Goal: Book appointment/travel/reservation

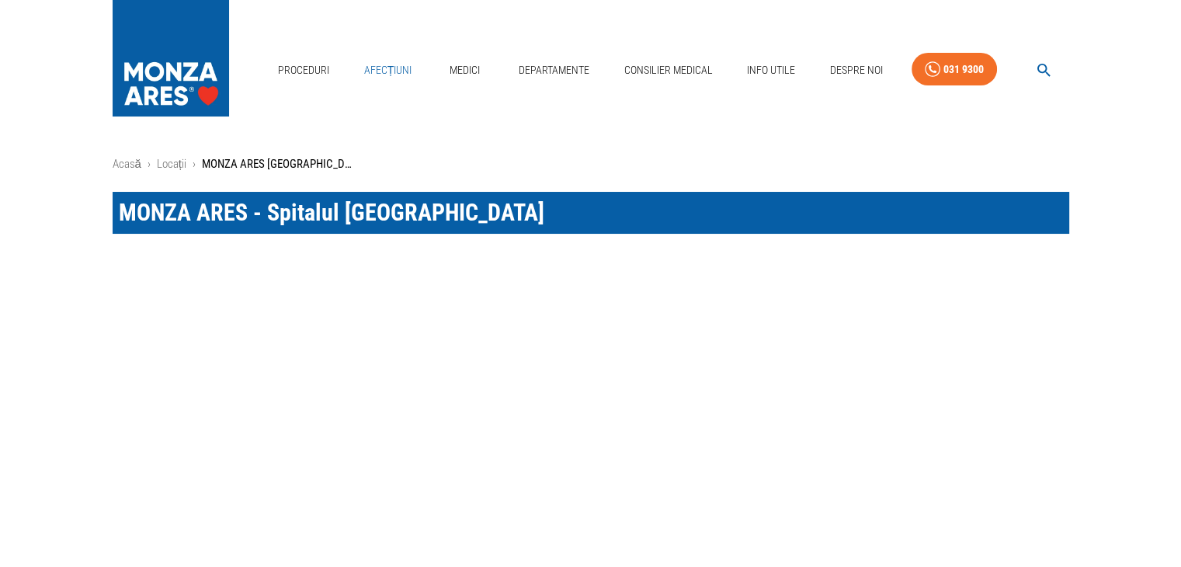
click at [376, 68] on link "Afecțiuni" at bounding box center [388, 70] width 61 height 32
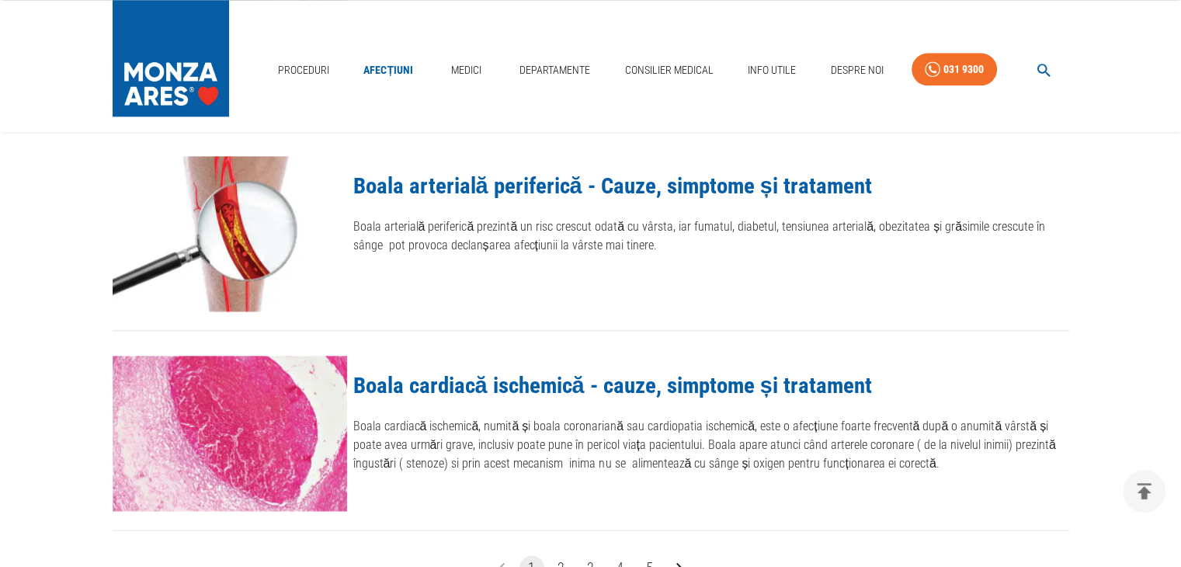
scroll to position [1708, 0]
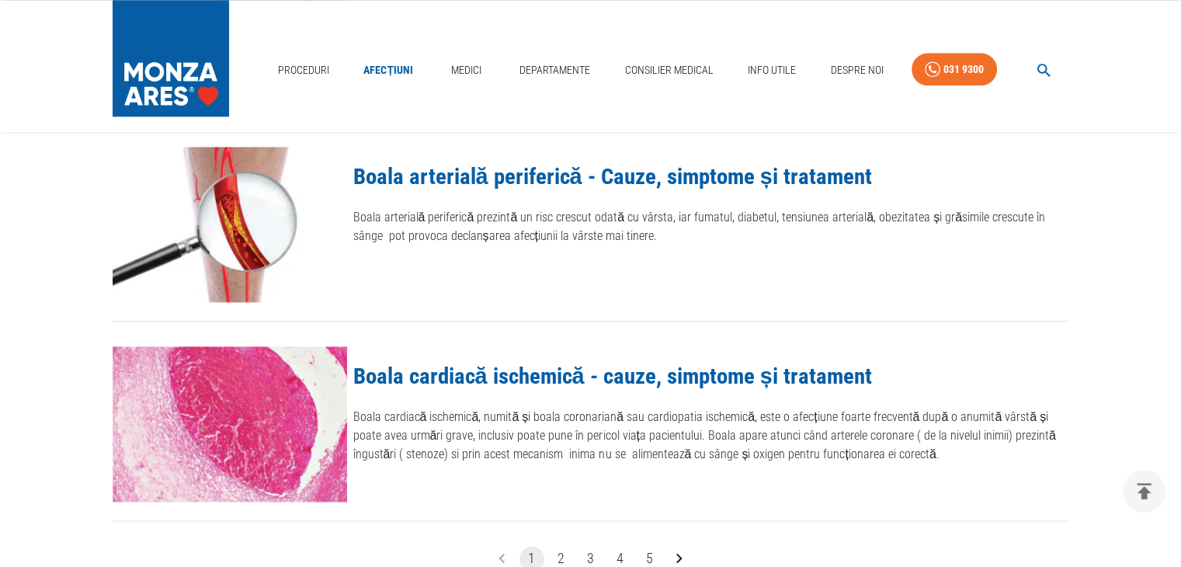
click at [484, 182] on link "Boala arterială periferică - Cauze, simptome și tratament" at bounding box center [612, 176] width 519 height 26
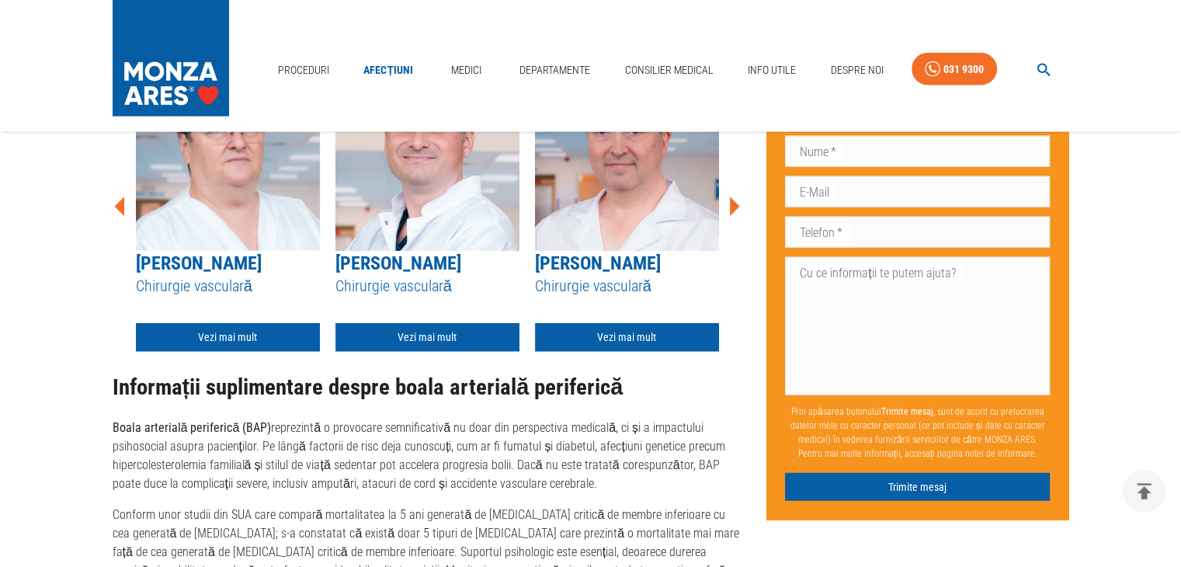
scroll to position [3804, 0]
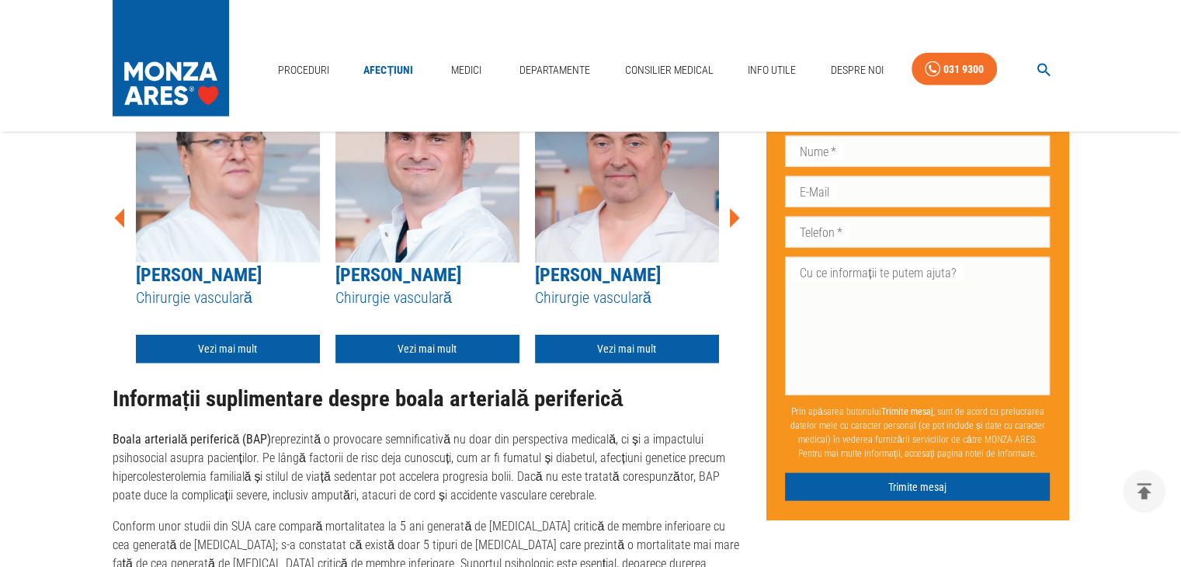
scroll to position [1708, 0]
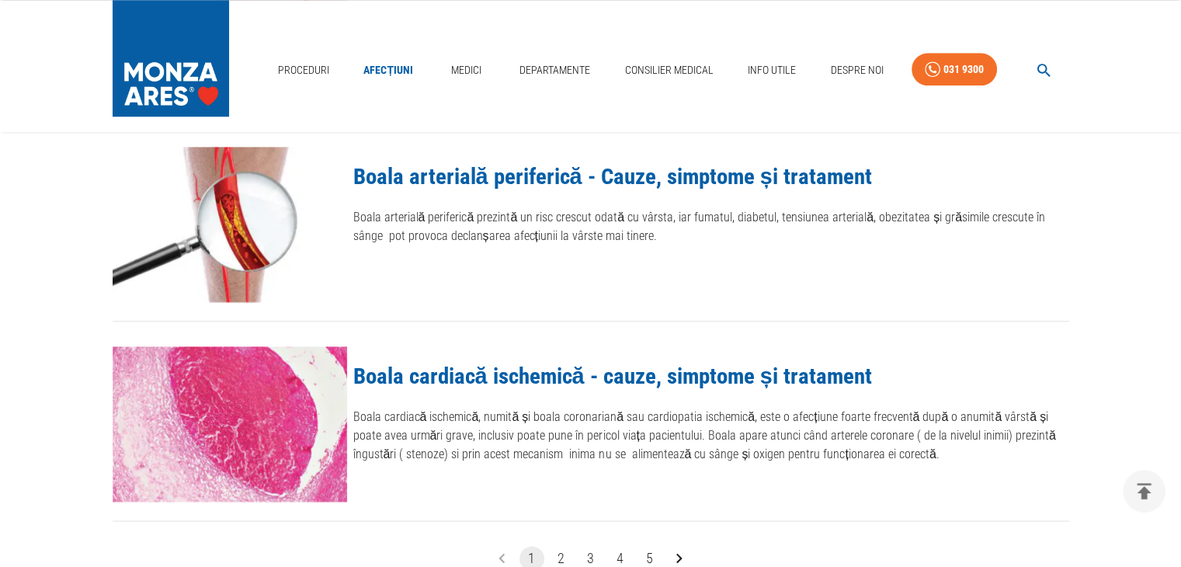
click at [574, 377] on link "Boala cardiacă ischemică - cauze, simptome și tratament" at bounding box center [612, 376] width 519 height 26
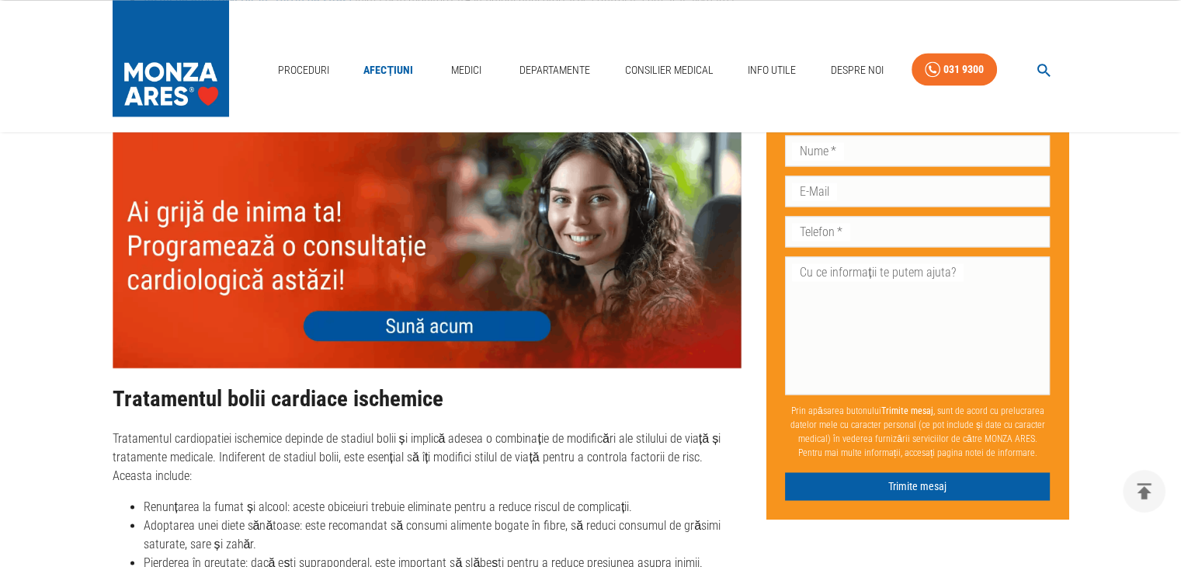
scroll to position [2251, 0]
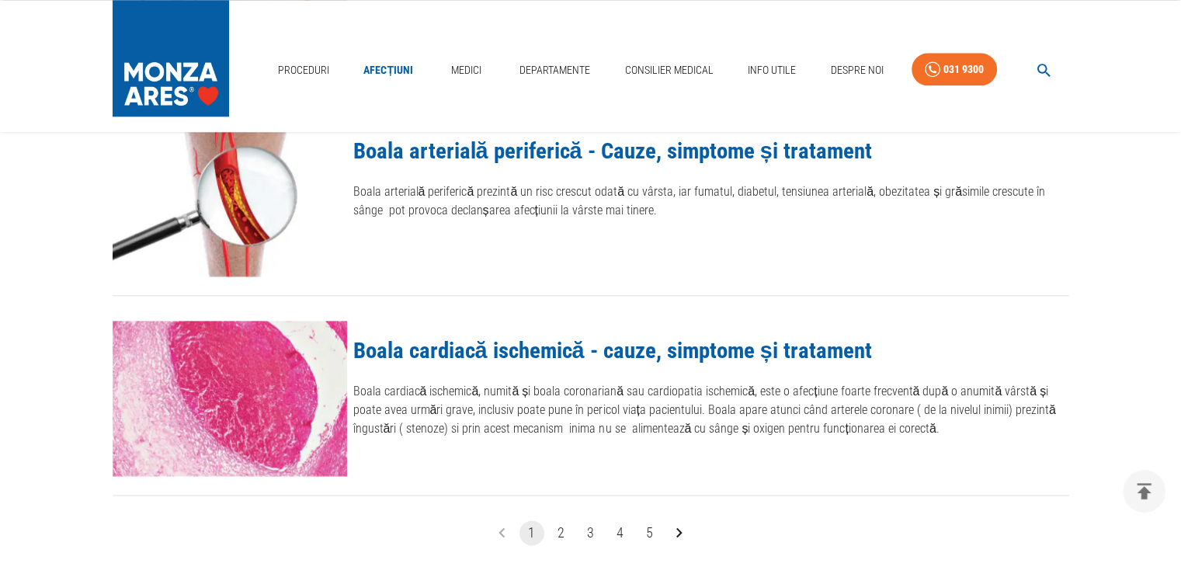
scroll to position [1863, 0]
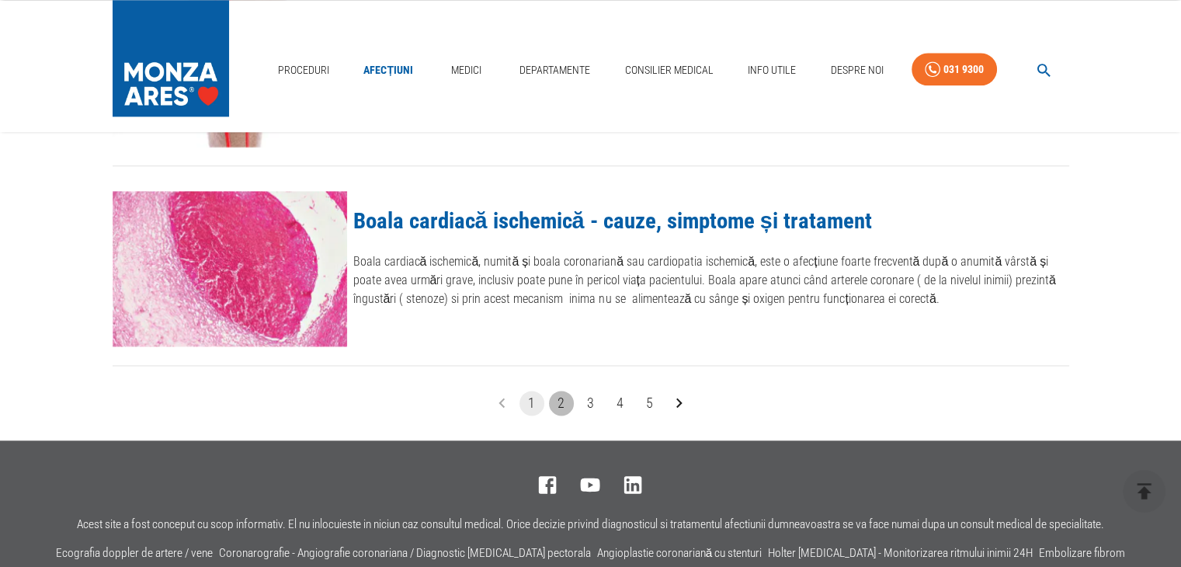
click at [559, 404] on button "2" at bounding box center [561, 402] width 25 height 25
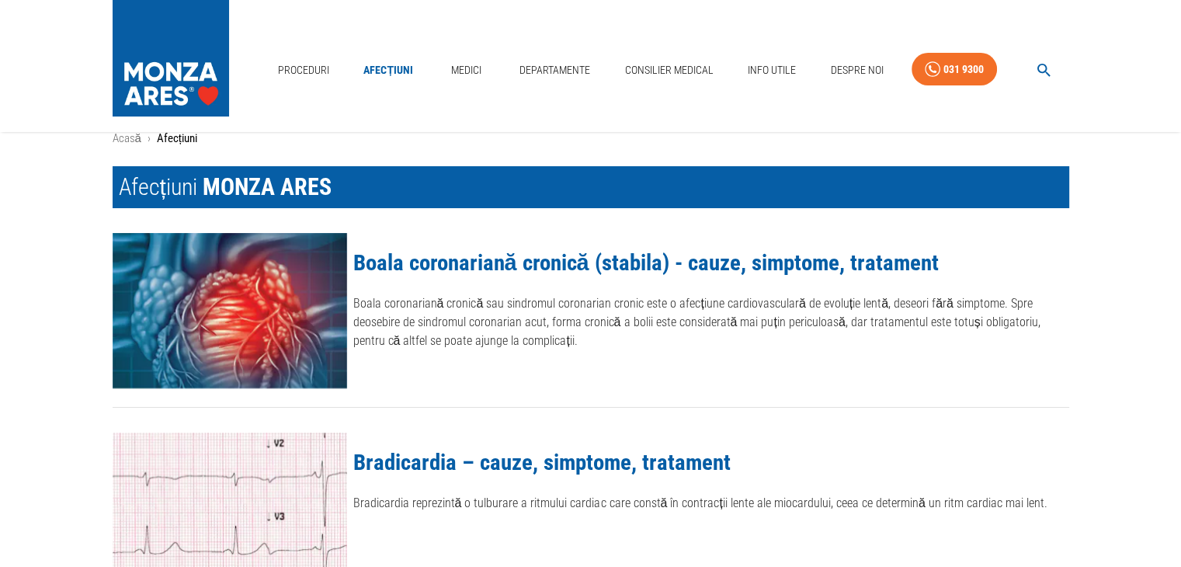
scroll to position [78, 0]
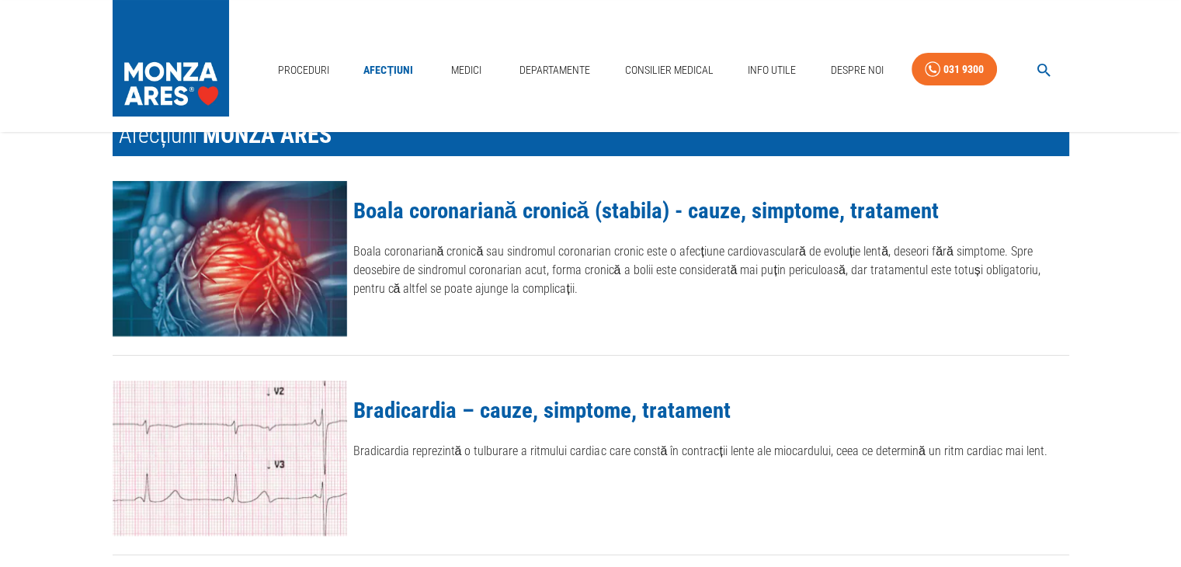
click at [519, 206] on link "Boala coronariană cronică (stabila) - cauze, simptome, tratament" at bounding box center [645, 210] width 585 height 26
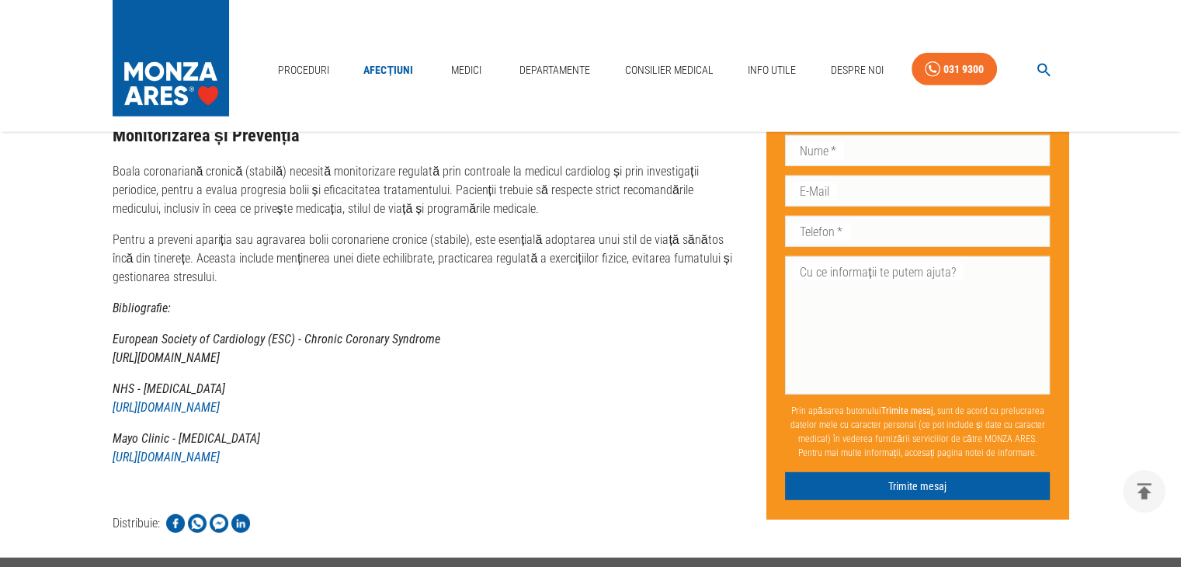
scroll to position [4347, 0]
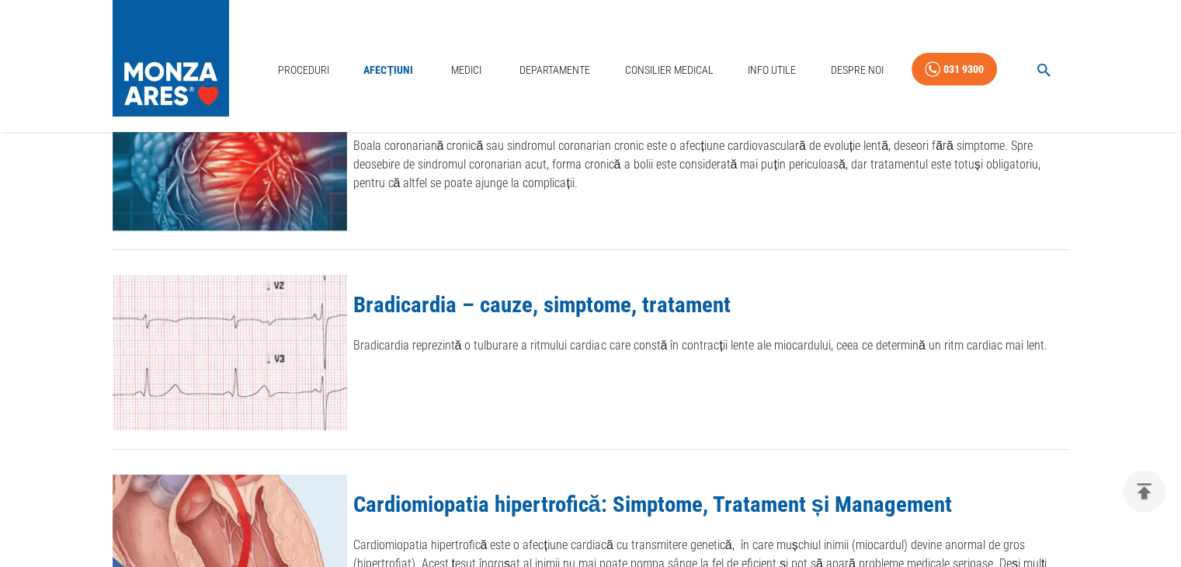
scroll to position [233, 0]
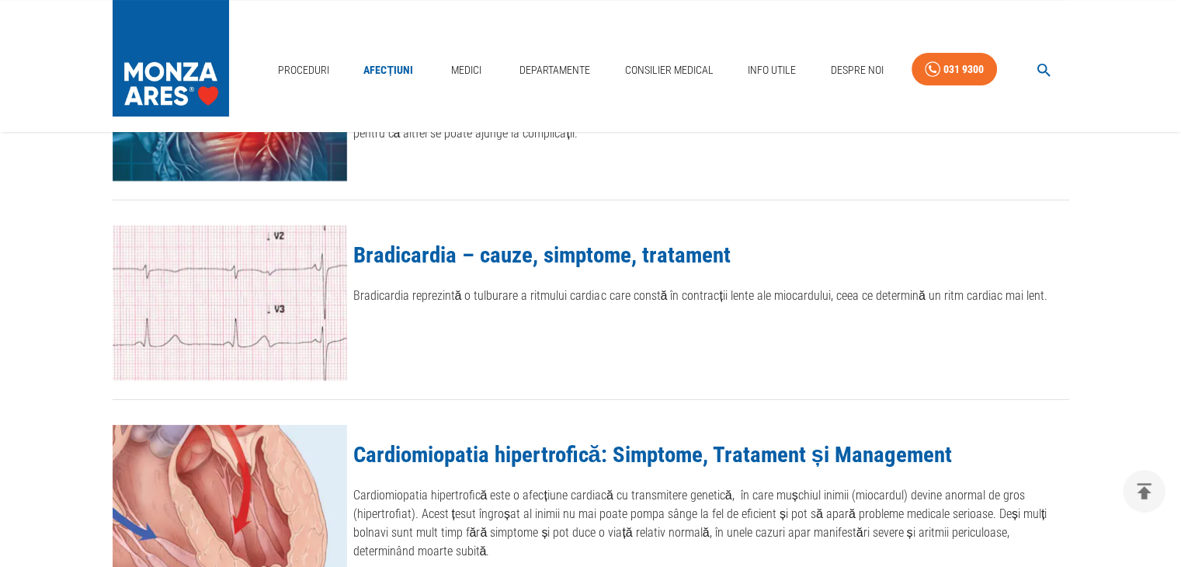
click at [424, 259] on link "Bradicardia – cauze, simptome, tratament" at bounding box center [541, 254] width 377 height 26
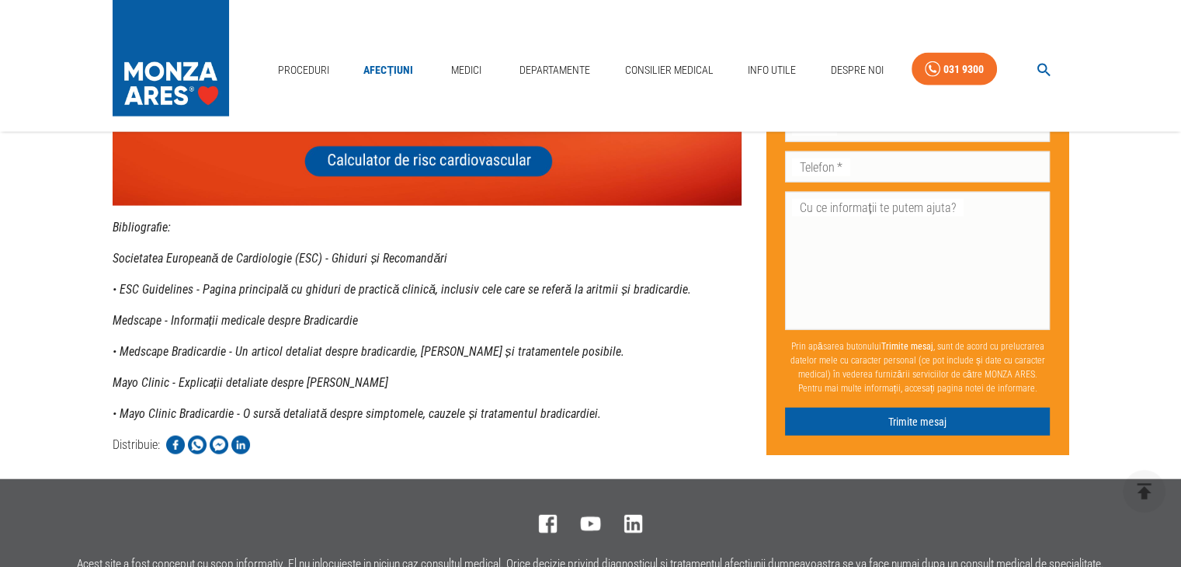
scroll to position [3649, 0]
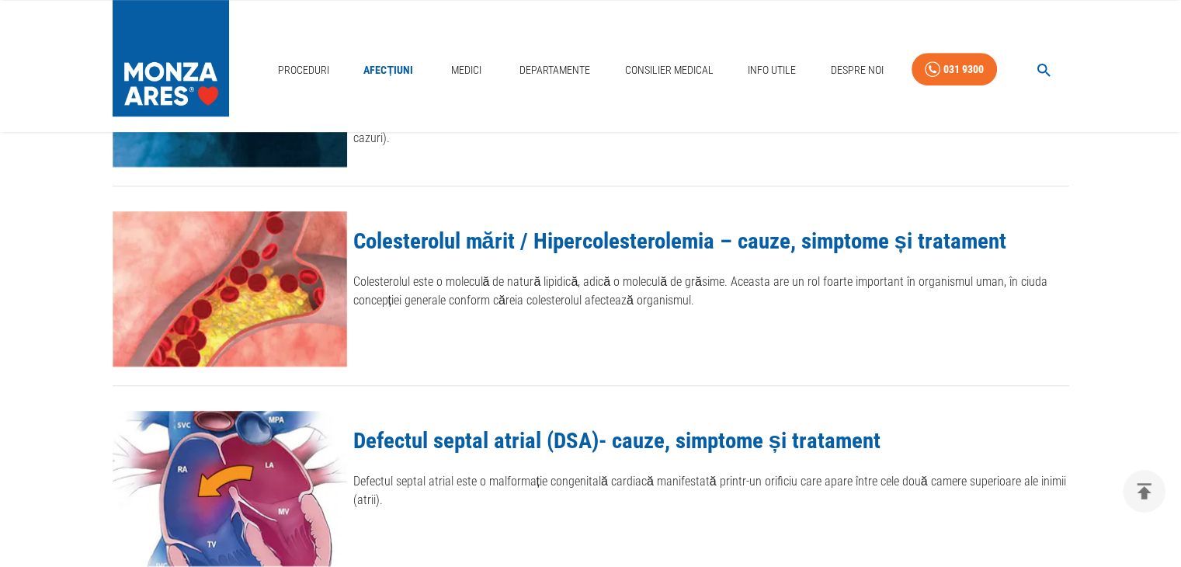
scroll to position [854, 0]
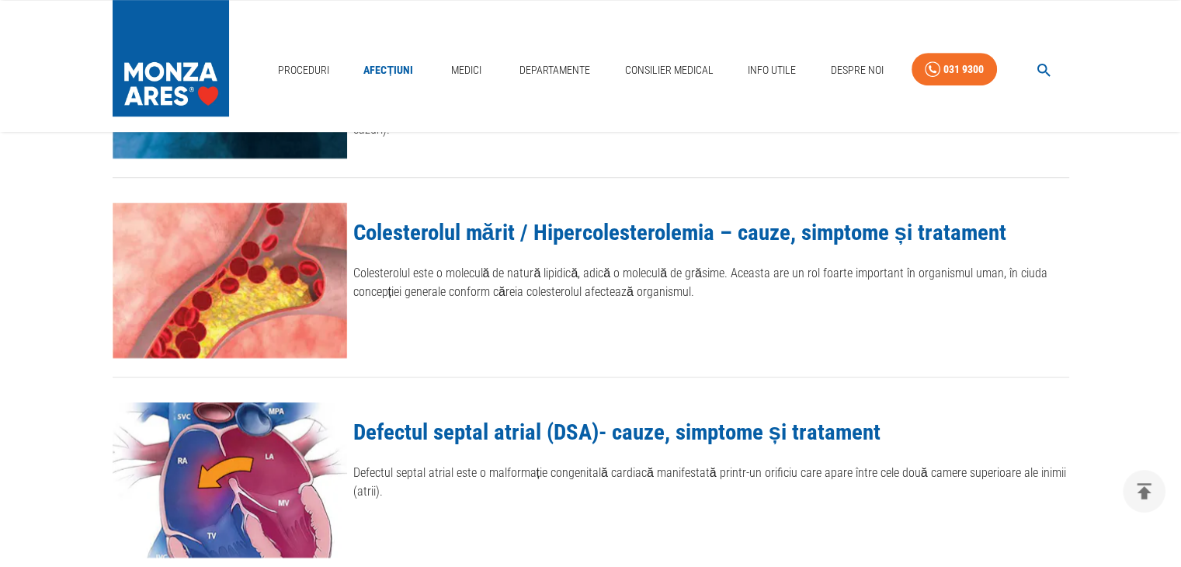
click at [608, 234] on link "Colesterolul mărit / Hipercolesterolemia – cauze, simptome și tratament" at bounding box center [679, 232] width 653 height 26
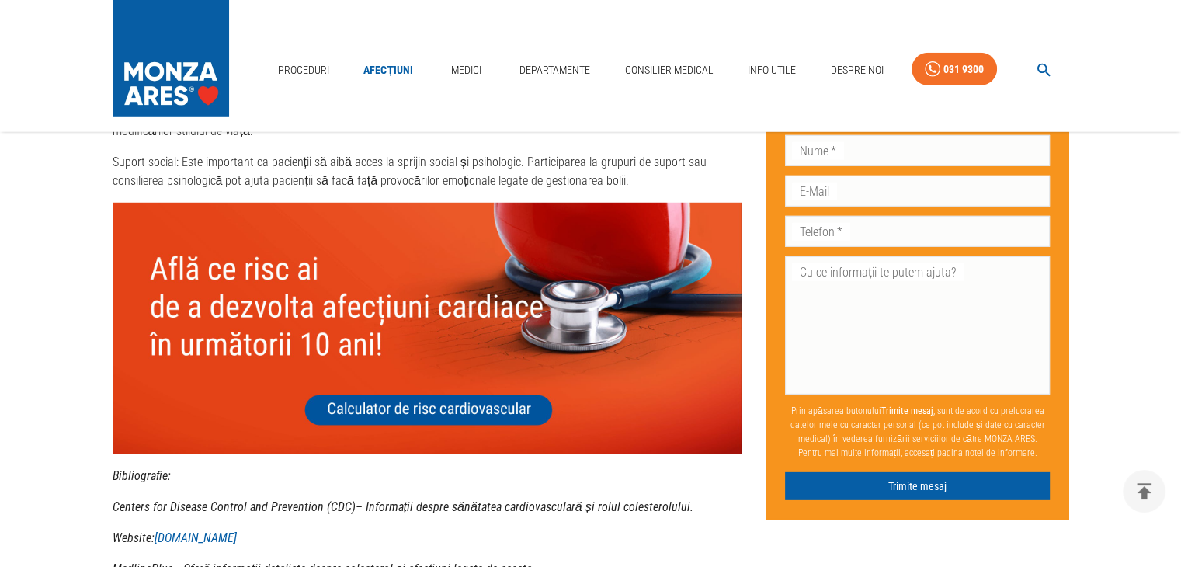
scroll to position [4502, 0]
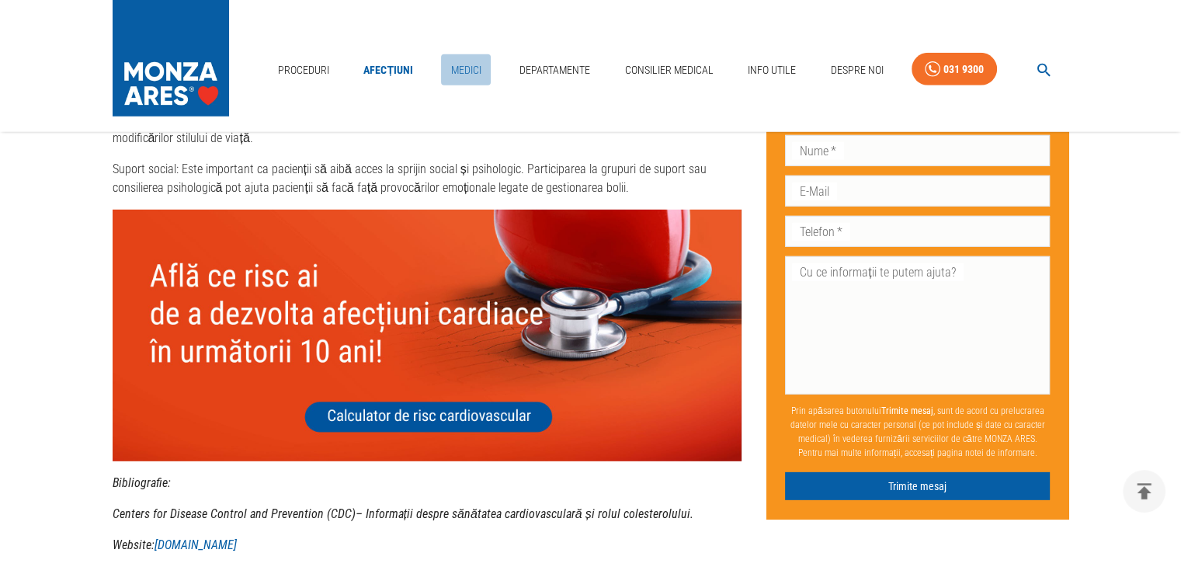
click at [466, 72] on link "Medici" at bounding box center [466, 70] width 50 height 32
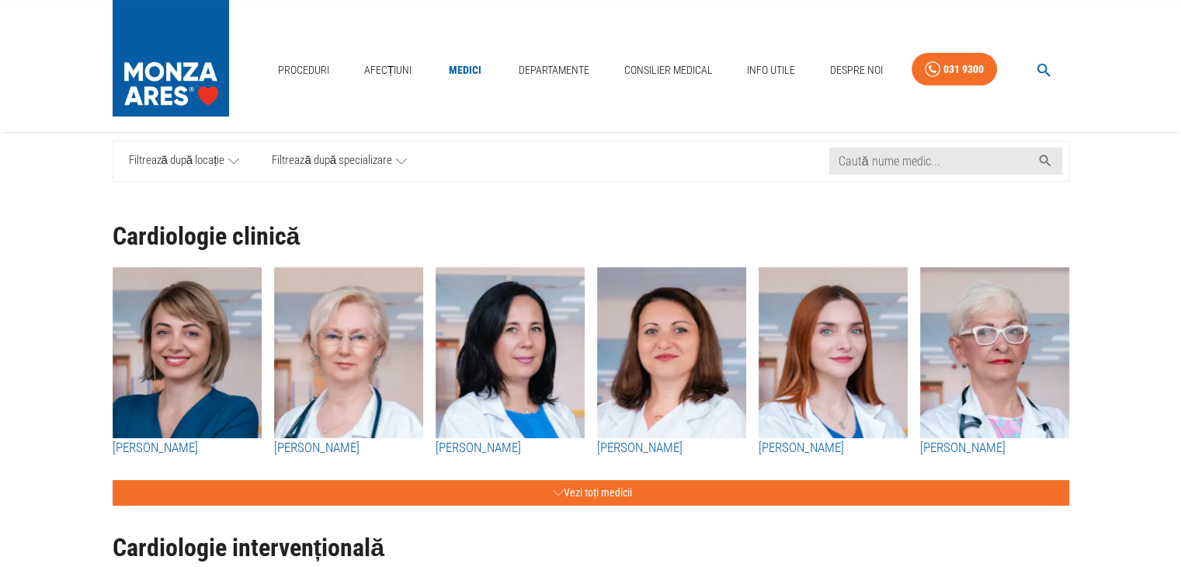
scroll to position [155, 0]
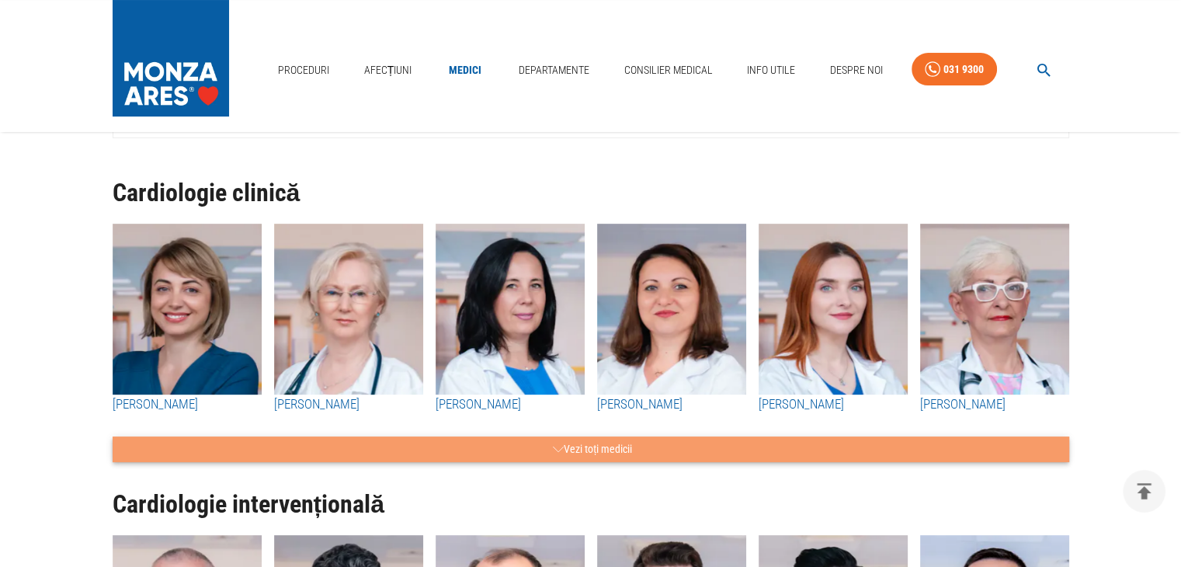
click at [587, 452] on button "Vezi toți medicii" at bounding box center [591, 449] width 956 height 26
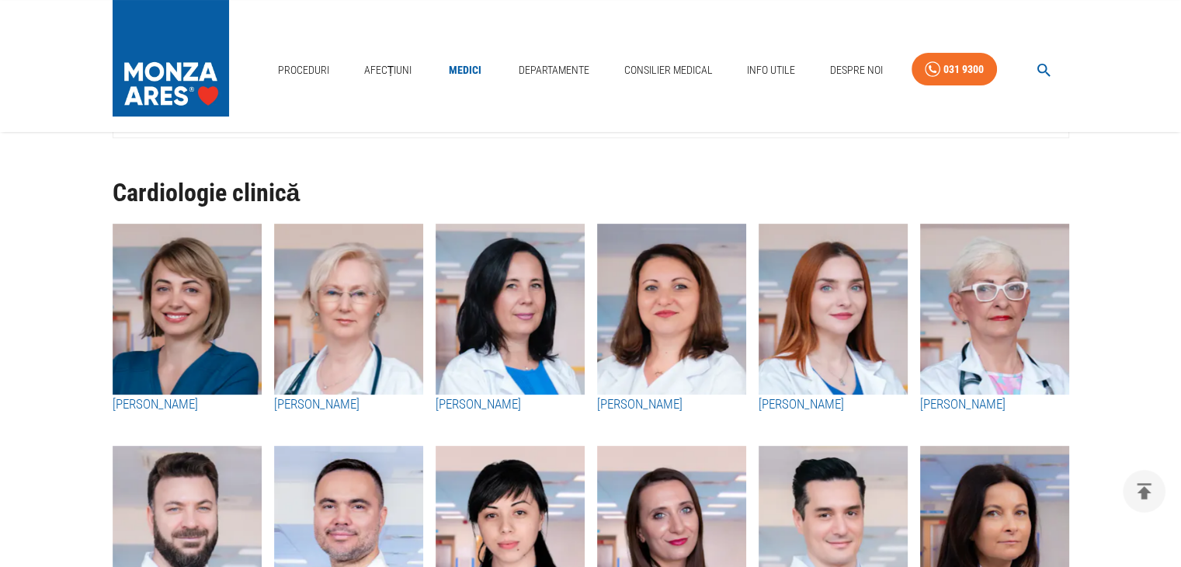
click at [168, 408] on h3 "[PERSON_NAME]" at bounding box center [187, 404] width 149 height 20
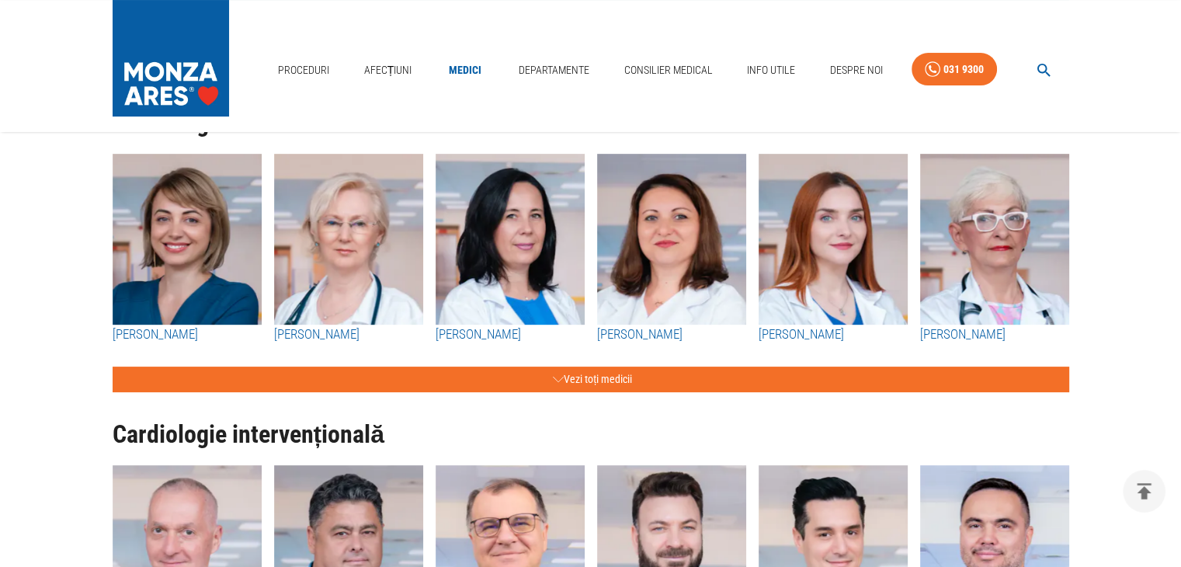
scroll to position [233, 0]
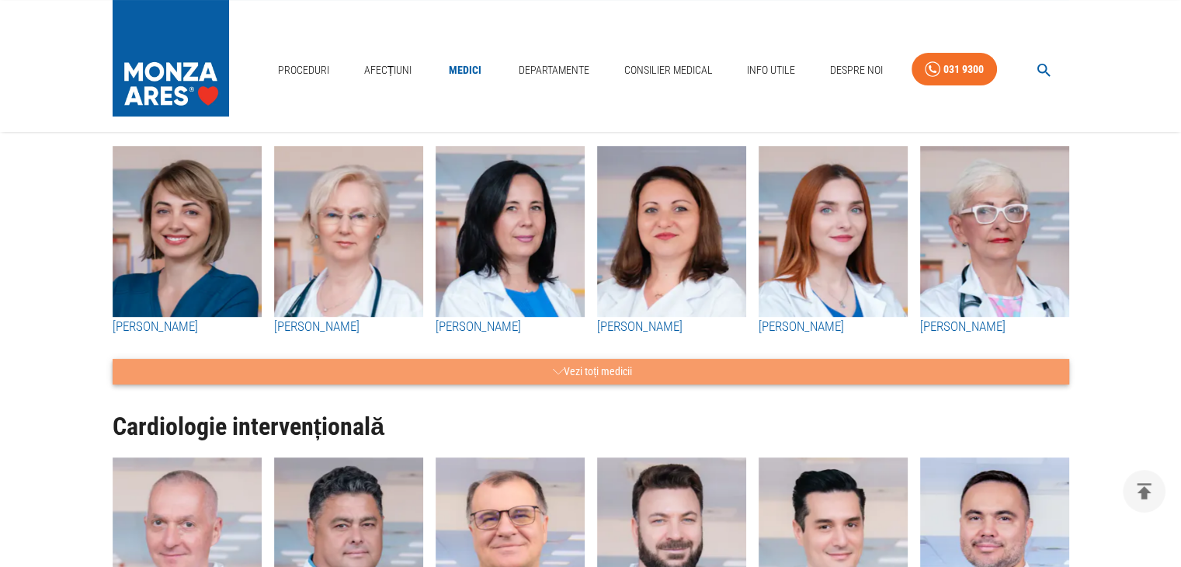
click at [627, 377] on button "Vezi toți medicii" at bounding box center [591, 372] width 956 height 26
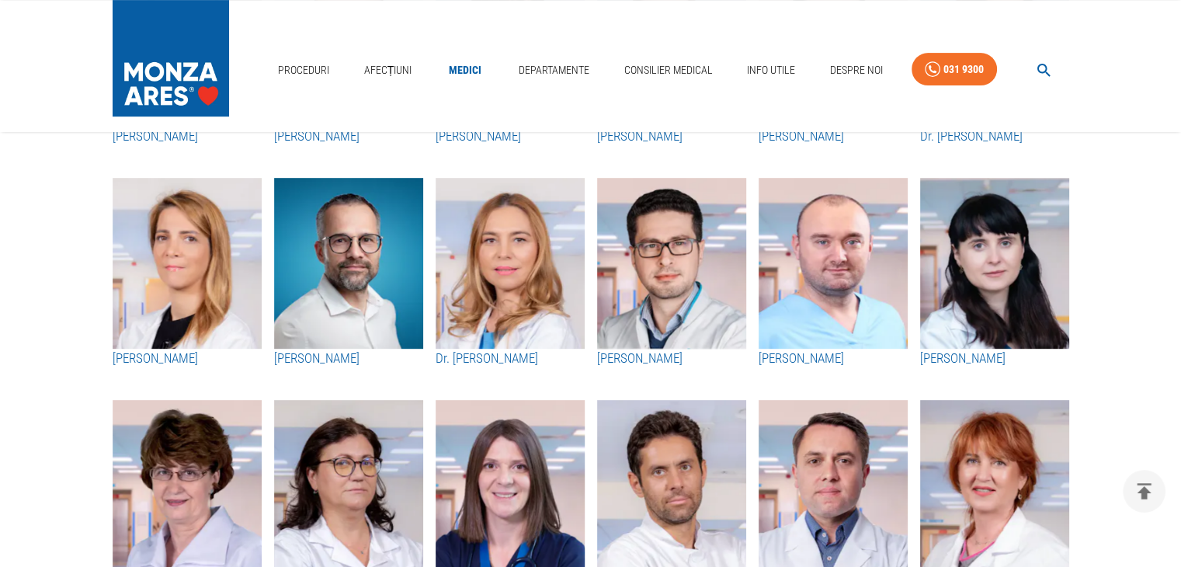
scroll to position [699, 0]
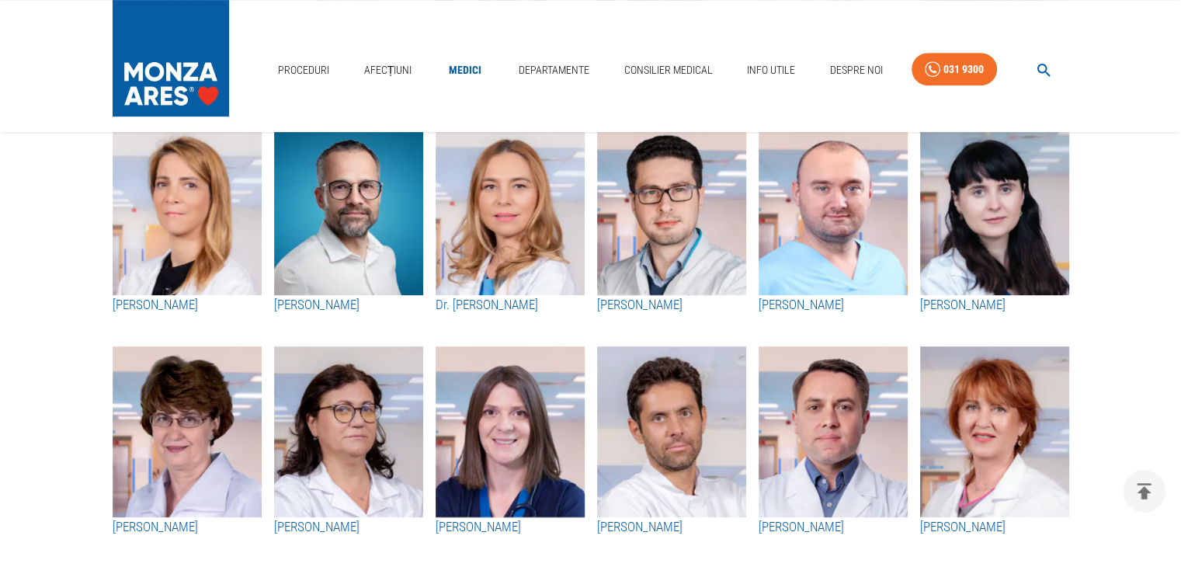
click at [168, 528] on h3 "[PERSON_NAME]" at bounding box center [187, 527] width 149 height 20
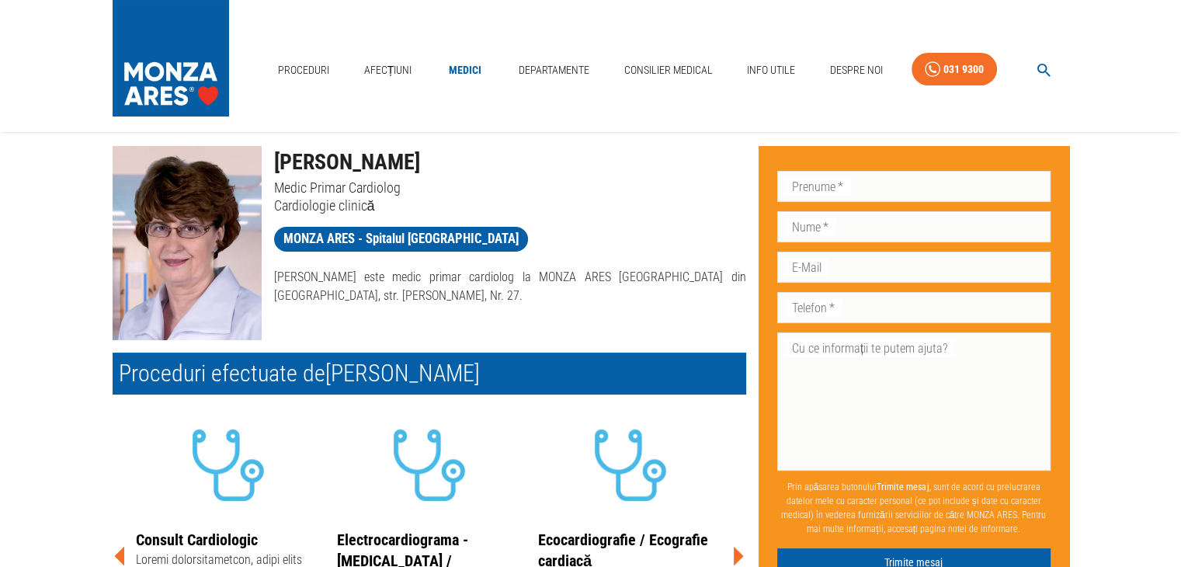
scroll to position [233, 0]
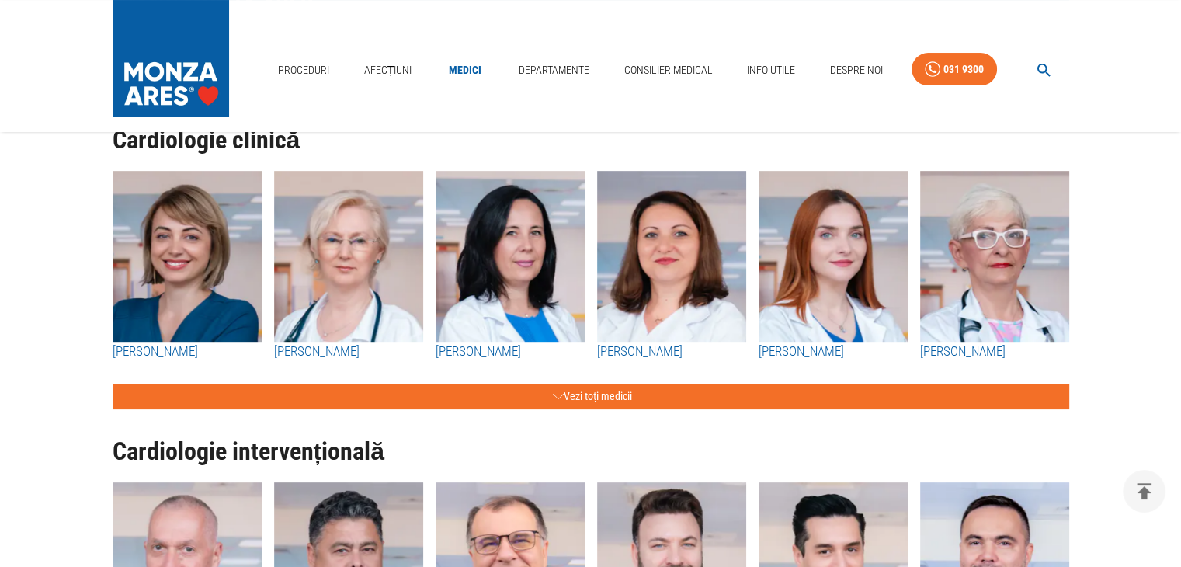
scroll to position [78, 0]
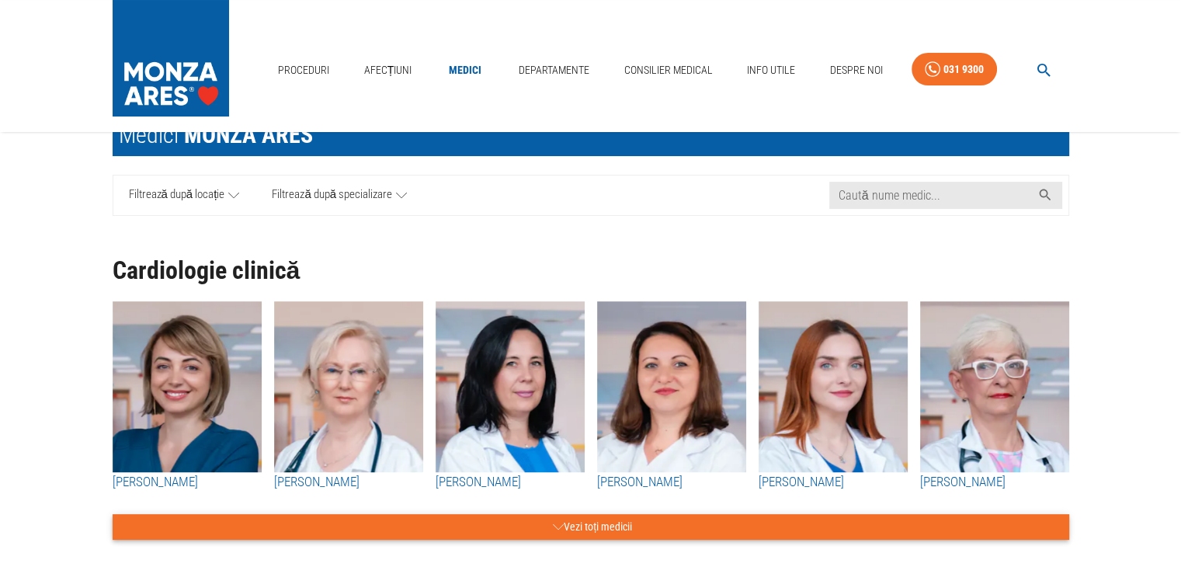
click at [618, 527] on button "Vezi toți medicii" at bounding box center [591, 527] width 956 height 26
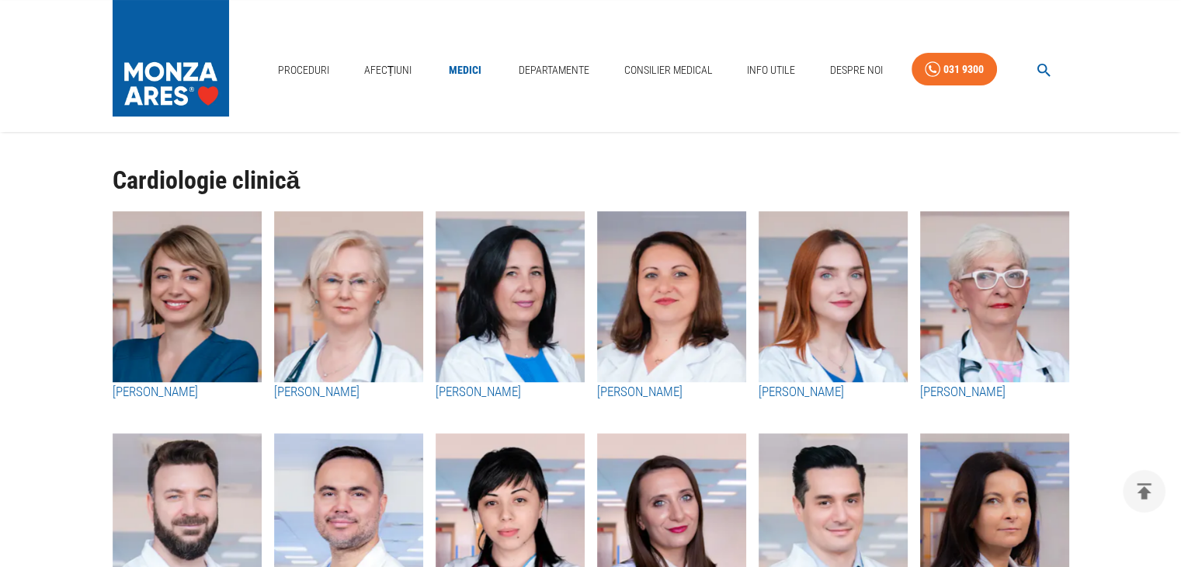
scroll to position [466, 0]
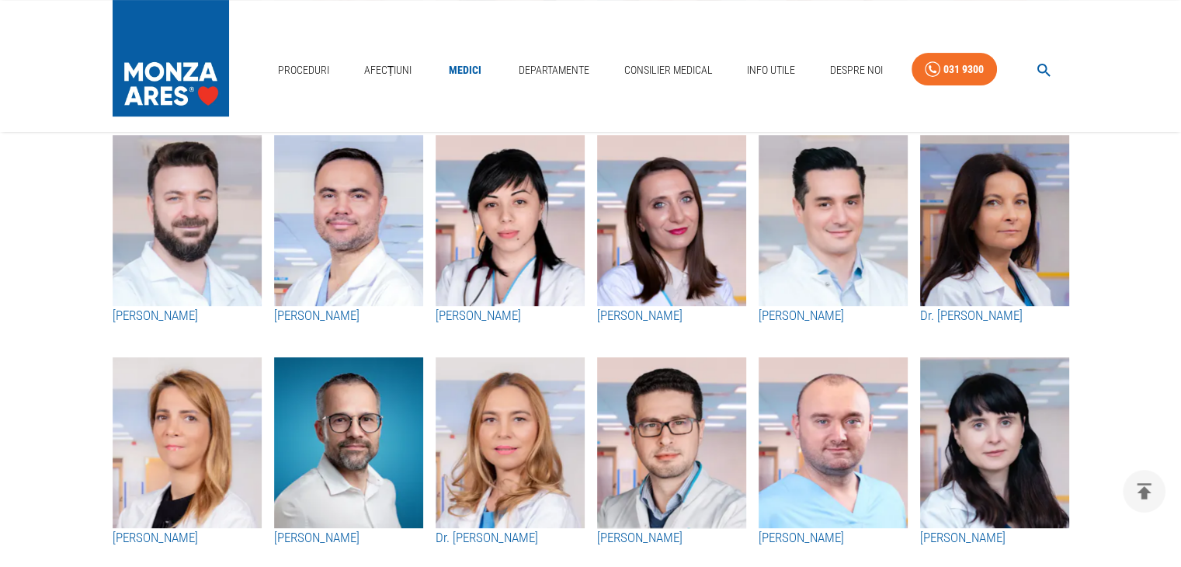
click at [167, 314] on h3 "[PERSON_NAME]" at bounding box center [187, 316] width 149 height 20
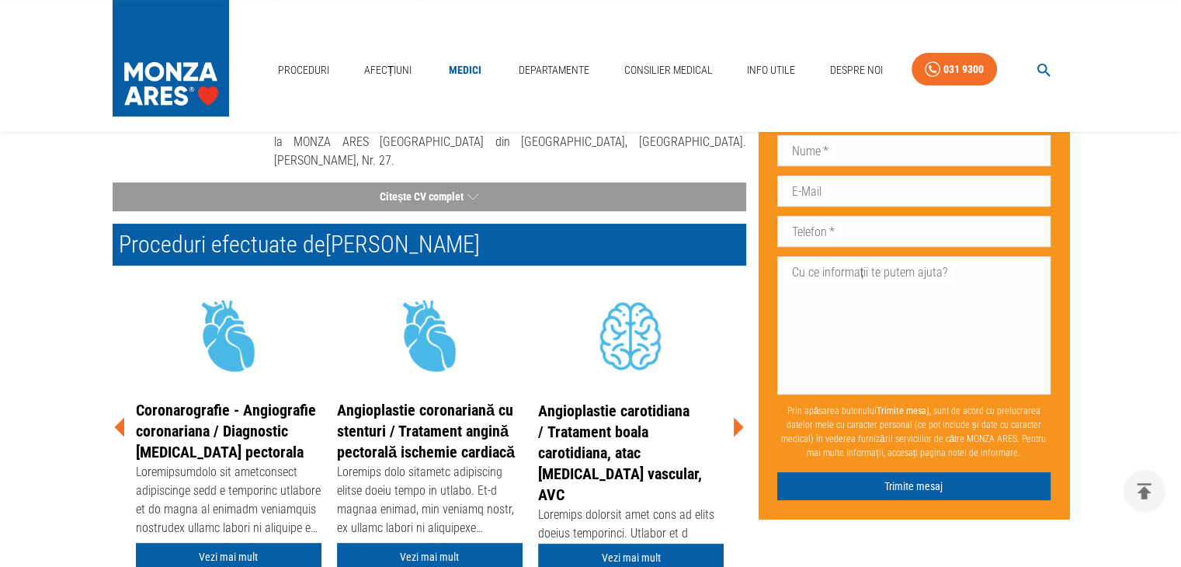
scroll to position [311, 0]
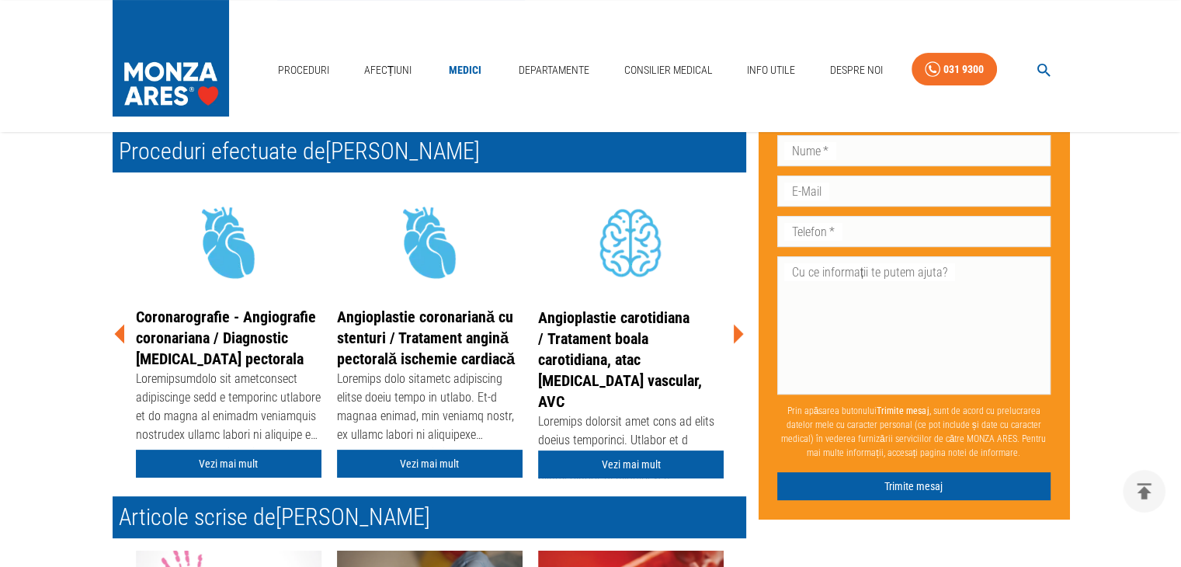
click at [734, 333] on icon at bounding box center [739, 333] width 10 height 19
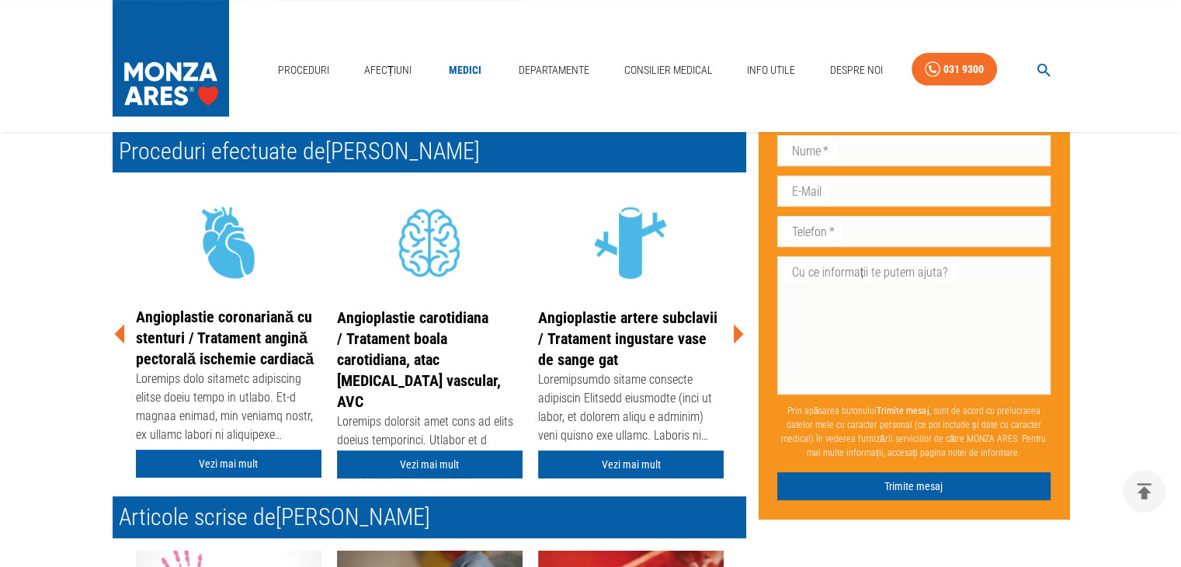
click at [734, 333] on icon at bounding box center [739, 333] width 10 height 19
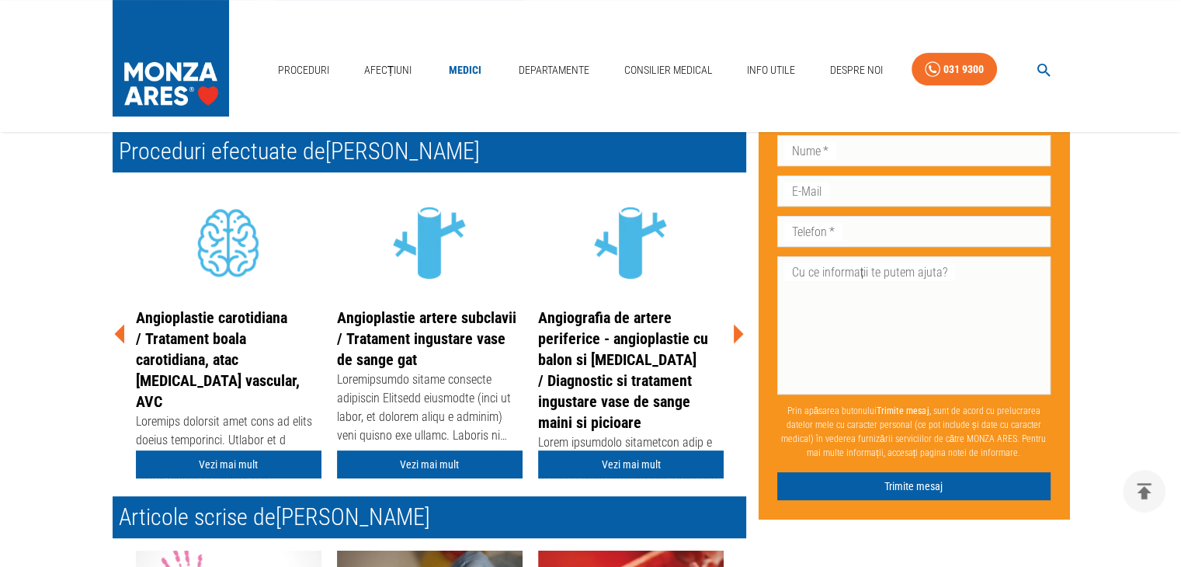
click at [734, 333] on icon at bounding box center [739, 333] width 10 height 19
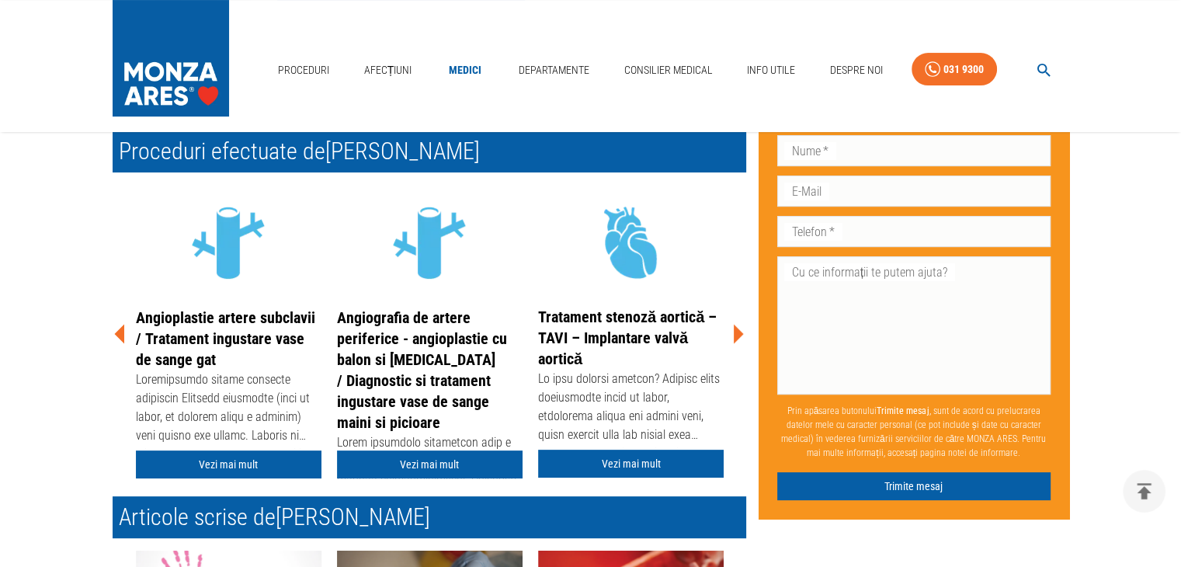
click at [734, 333] on icon at bounding box center [739, 333] width 10 height 19
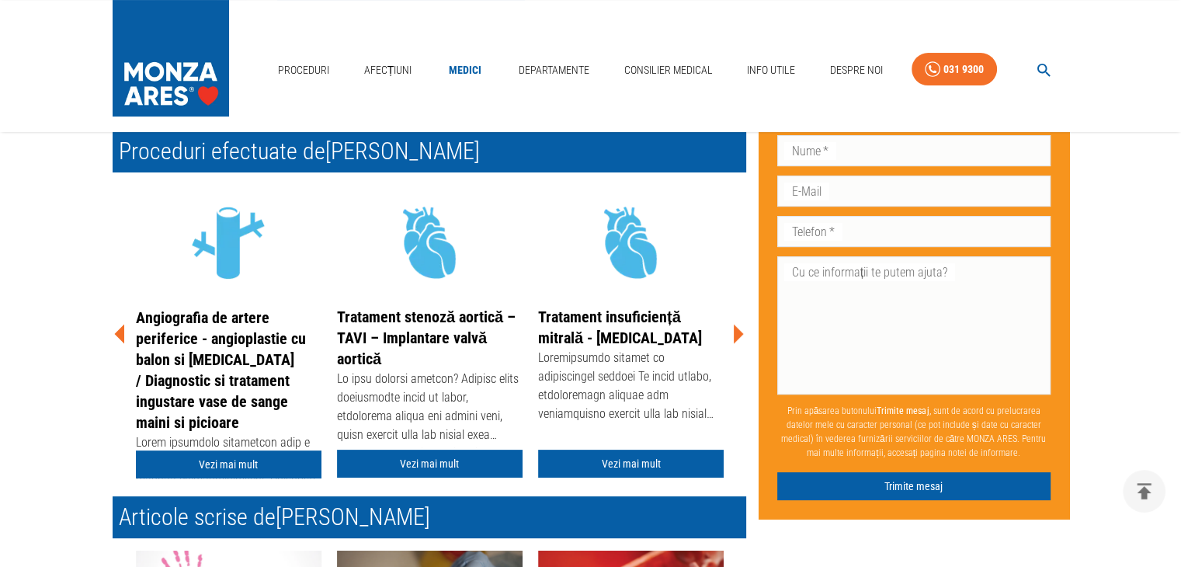
click at [734, 333] on icon at bounding box center [739, 333] width 10 height 19
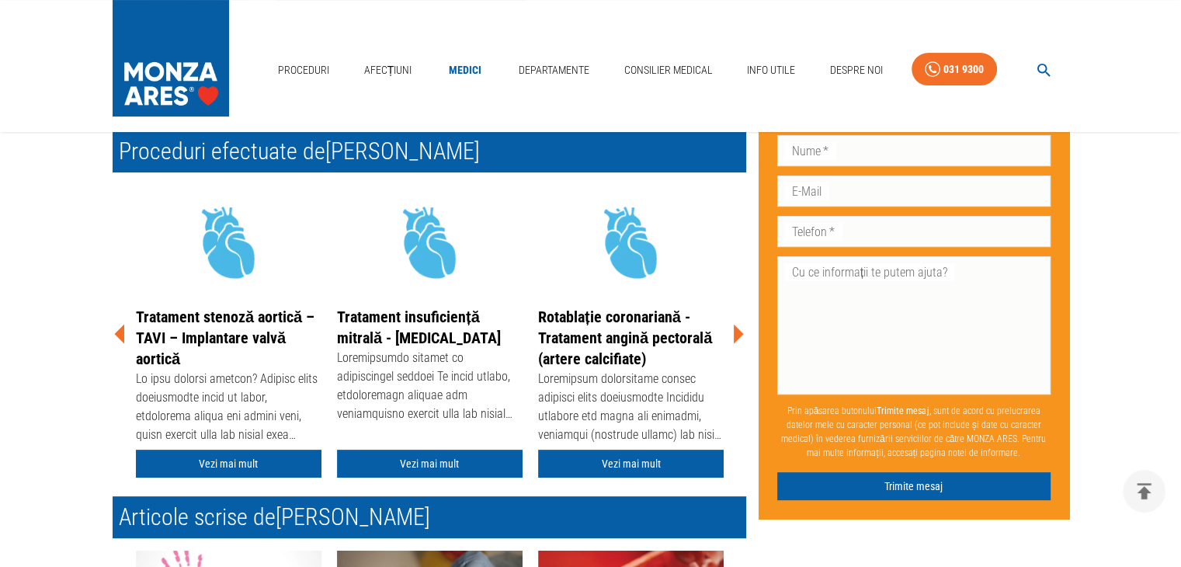
click at [734, 333] on icon at bounding box center [739, 333] width 10 height 19
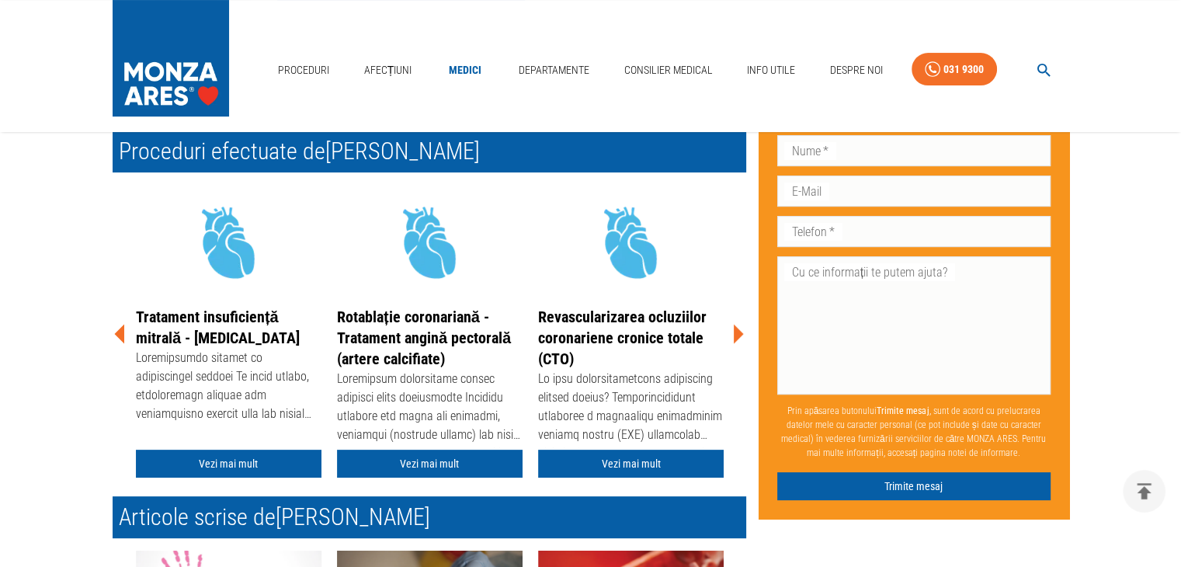
click at [734, 333] on icon at bounding box center [739, 333] width 10 height 19
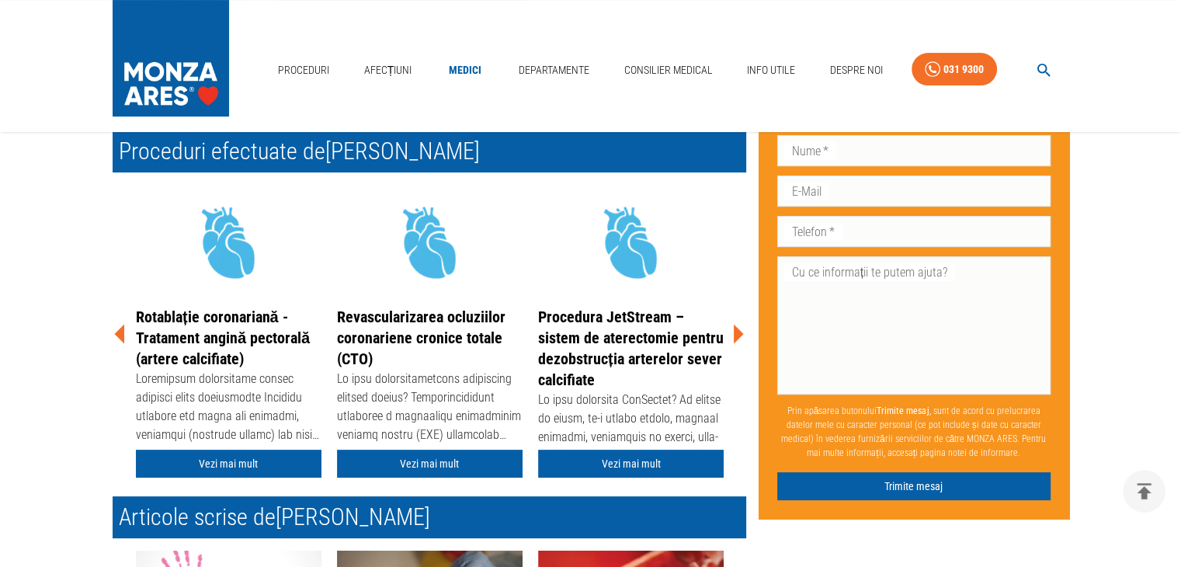
click at [734, 333] on icon at bounding box center [739, 333] width 10 height 19
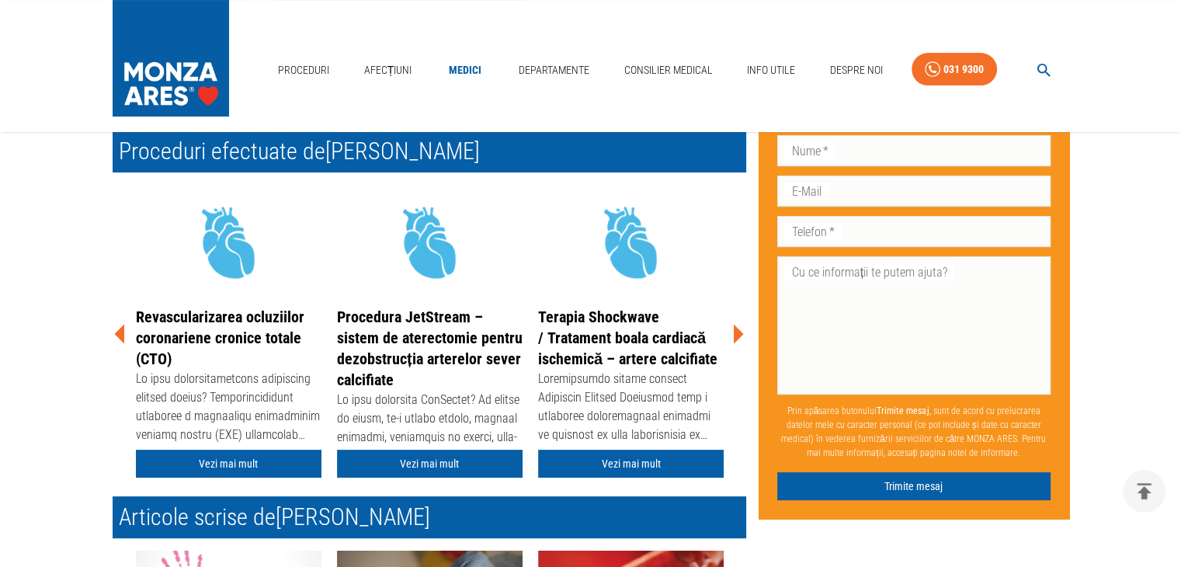
click at [734, 333] on icon at bounding box center [739, 333] width 10 height 19
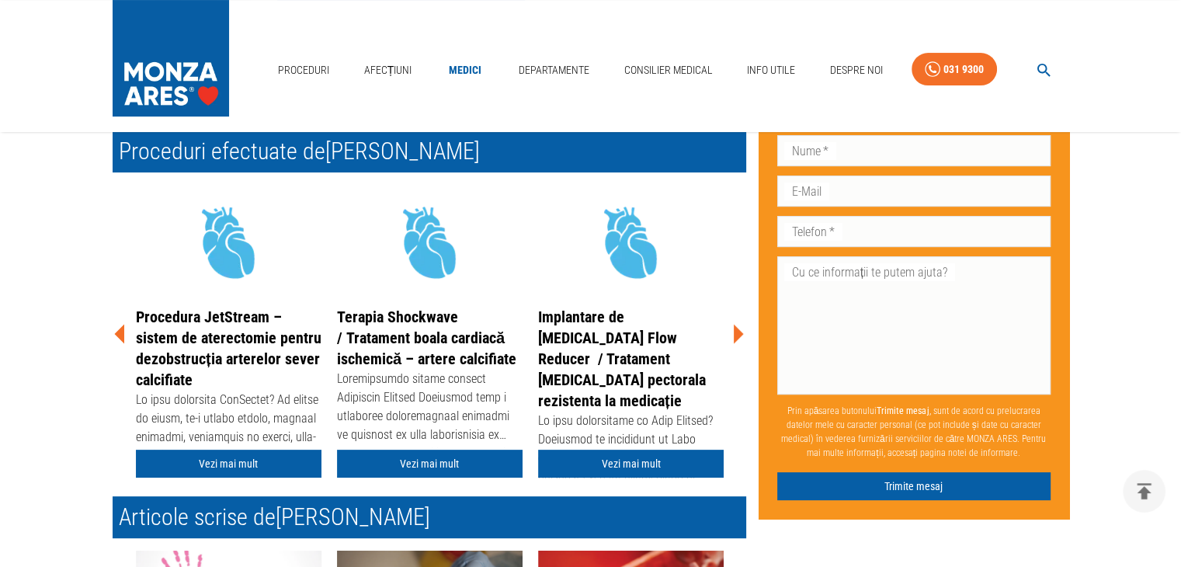
click at [734, 333] on icon at bounding box center [739, 333] width 10 height 19
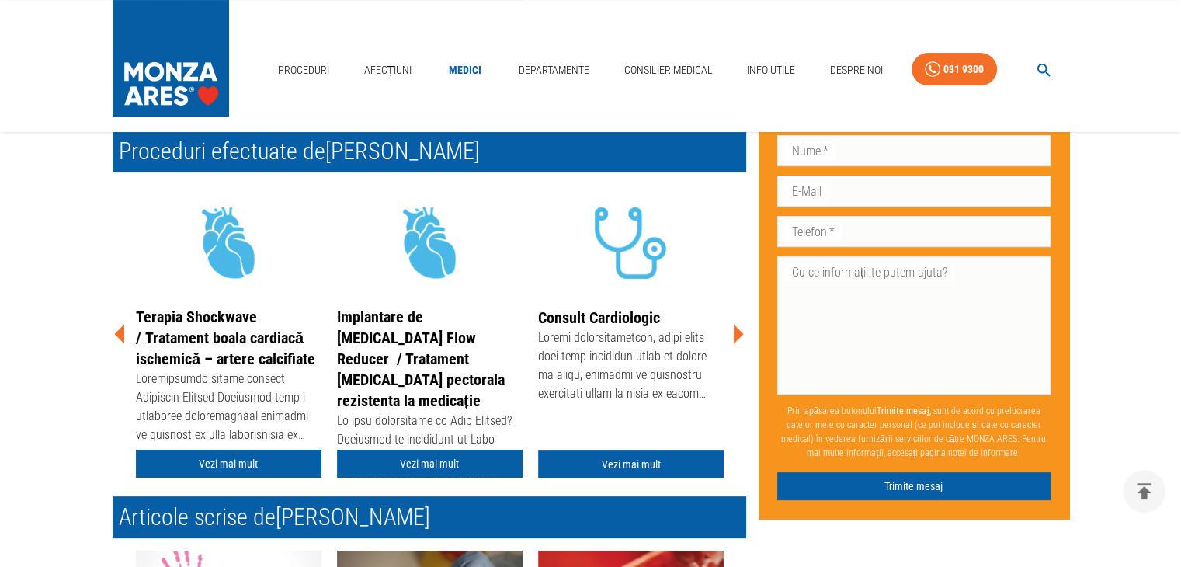
click at [734, 333] on icon at bounding box center [739, 333] width 10 height 19
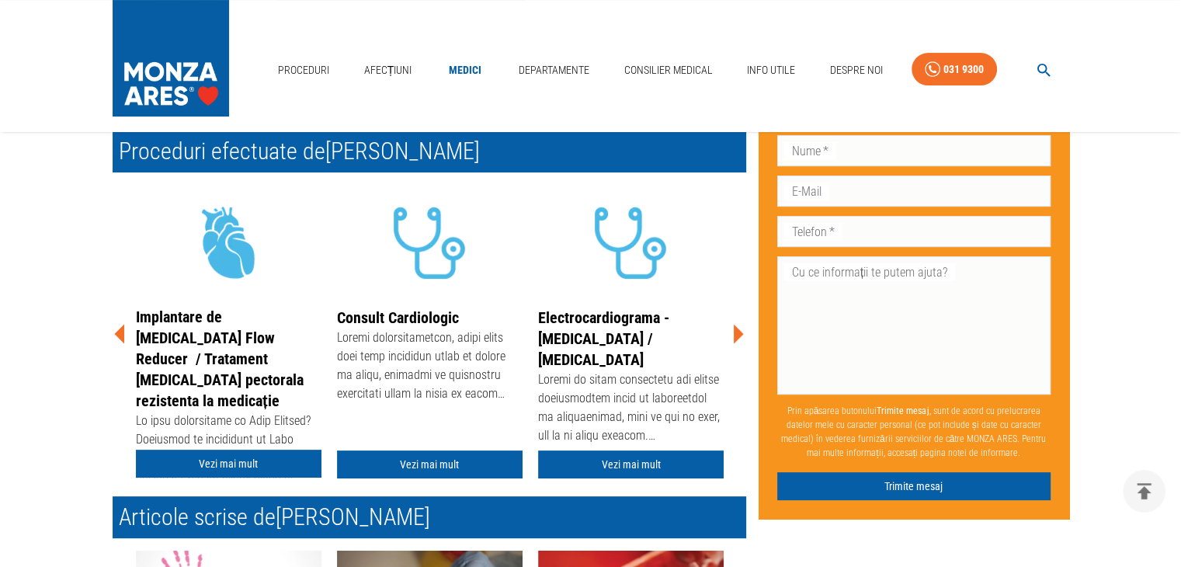
click at [734, 333] on icon at bounding box center [739, 333] width 10 height 19
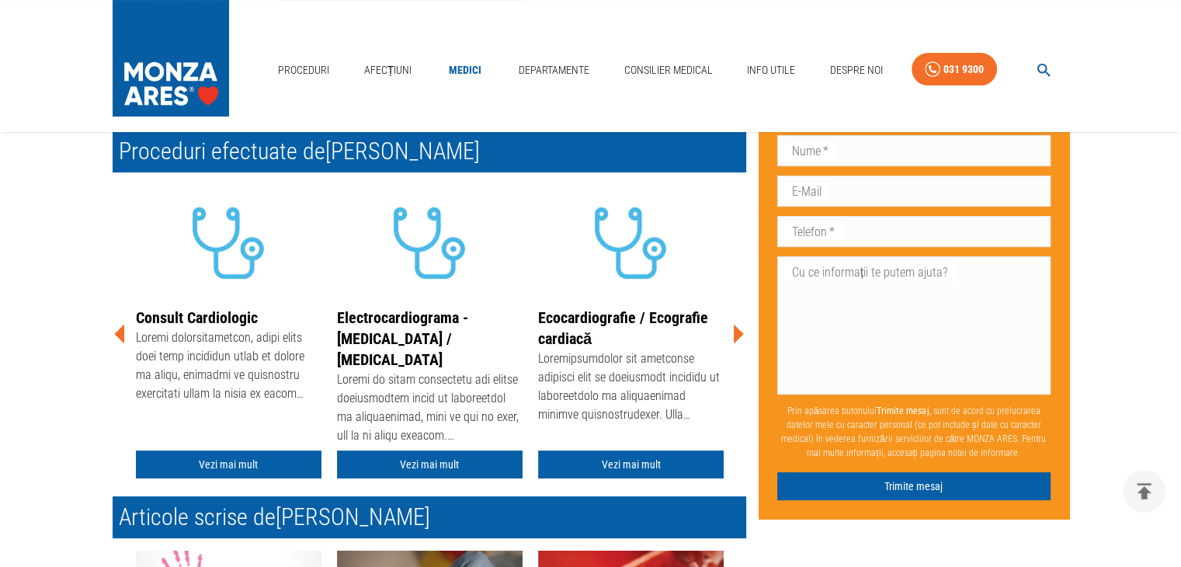
click at [734, 333] on icon at bounding box center [739, 333] width 10 height 19
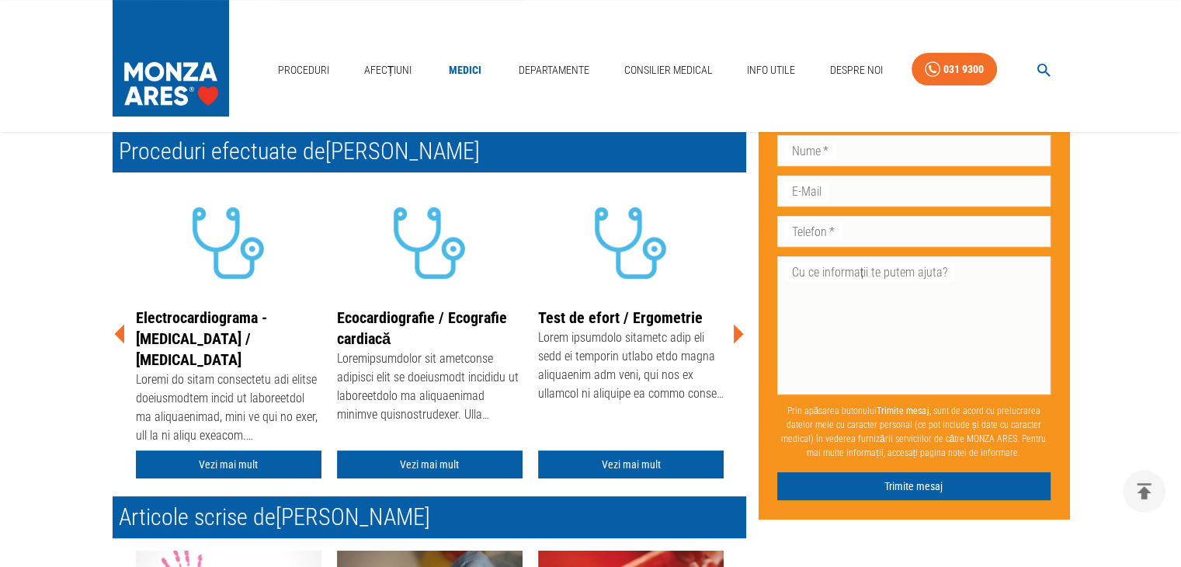
click at [734, 333] on icon at bounding box center [739, 333] width 10 height 19
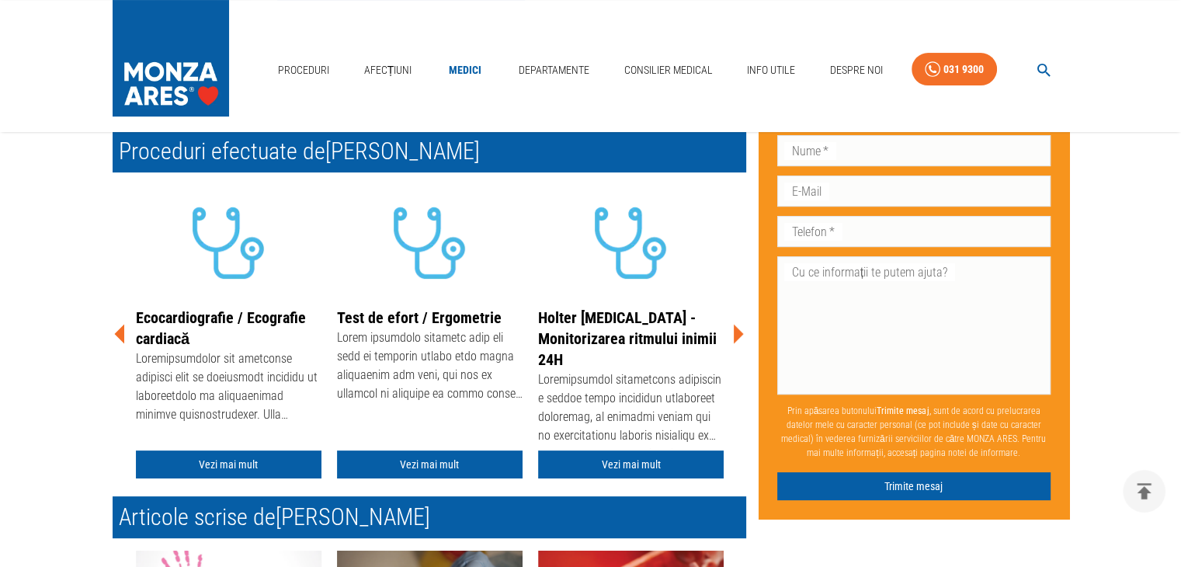
click at [734, 333] on icon at bounding box center [739, 333] width 10 height 19
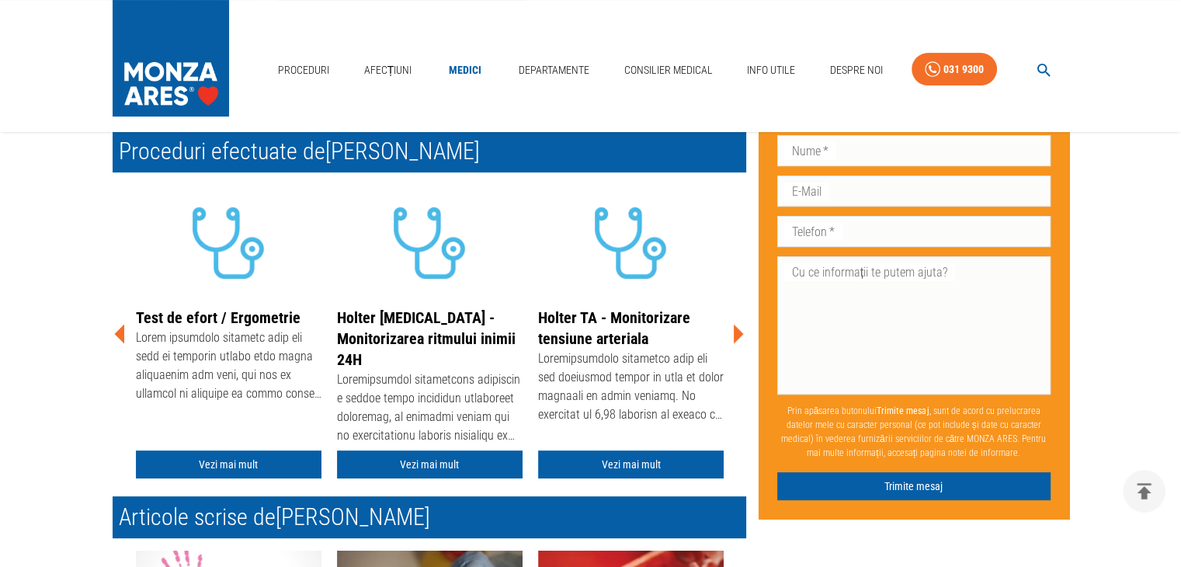
click at [734, 333] on icon at bounding box center [739, 333] width 10 height 19
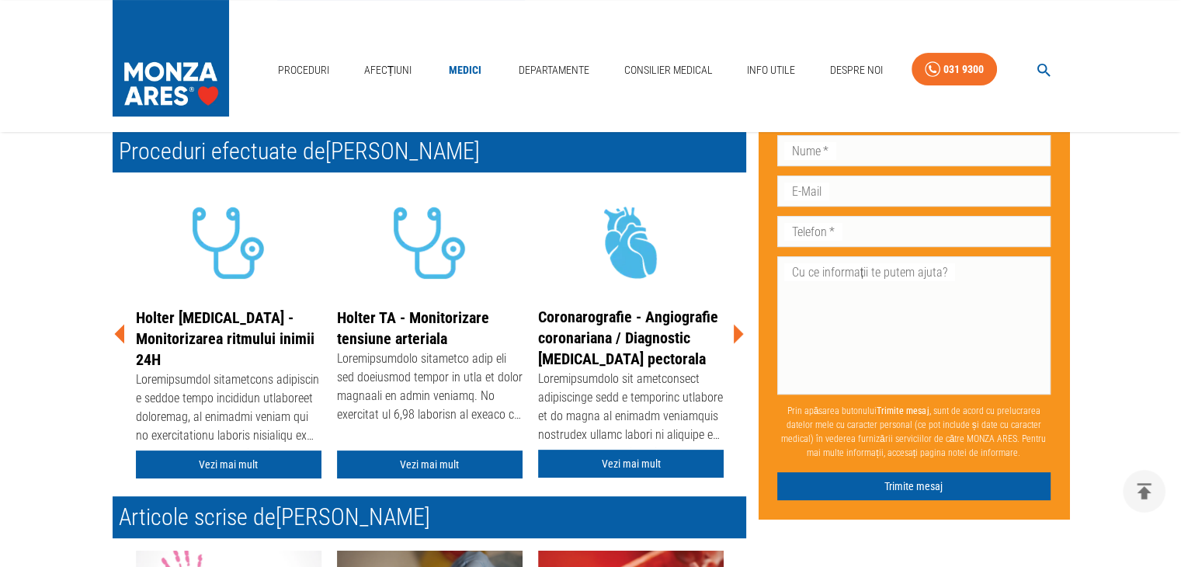
click at [734, 333] on icon at bounding box center [739, 333] width 10 height 19
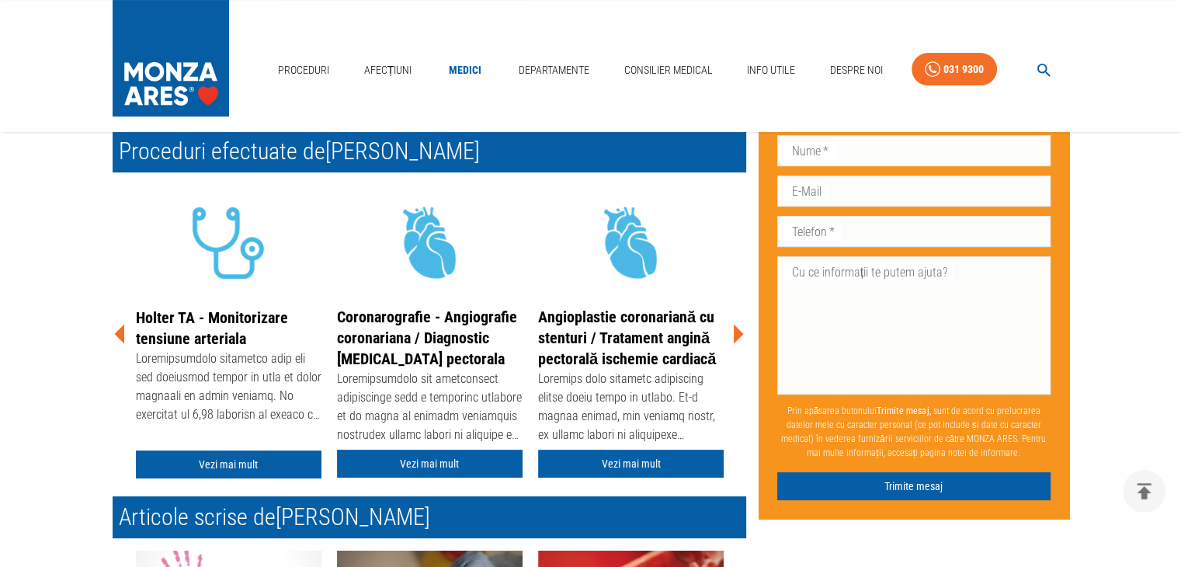
click at [734, 333] on icon at bounding box center [739, 333] width 10 height 19
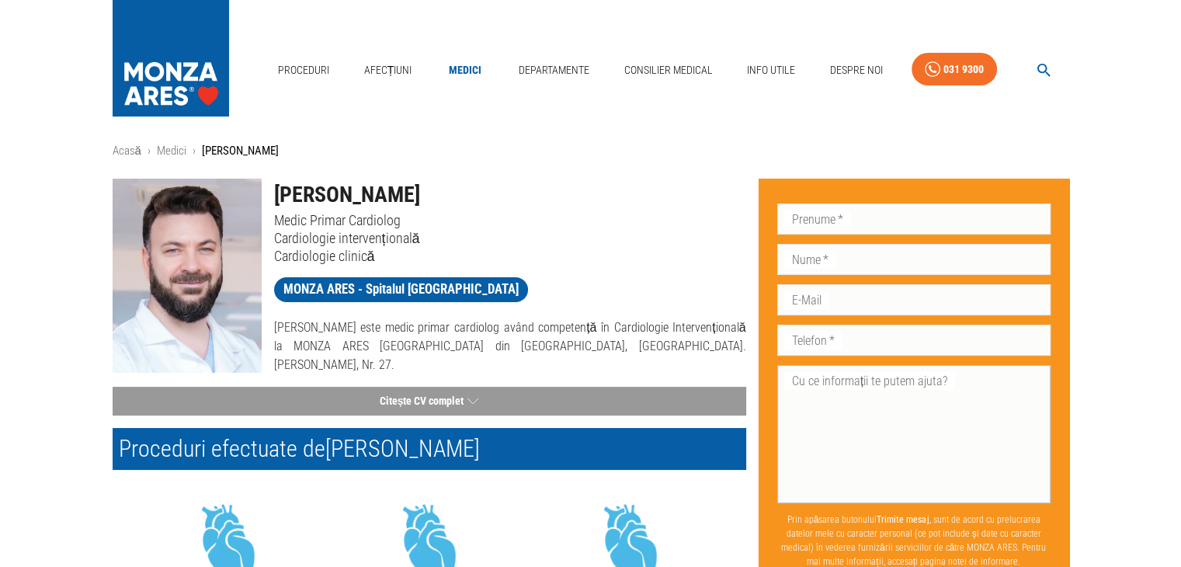
scroll to position [0, 0]
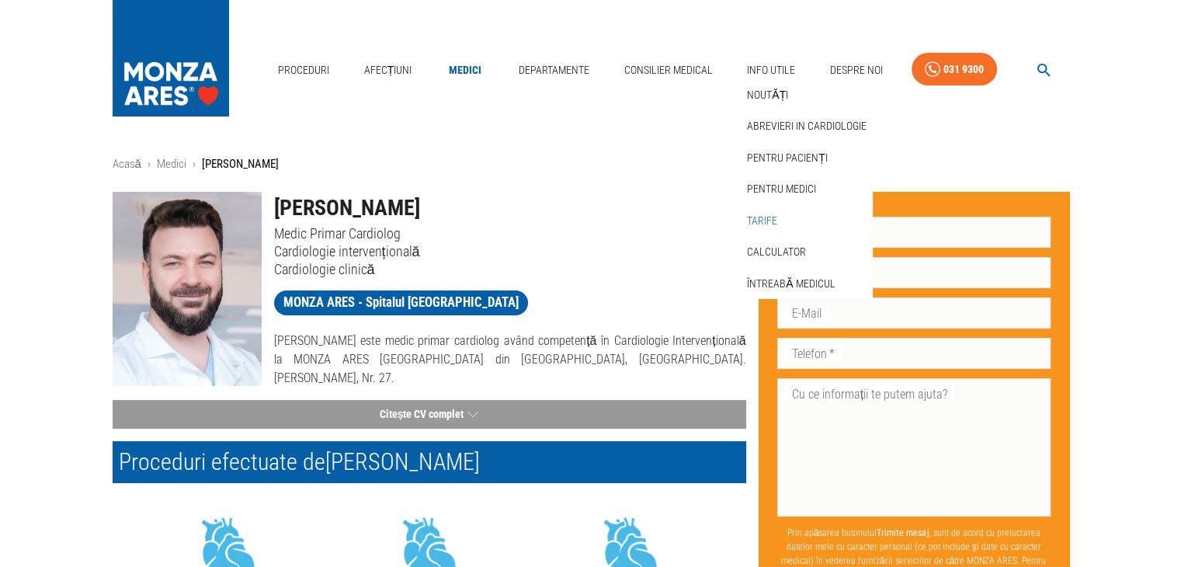
click at [772, 221] on link "Tarife" at bounding box center [762, 221] width 36 height 26
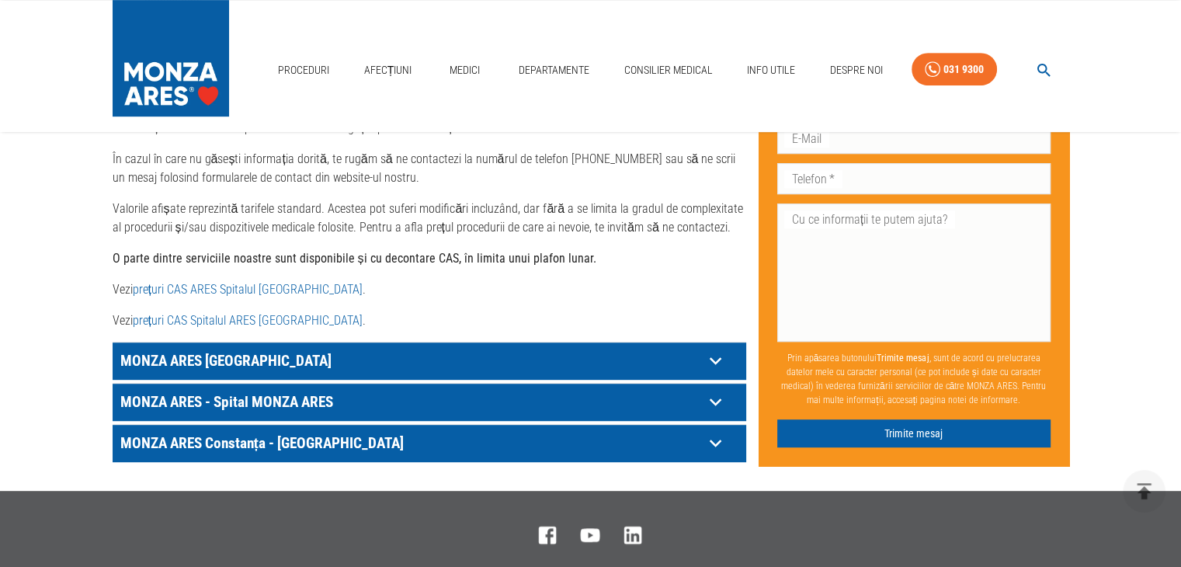
scroll to position [776, 0]
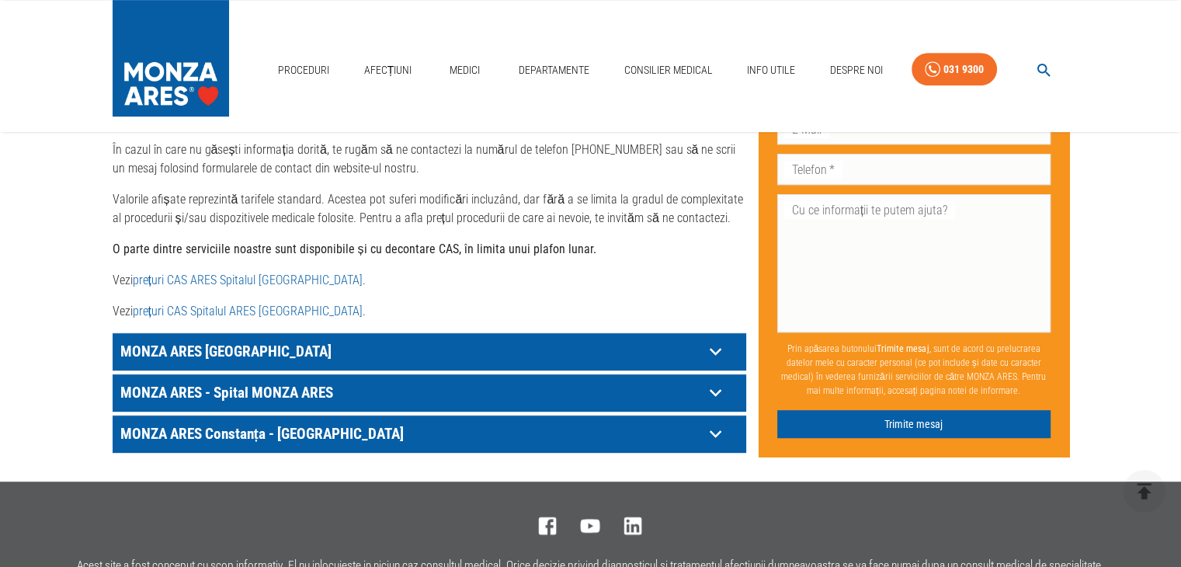
click at [635, 339] on p "MONZA ARES [GEOGRAPHIC_DATA]" at bounding box center [409, 351] width 587 height 24
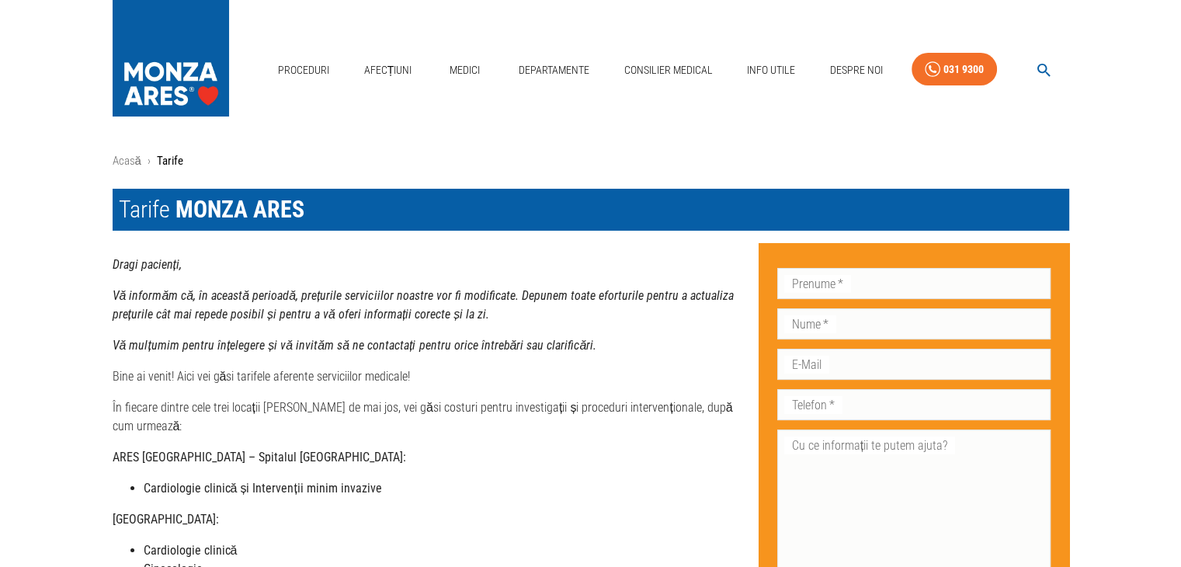
scroll to position [0, 0]
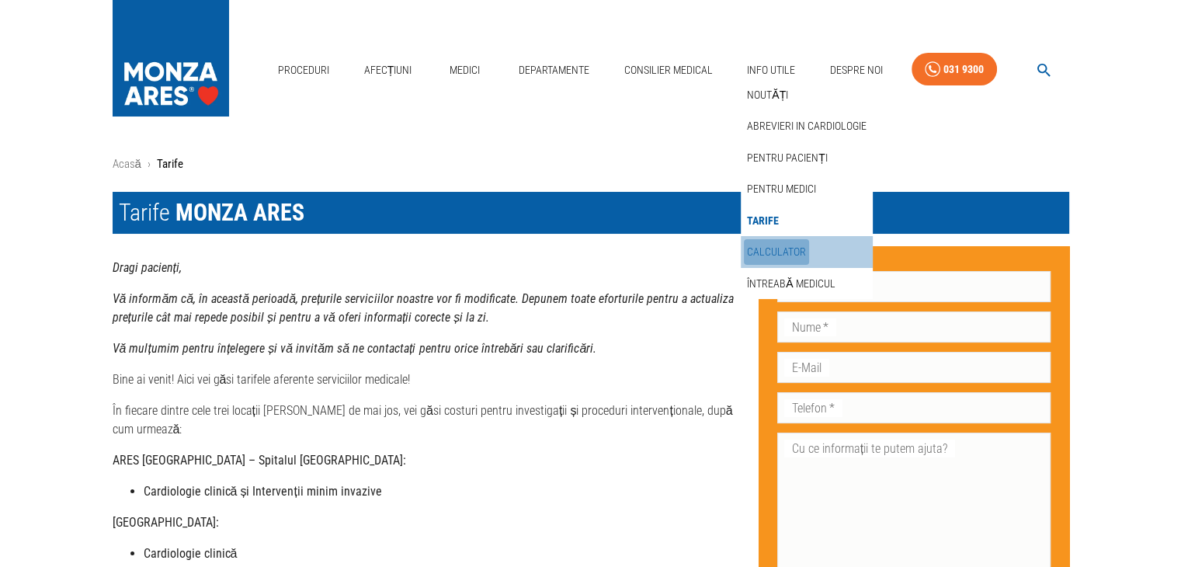
click at [789, 250] on link "Calculator" at bounding box center [776, 252] width 65 height 26
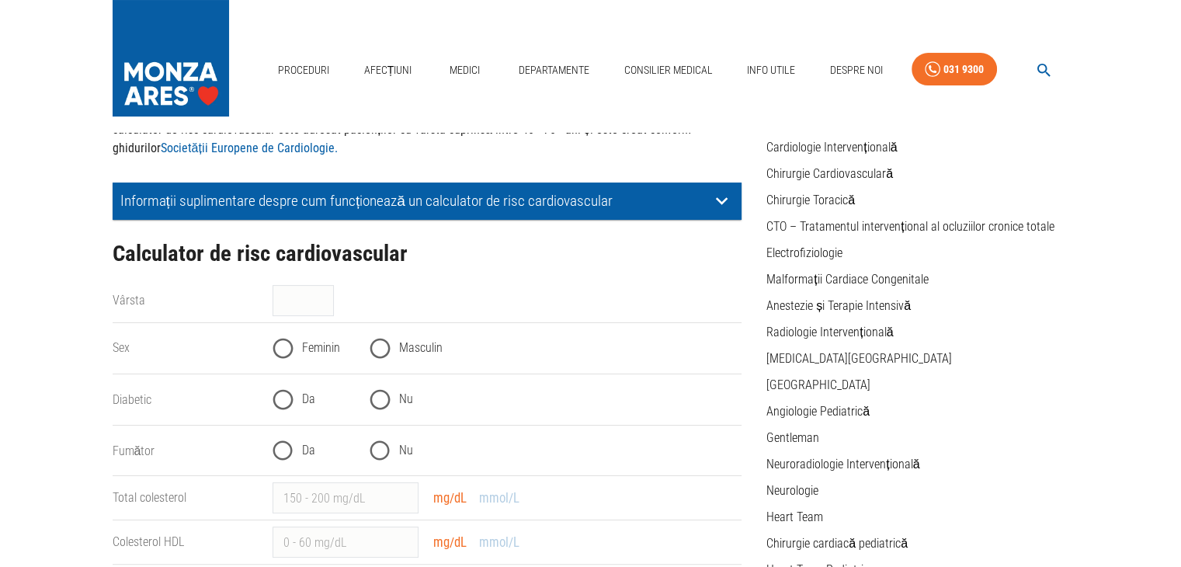
scroll to position [233, 0]
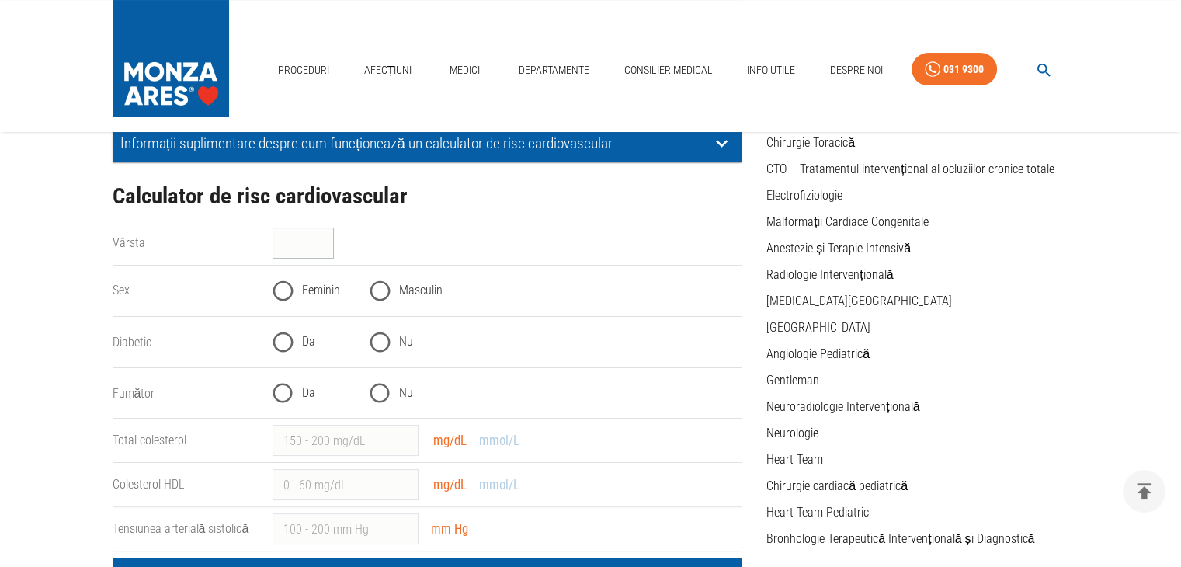
click at [304, 240] on input "Vârsta" at bounding box center [302, 242] width 61 height 31
type input "47"
click at [385, 290] on input "Masculin" at bounding box center [380, 291] width 38 height 38
radio input "true"
click at [382, 347] on input "Nu" at bounding box center [380, 342] width 38 height 38
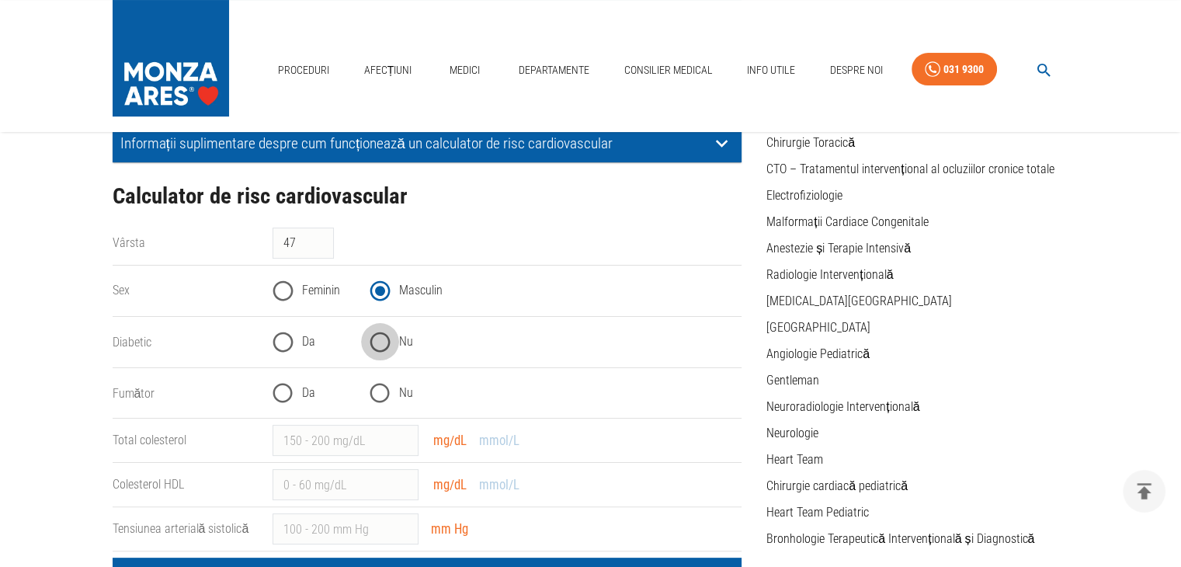
radio input "true"
click at [275, 393] on input "Da" at bounding box center [283, 393] width 38 height 38
radio input "true"
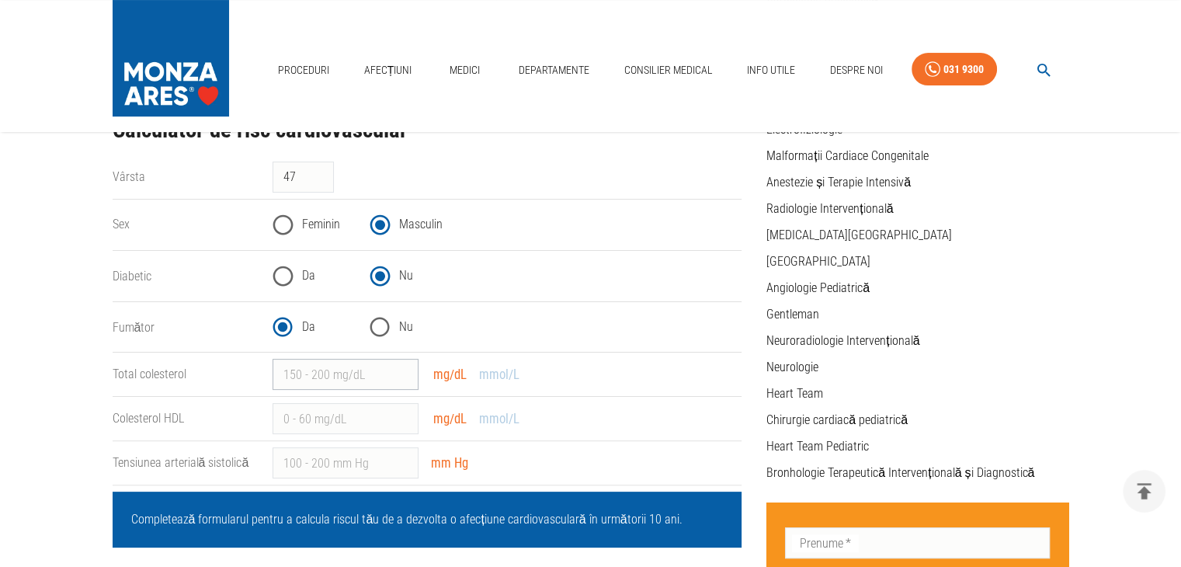
scroll to position [311, 0]
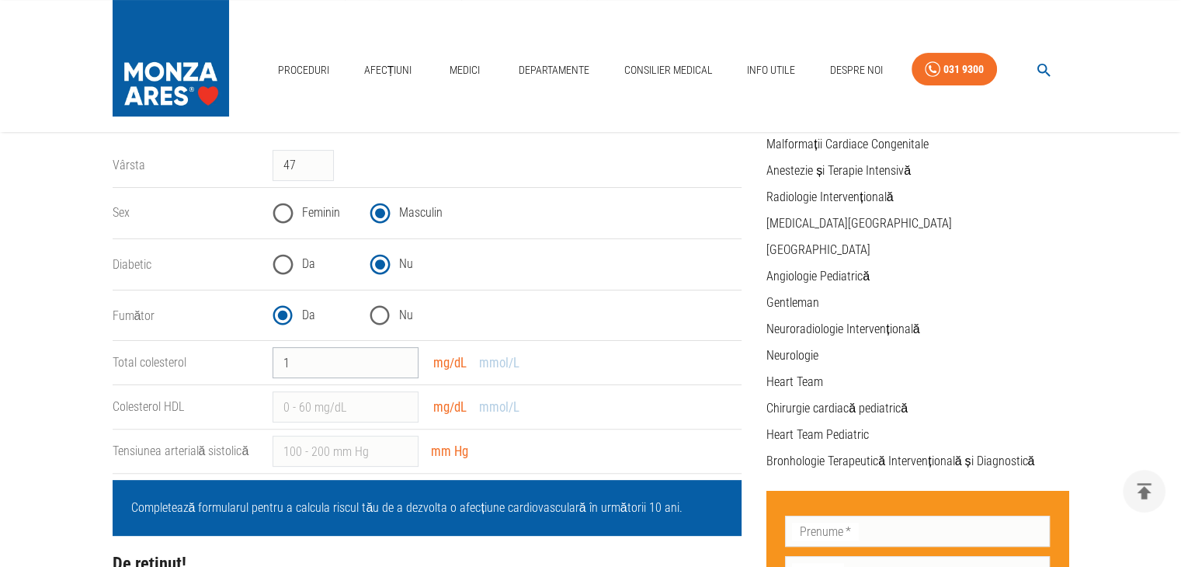
click at [405, 358] on input "1" at bounding box center [345, 362] width 146 height 31
click at [405, 358] on input "2" at bounding box center [345, 362] width 146 height 31
type input "3"
click at [405, 358] on input "3" at bounding box center [345, 362] width 146 height 31
type input "169"
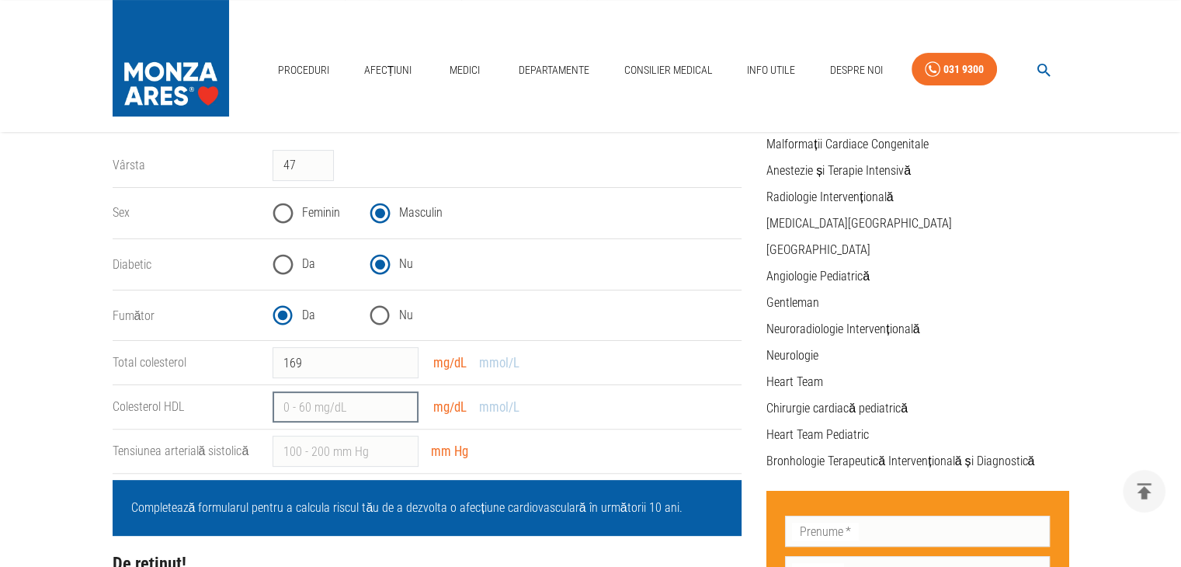
click at [379, 414] on input "Colesterol HDL" at bounding box center [345, 406] width 146 height 31
type input "43"
click at [367, 448] on input "Tensiunea arterială sistolică" at bounding box center [345, 450] width 146 height 31
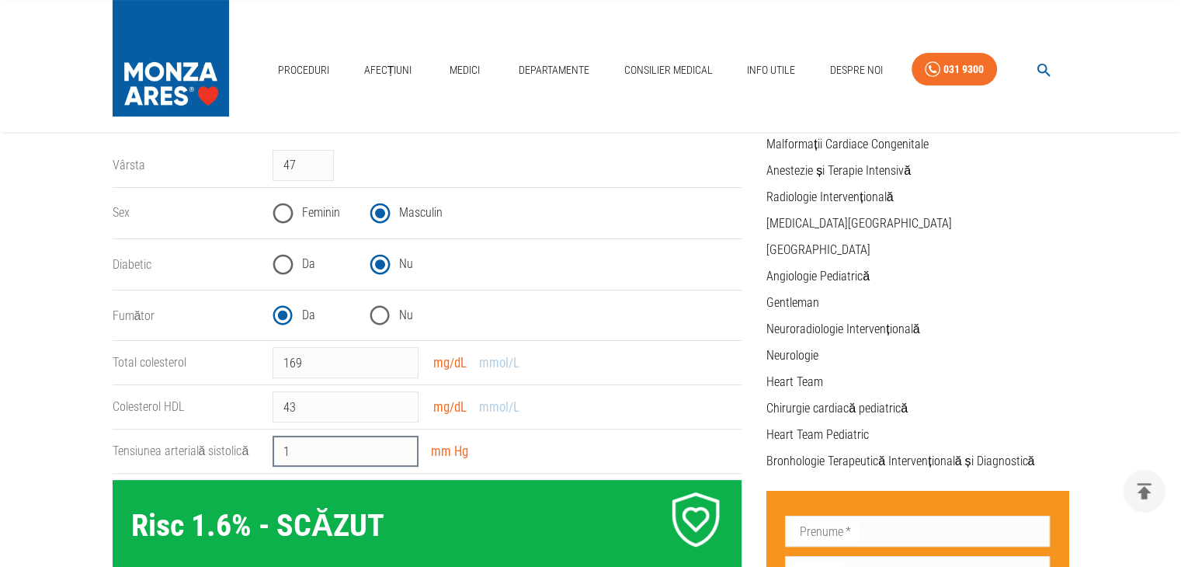
type input "1"
click at [550, 463] on div "1 ​ mm Hg" at bounding box center [500, 444] width 481 height 43
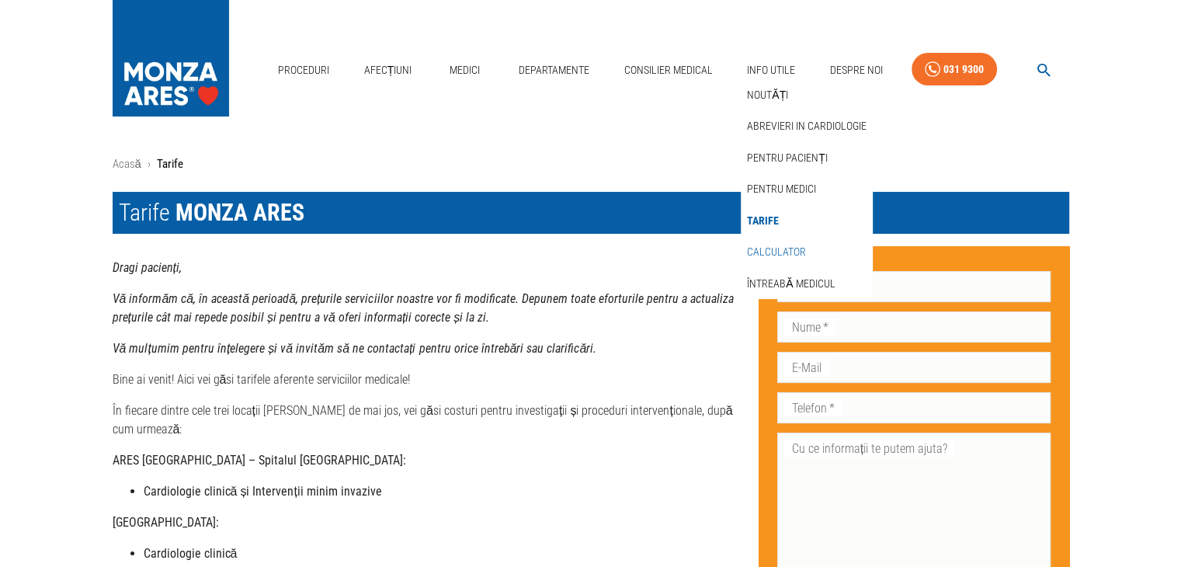
click at [779, 258] on link "Calculator" at bounding box center [776, 252] width 65 height 26
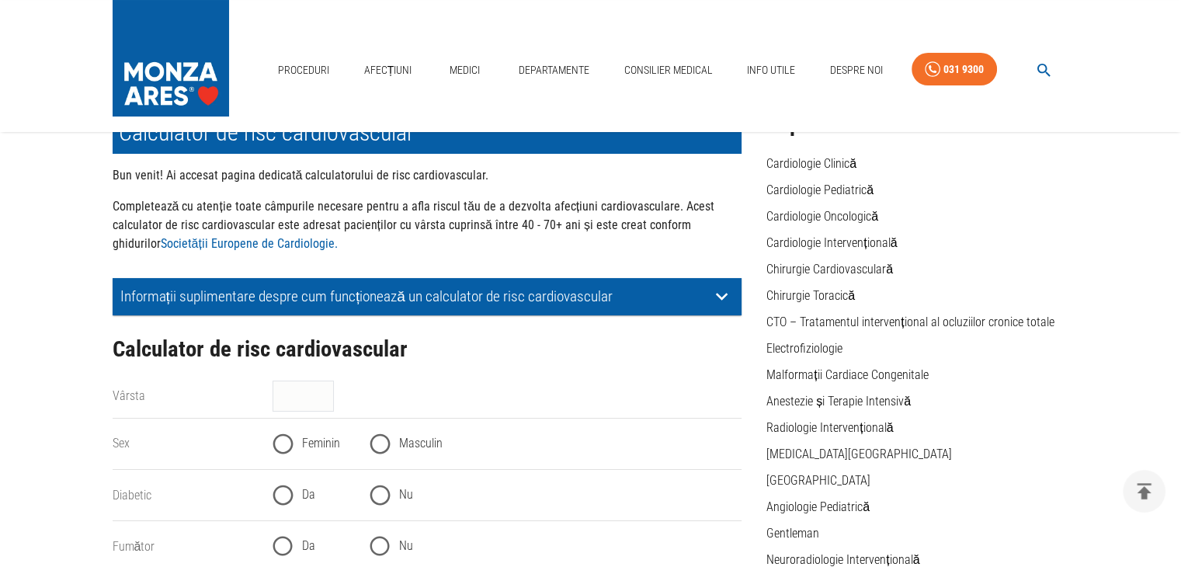
scroll to position [311, 0]
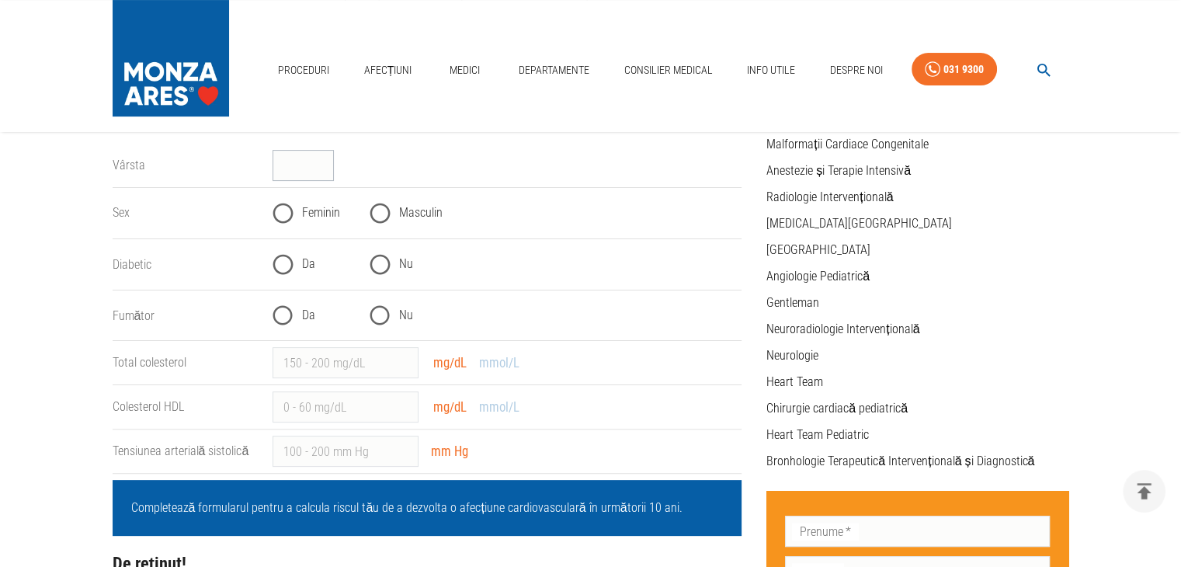
click at [304, 163] on input "Vârsta" at bounding box center [302, 165] width 61 height 31
type input "47"
click at [385, 215] on input "Masculin" at bounding box center [380, 213] width 38 height 38
radio input "true"
click at [380, 265] on input "Nu" at bounding box center [380, 264] width 38 height 38
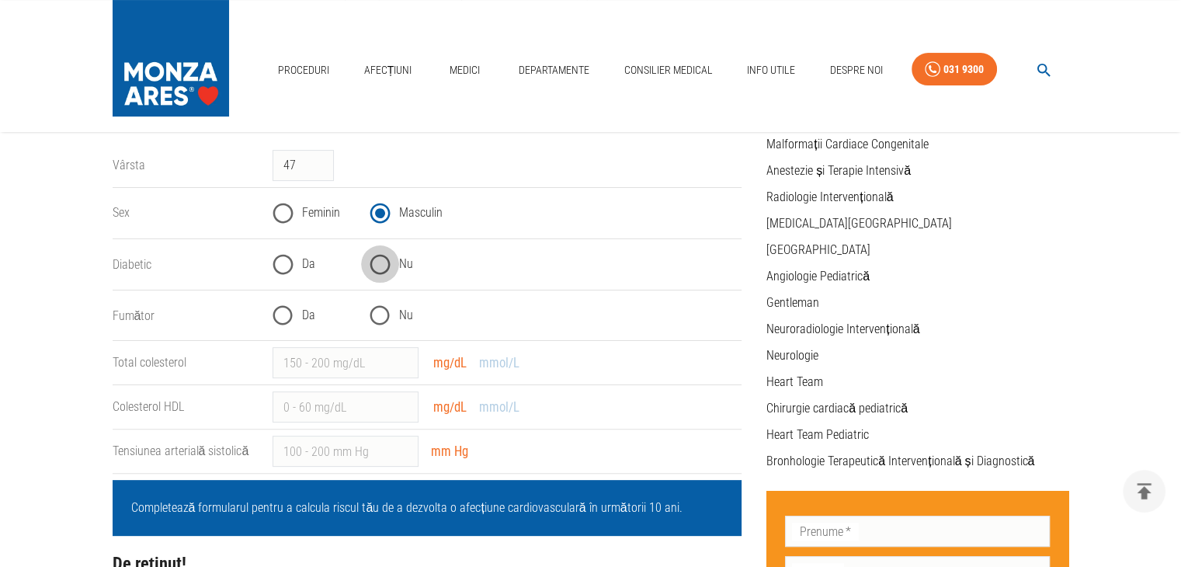
radio input "true"
click at [283, 315] on input "Da" at bounding box center [283, 316] width 38 height 38
radio input "true"
click at [309, 366] on input "Total colesterol" at bounding box center [345, 362] width 146 height 31
type input "169"
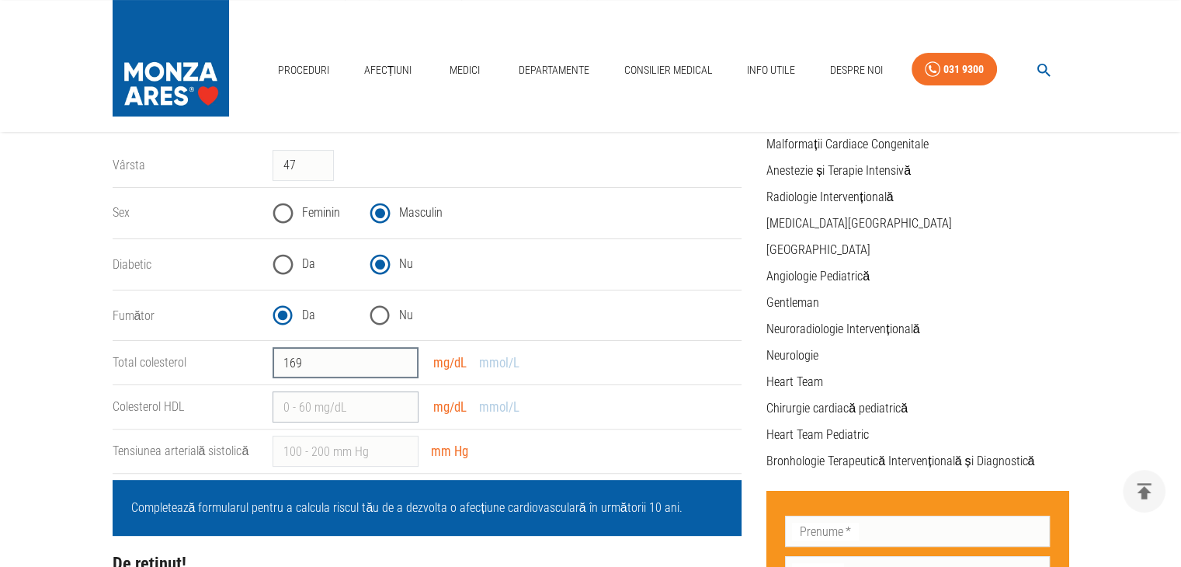
click at [322, 409] on input "Colesterol HDL" at bounding box center [345, 406] width 146 height 31
type input "43"
click at [327, 451] on input "Tensiunea arterială sistolică" at bounding box center [345, 450] width 146 height 31
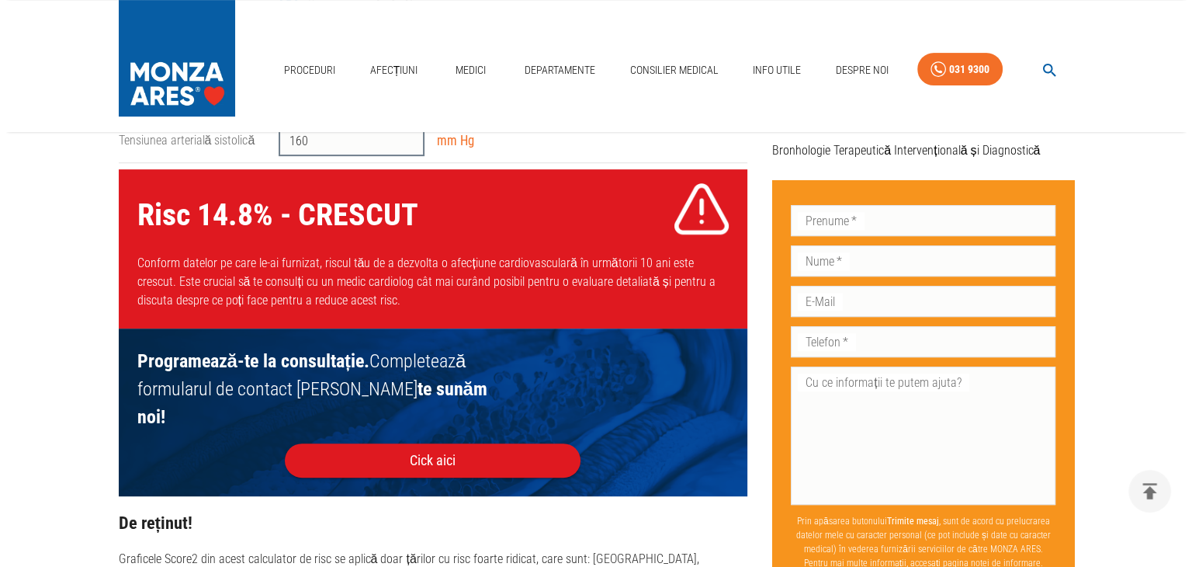
scroll to position [621, 0]
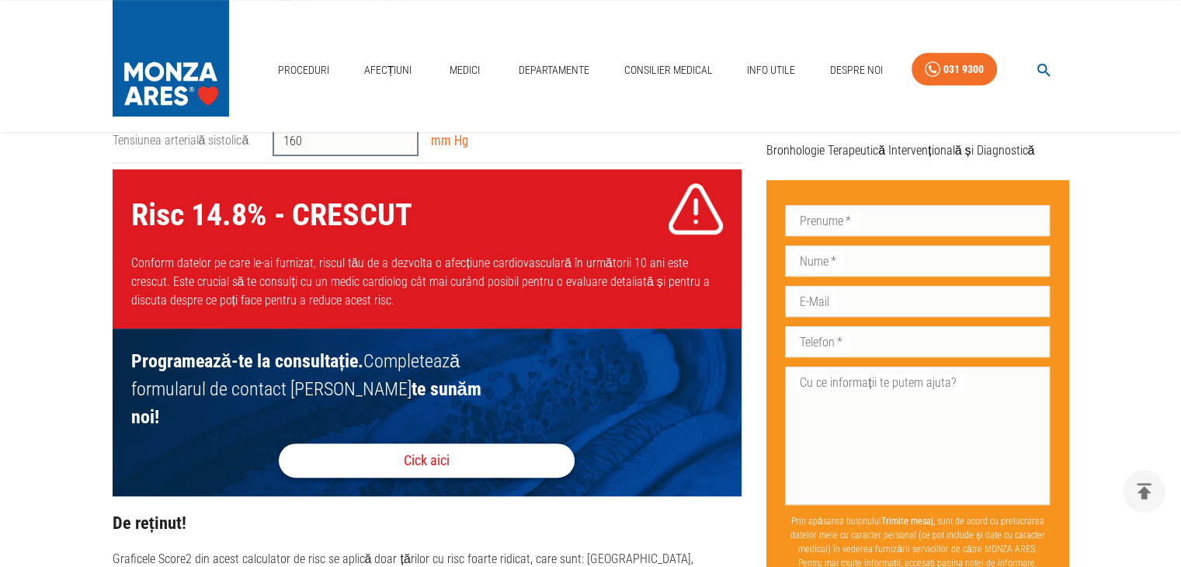
type input "160"
click at [440, 443] on button "Cick aici" at bounding box center [427, 460] width 296 height 34
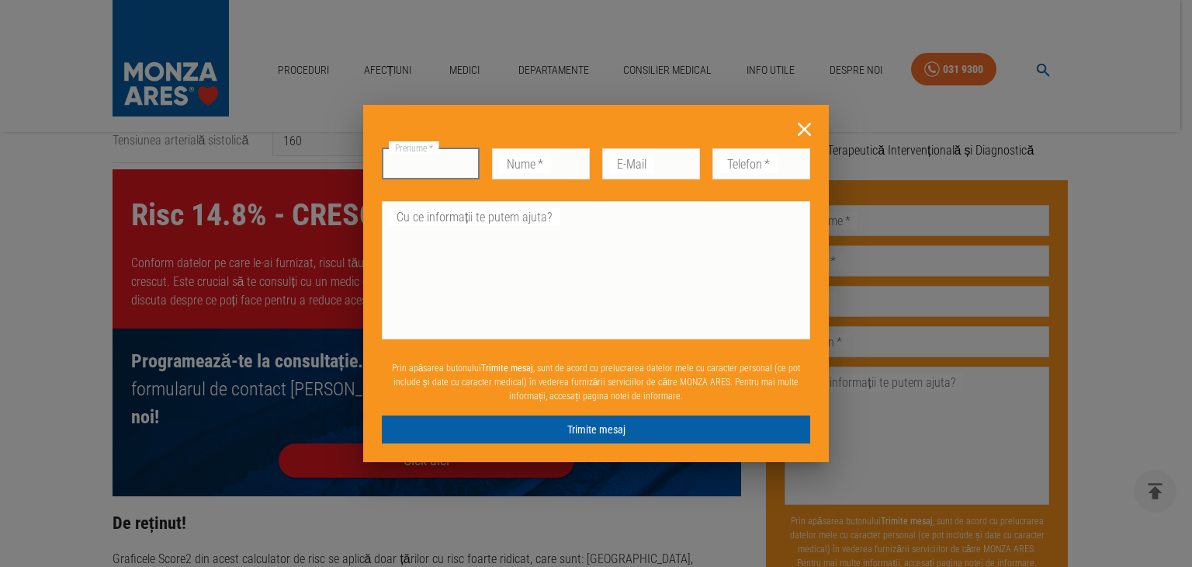
click at [425, 168] on input "Prenume   *" at bounding box center [431, 163] width 98 height 31
type input "[PERSON_NAME]"
click at [526, 172] on input "Nume   *" at bounding box center [541, 163] width 98 height 31
type input "[PERSON_NAME]"
click at [645, 164] on input "E-Mail" at bounding box center [651, 163] width 98 height 31
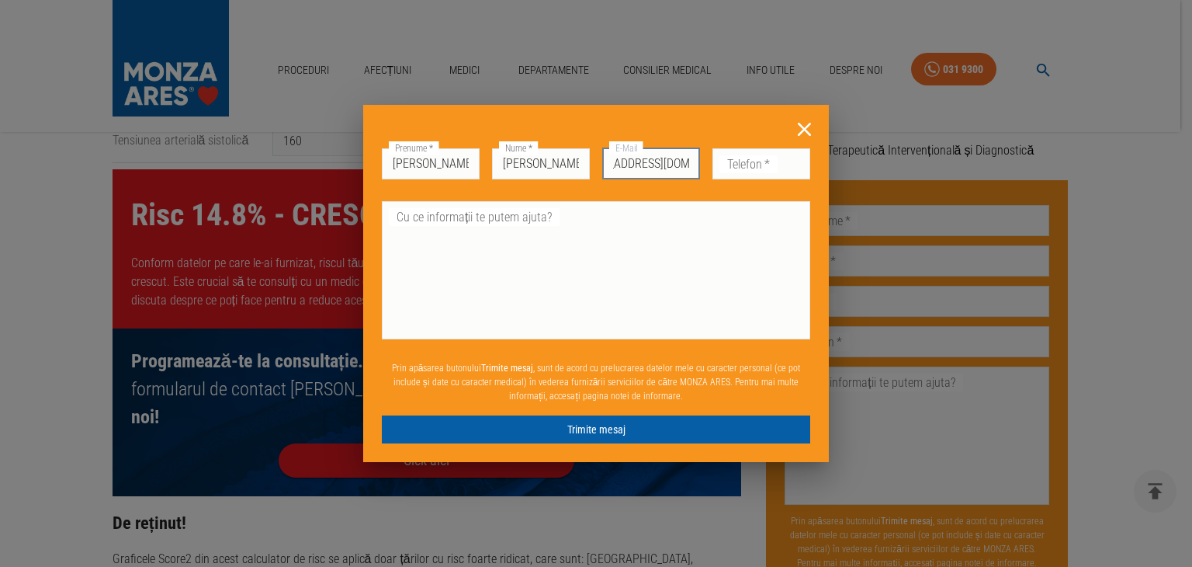
scroll to position [0, 47]
type input "[EMAIL_ADDRESS][DOMAIN_NAME]"
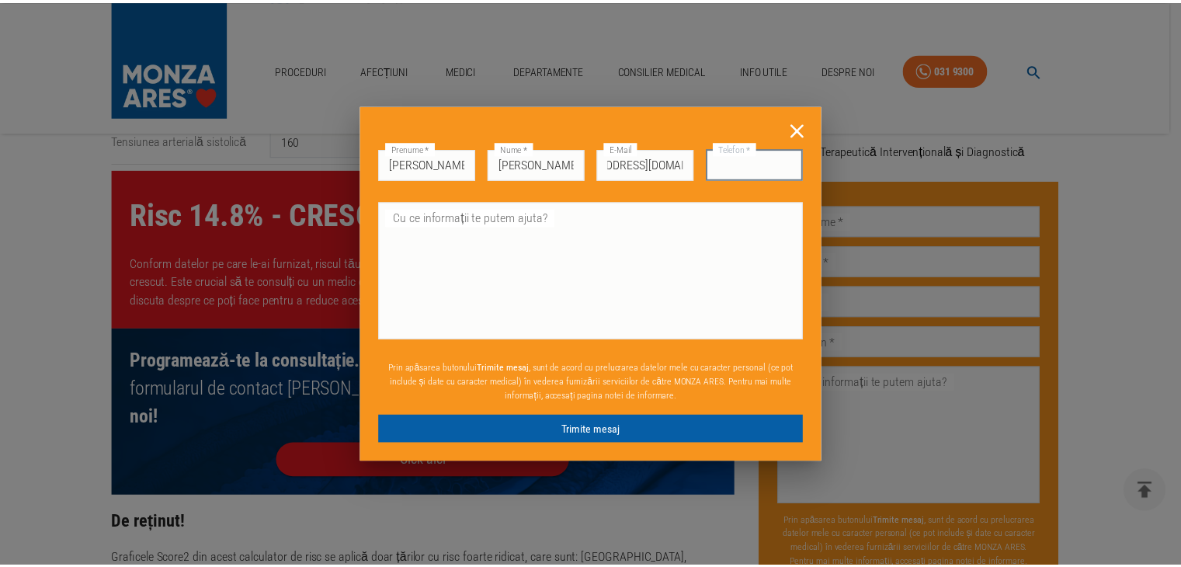
scroll to position [0, 0]
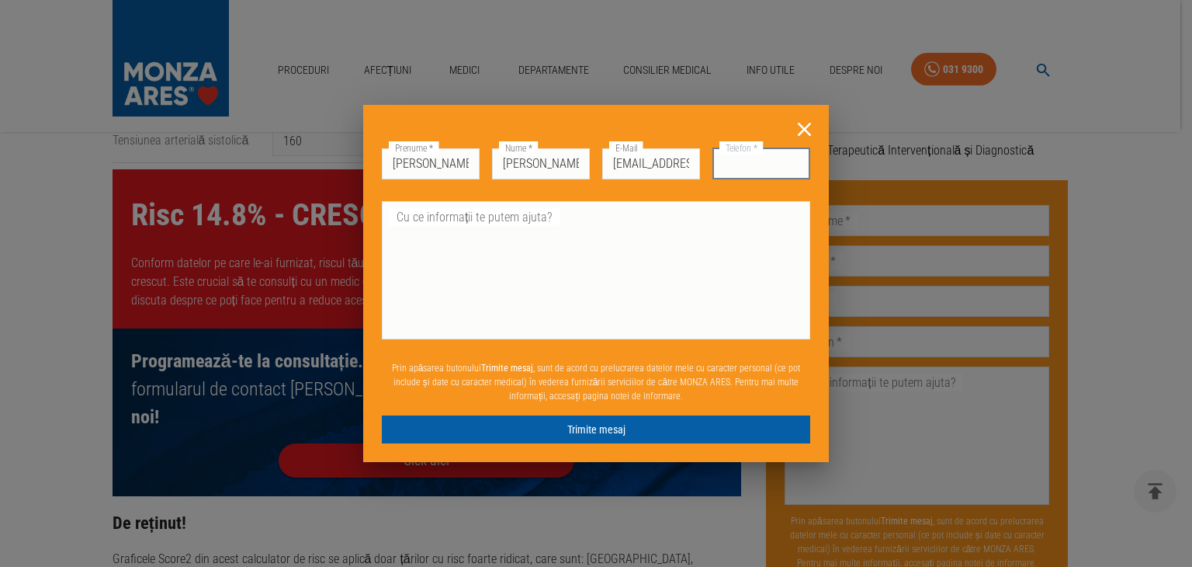
click at [791, 169] on input "Telefon   *" at bounding box center [762, 163] width 98 height 31
type input "0722655228"
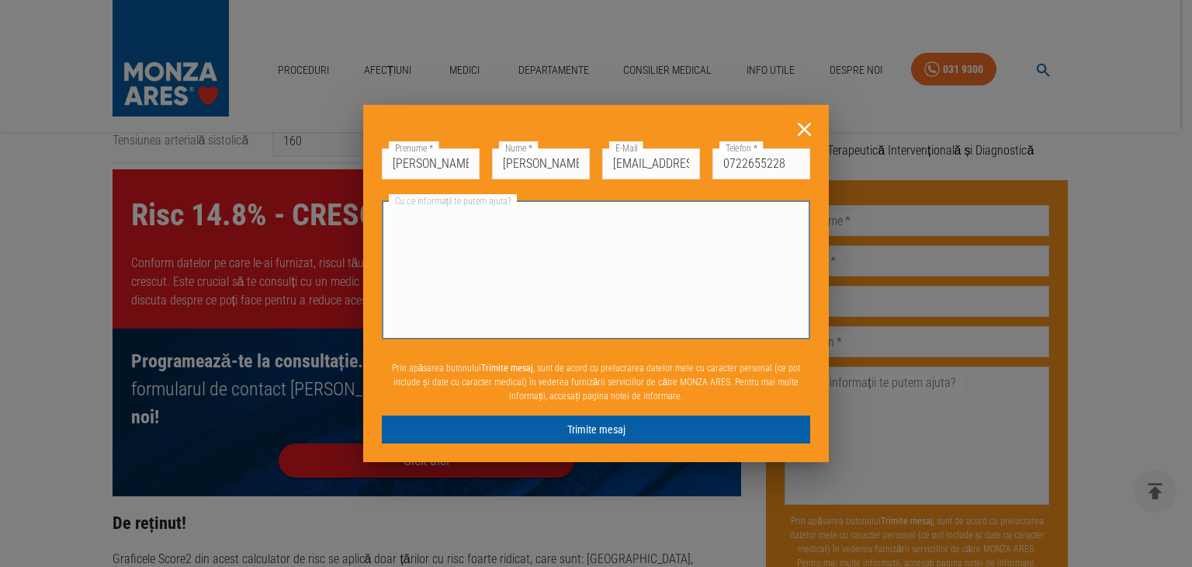
click at [669, 246] on textarea "Cu ce informații te putem ajuta?" at bounding box center [596, 269] width 407 height 125
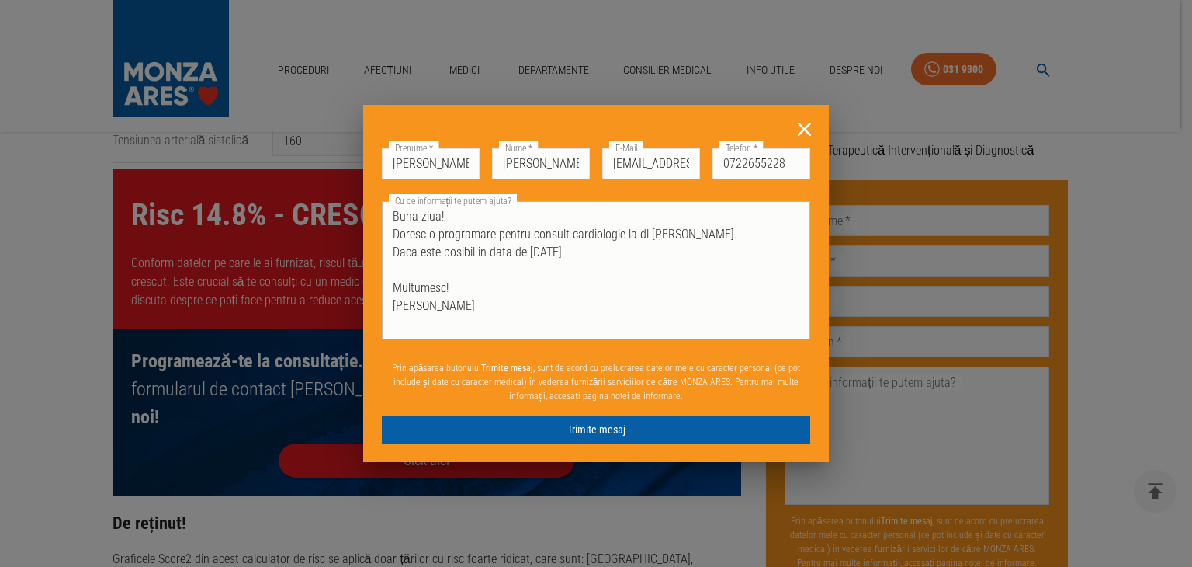
click at [643, 234] on textarea "Buna ziua! Doresc o programare pentru consult cardiologie la dl [PERSON_NAME]. …" at bounding box center [596, 269] width 407 height 125
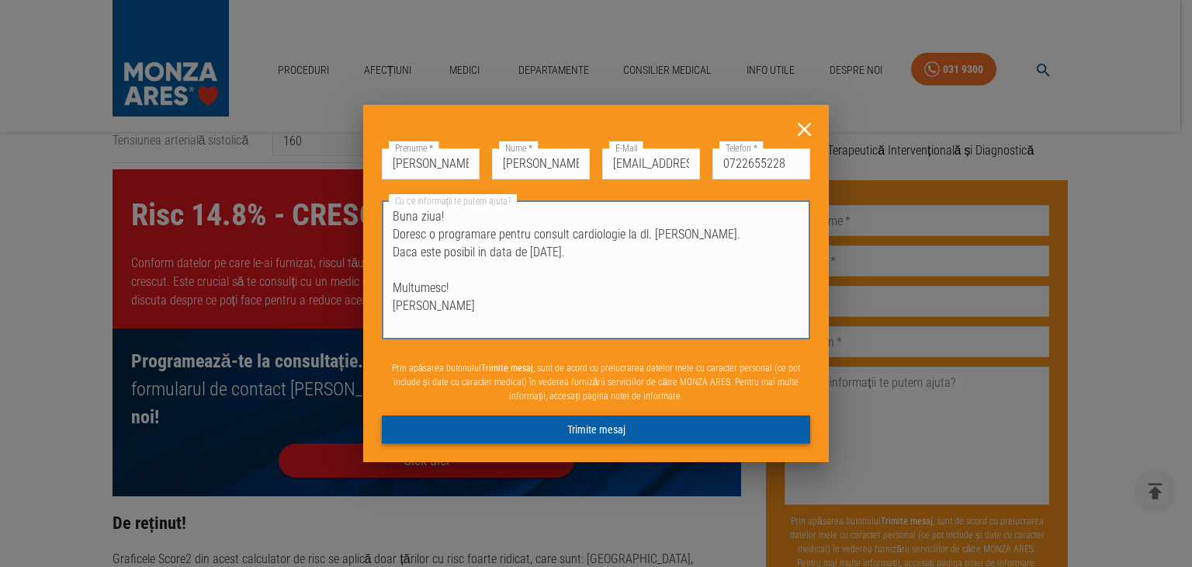
type textarea "Buna ziua! Doresc o programare pentru consult cardiologie la dl. [PERSON_NAME].…"
click at [649, 425] on button "Trimite mesaj" at bounding box center [596, 429] width 429 height 29
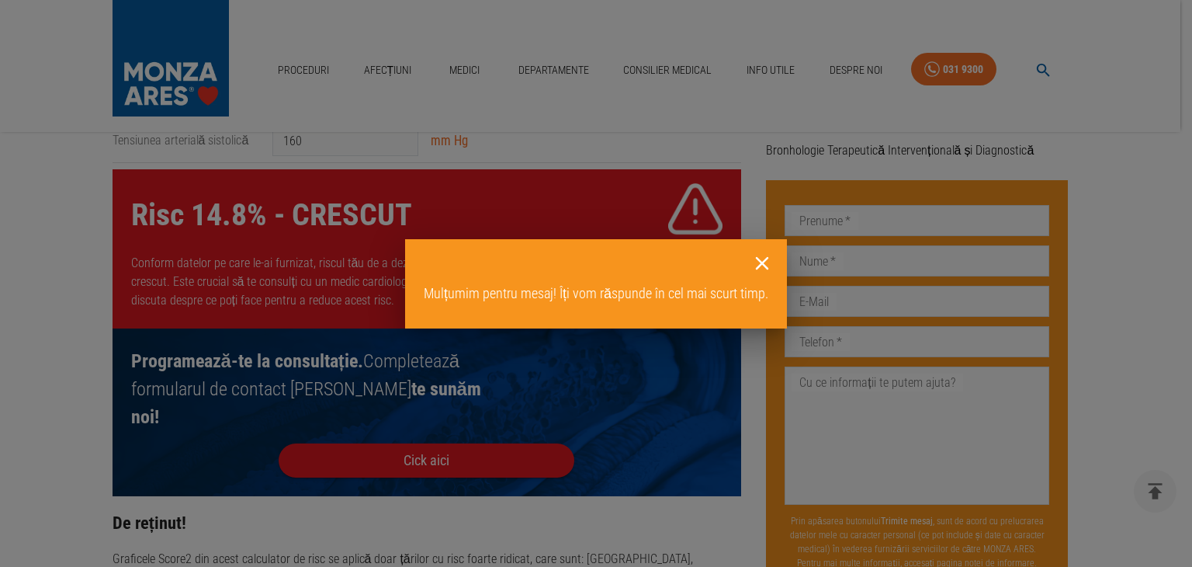
click at [764, 262] on icon at bounding box center [763, 264] width 24 height 24
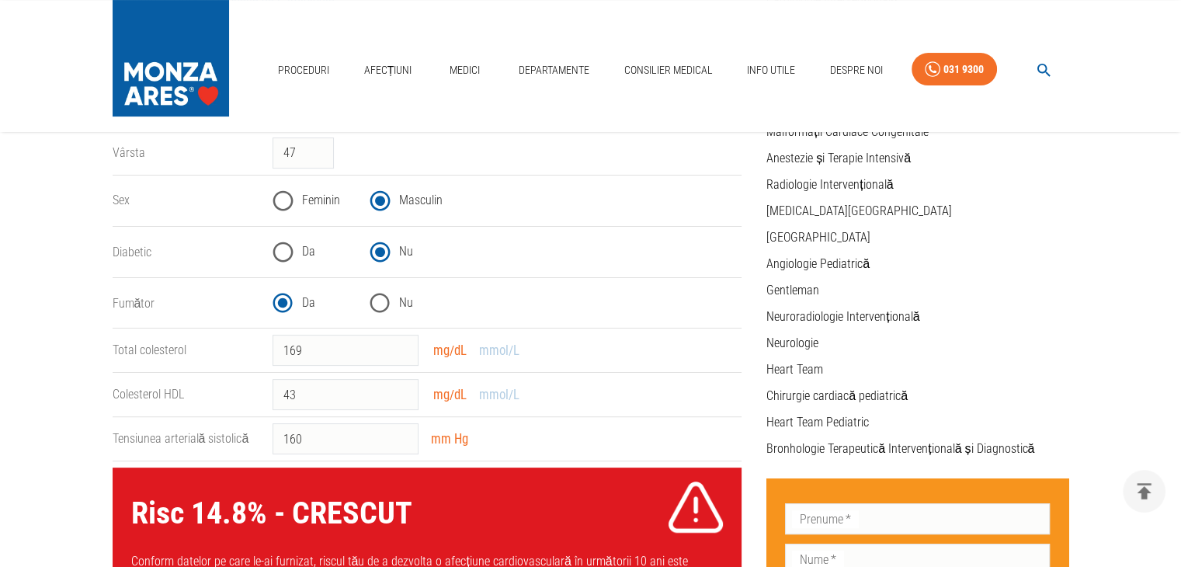
scroll to position [311, 0]
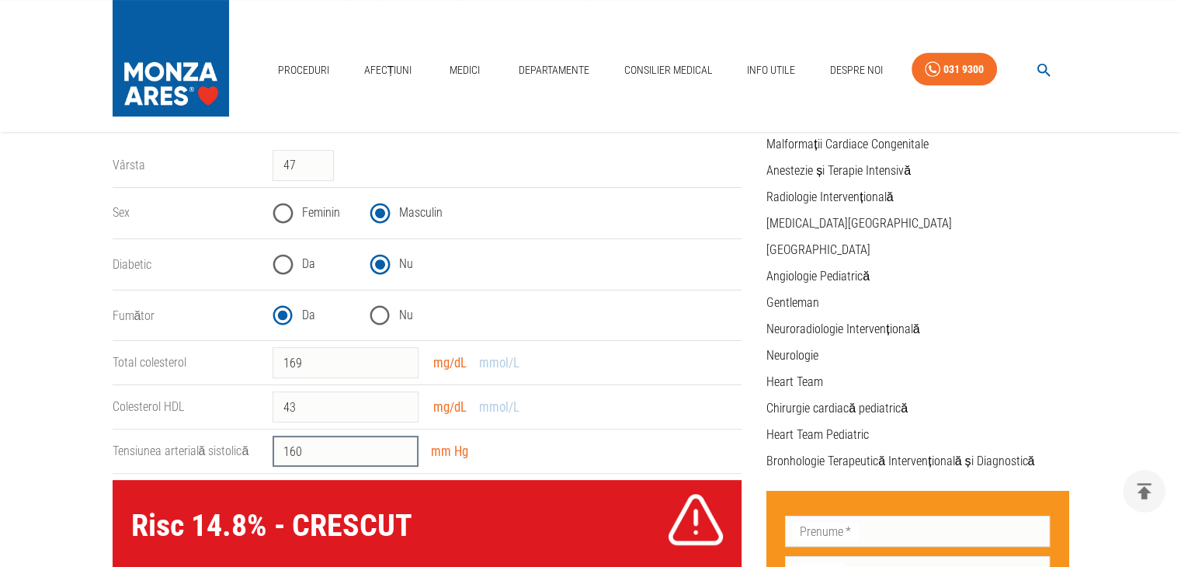
click at [348, 451] on input "160" at bounding box center [345, 450] width 146 height 31
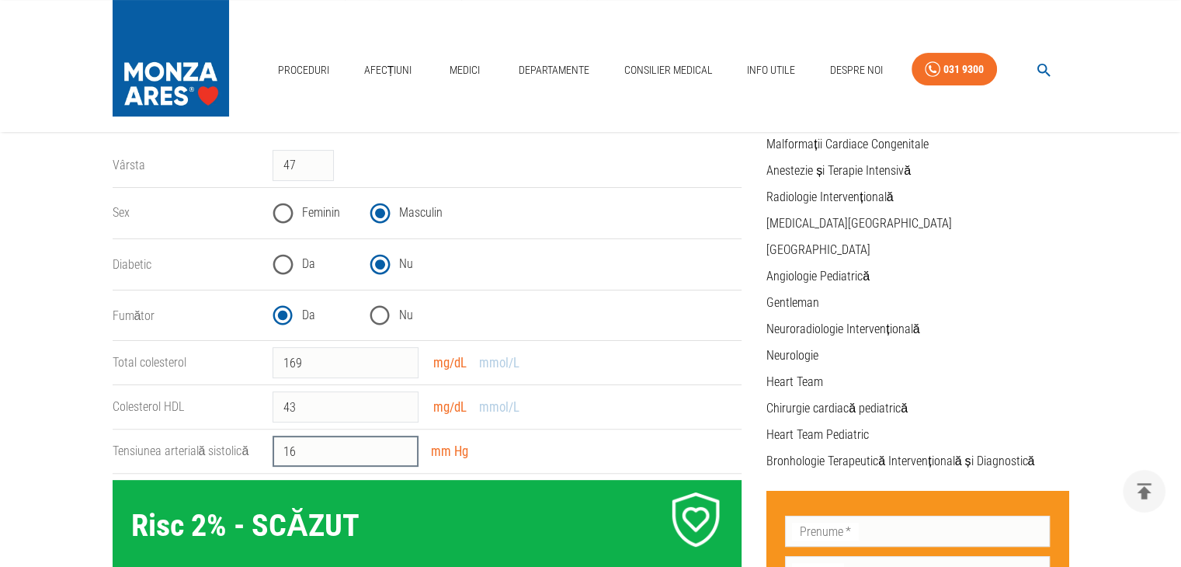
type input "1"
click at [564, 69] on link "Departamente" at bounding box center [553, 70] width 83 height 32
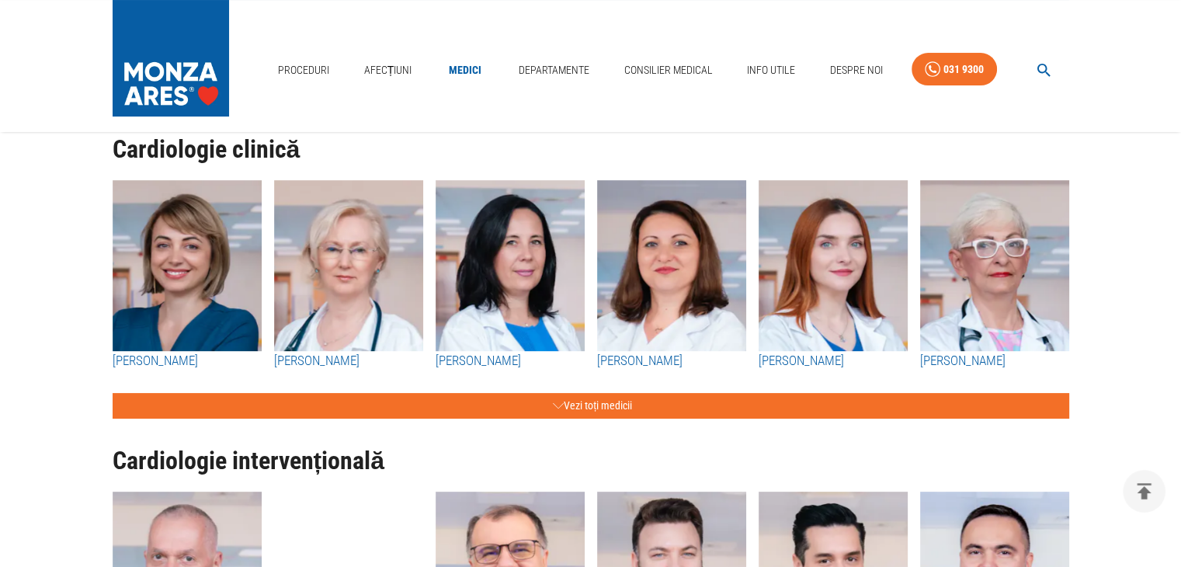
scroll to position [233, 0]
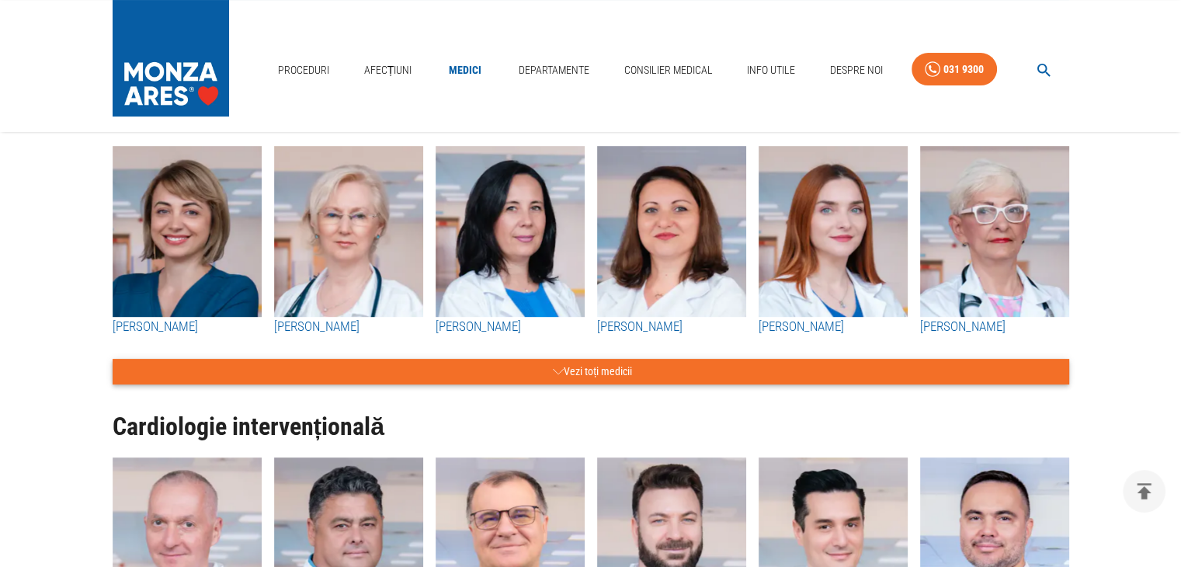
click at [590, 378] on button "Vezi toți medicii" at bounding box center [591, 372] width 956 height 26
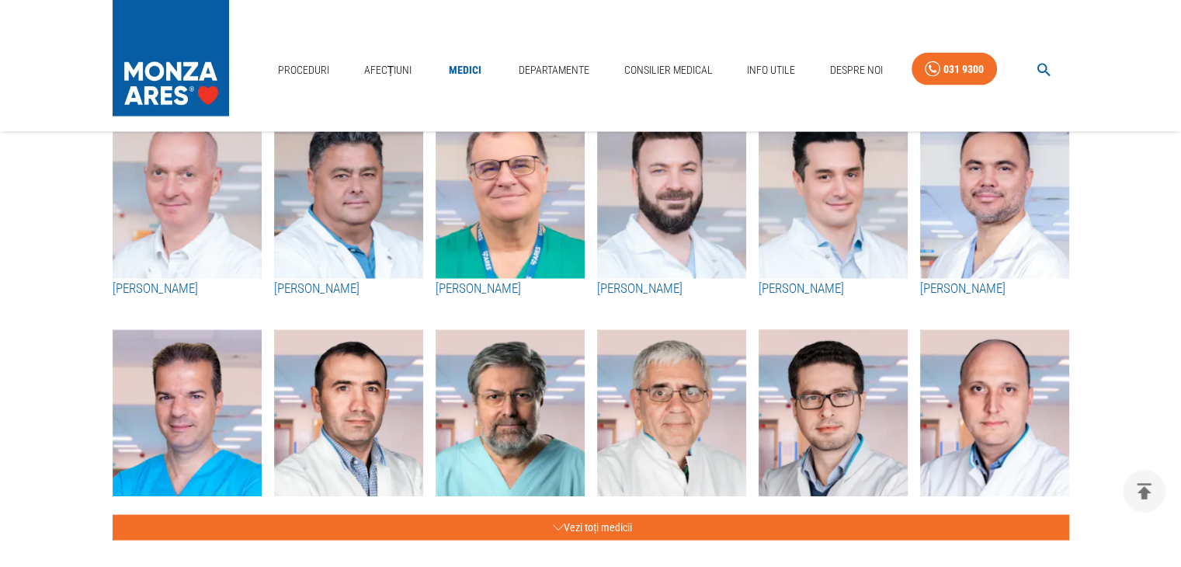
scroll to position [3338, 0]
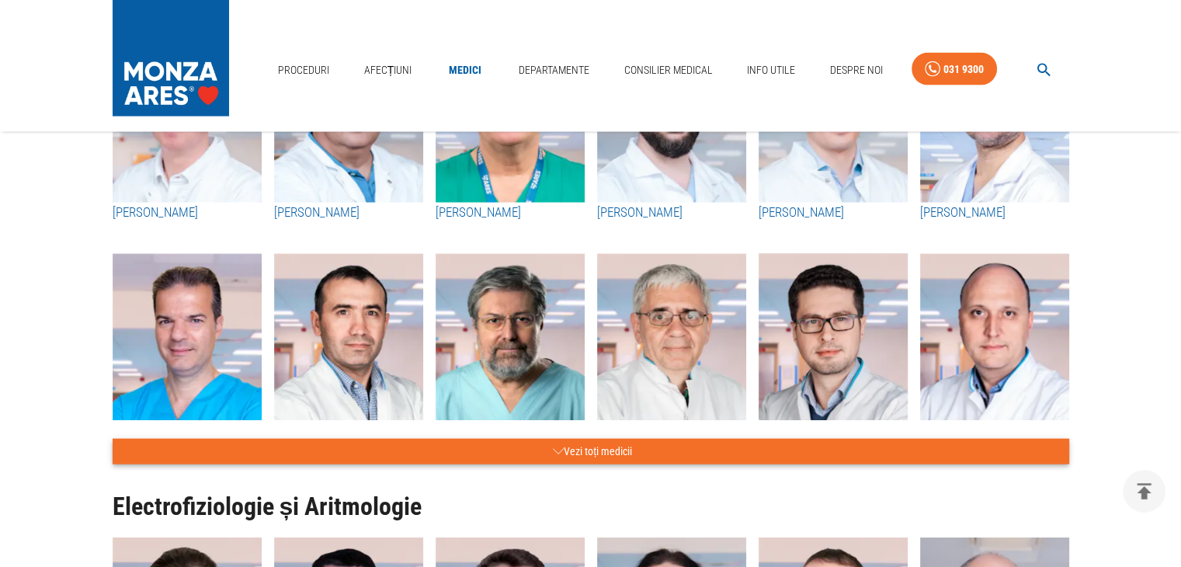
click at [624, 462] on button "Vezi toți medicii" at bounding box center [591, 452] width 956 height 26
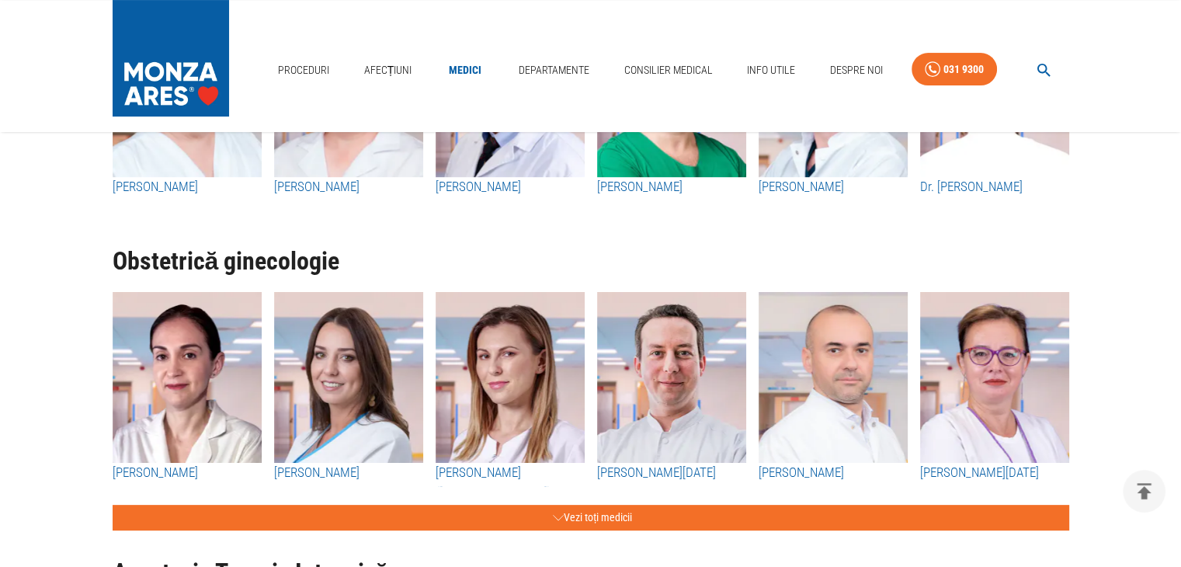
scroll to position [6288, 0]
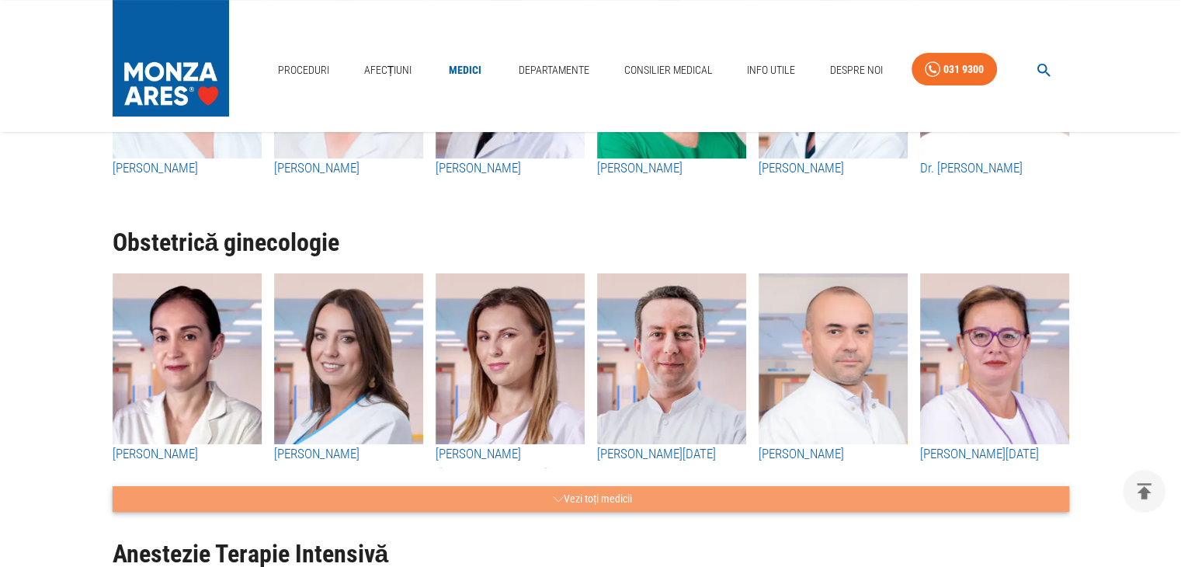
click at [609, 497] on button "Vezi toți medicii" at bounding box center [591, 499] width 956 height 26
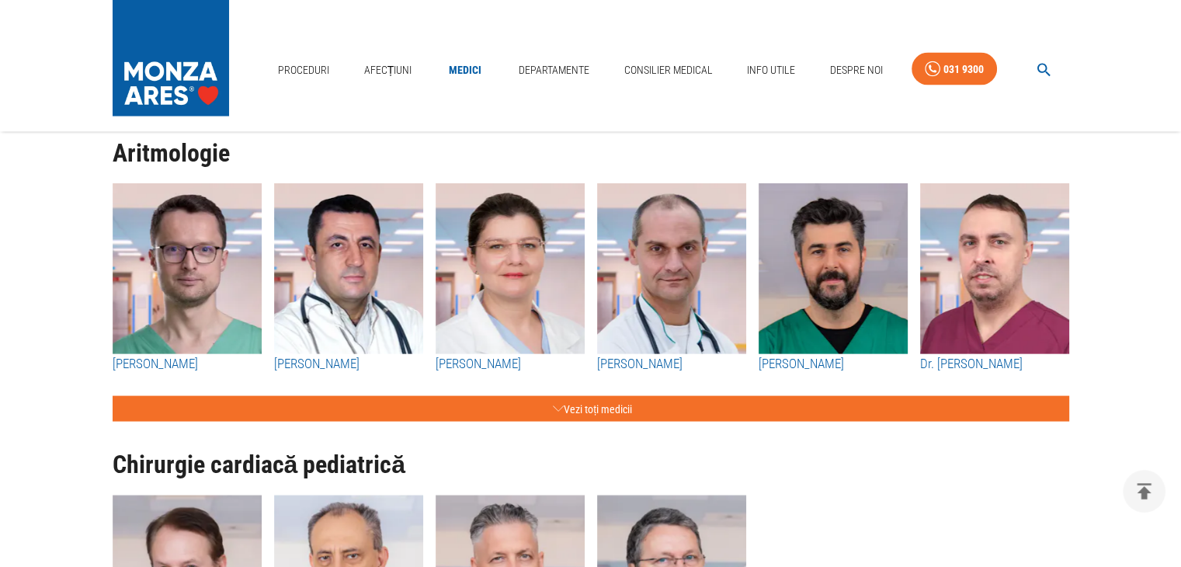
scroll to position [8927, 0]
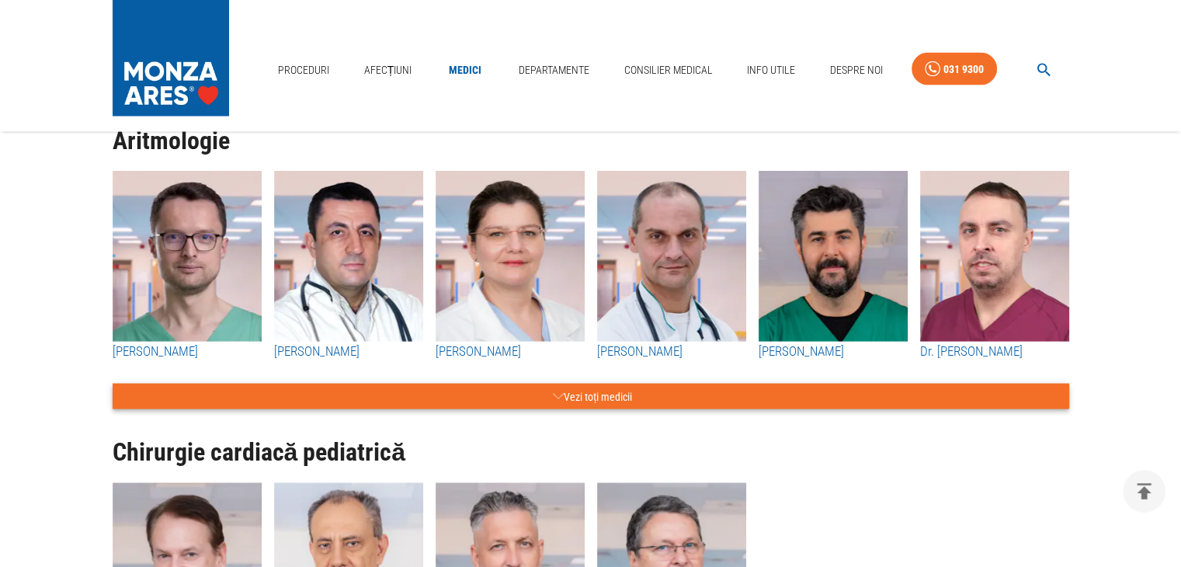
click at [613, 396] on button "Vezi toți medicii" at bounding box center [591, 396] width 956 height 26
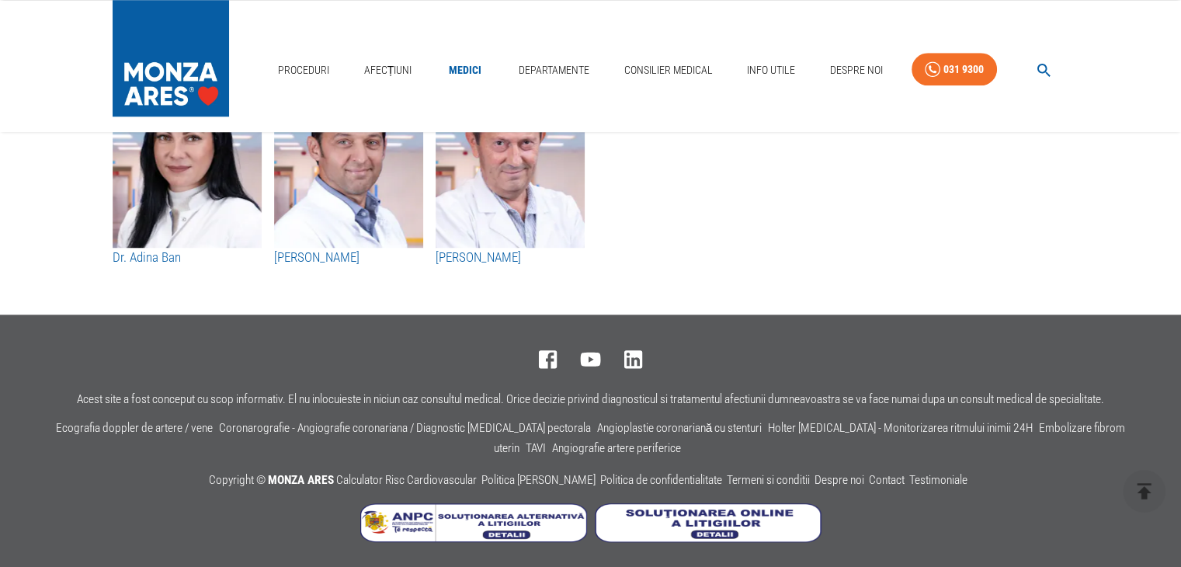
scroll to position [13186, 0]
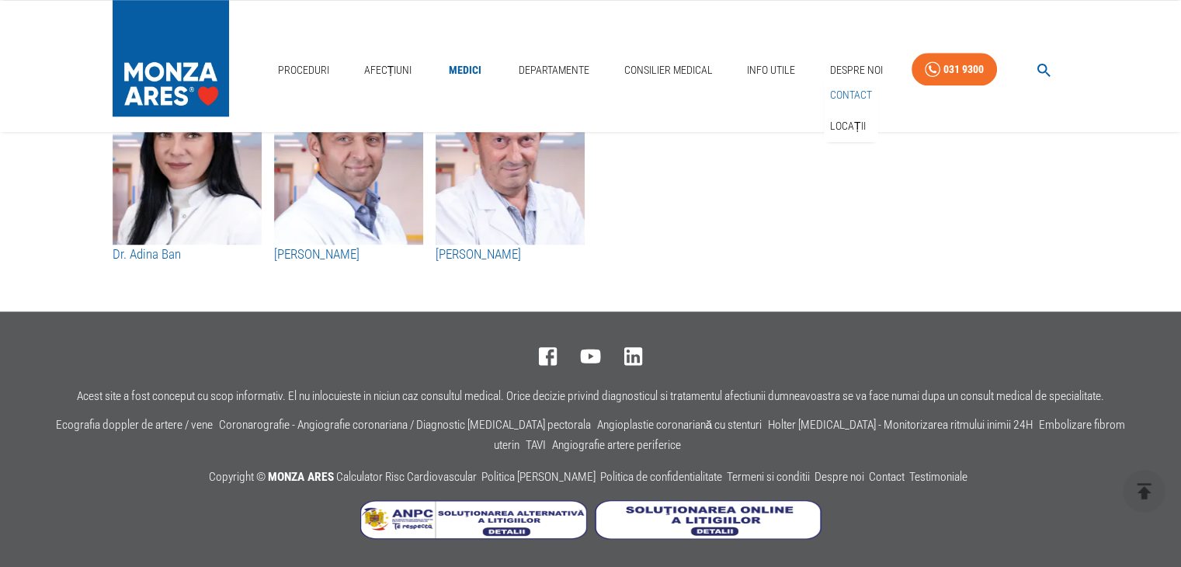
click at [850, 95] on link "Contact" at bounding box center [851, 95] width 48 height 26
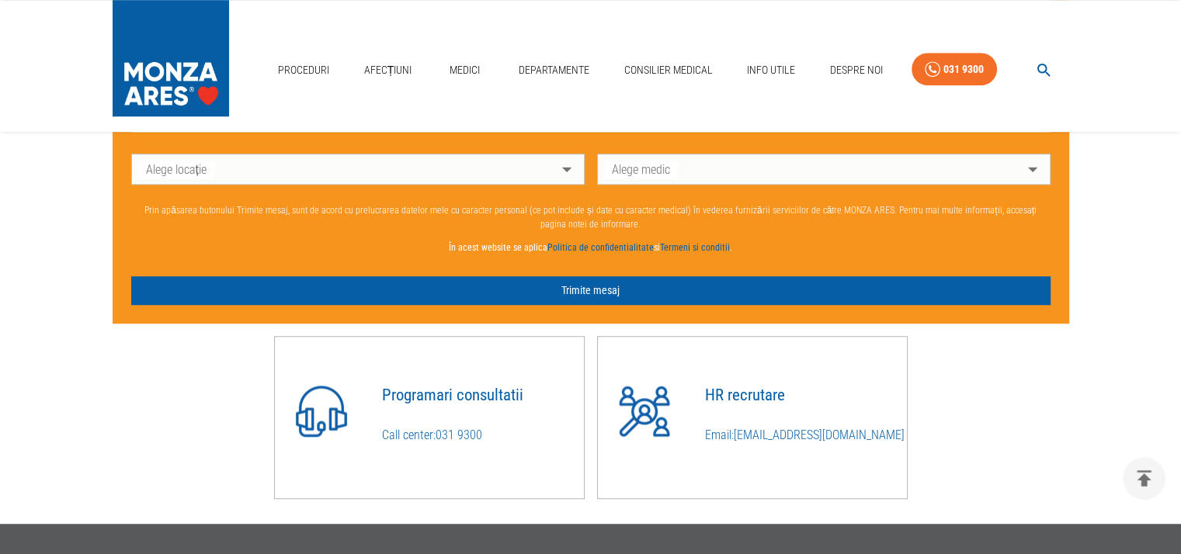
scroll to position [1122, 0]
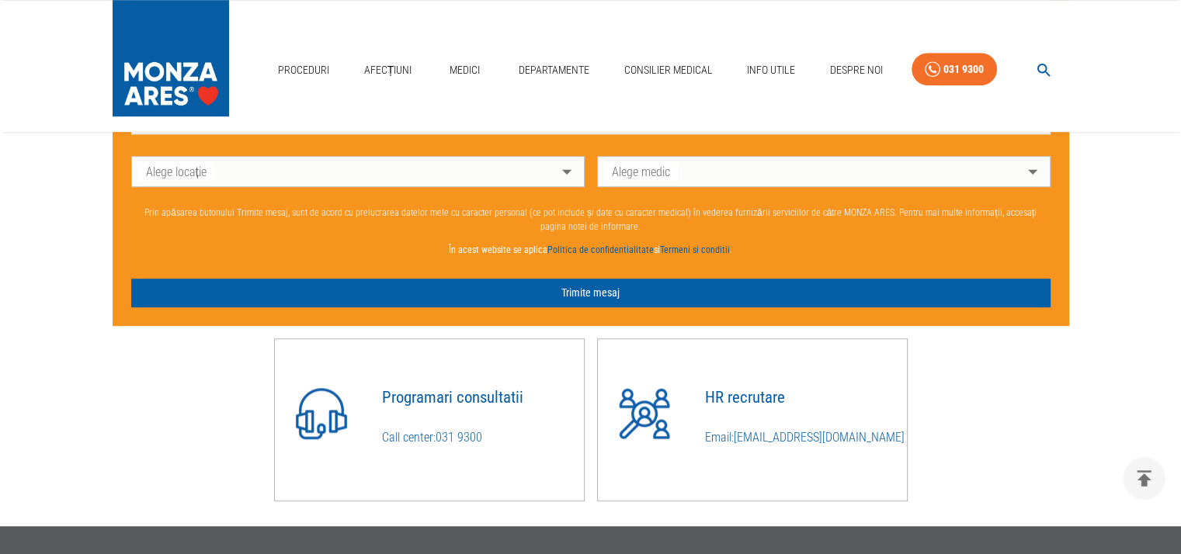
click at [474, 403] on h4 "Programari consultatii" at bounding box center [482, 398] width 202 height 18
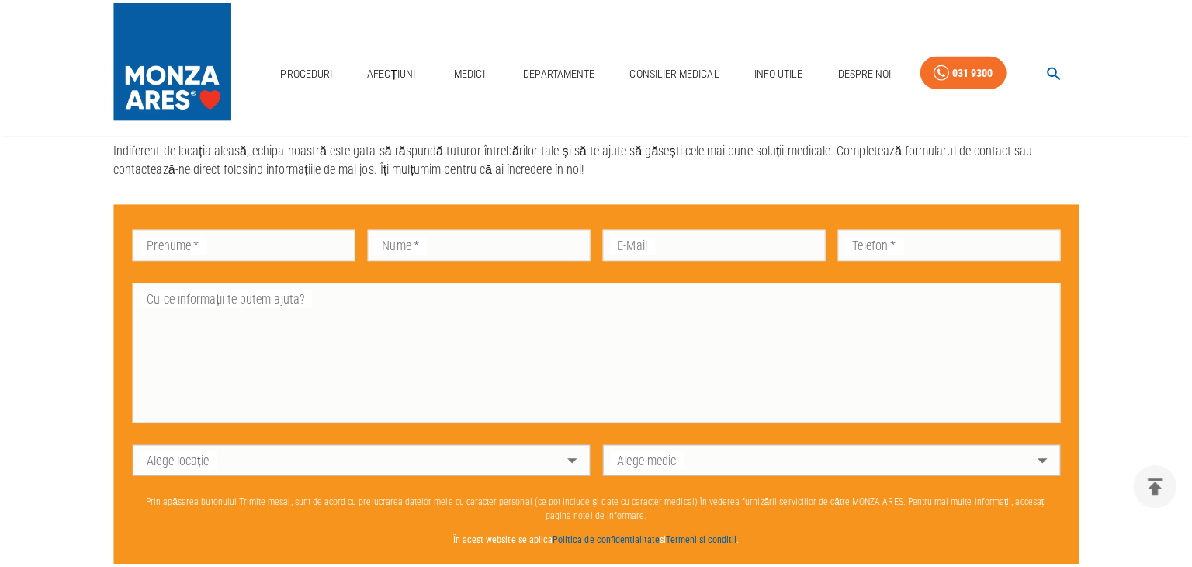
scroll to position [889, 0]
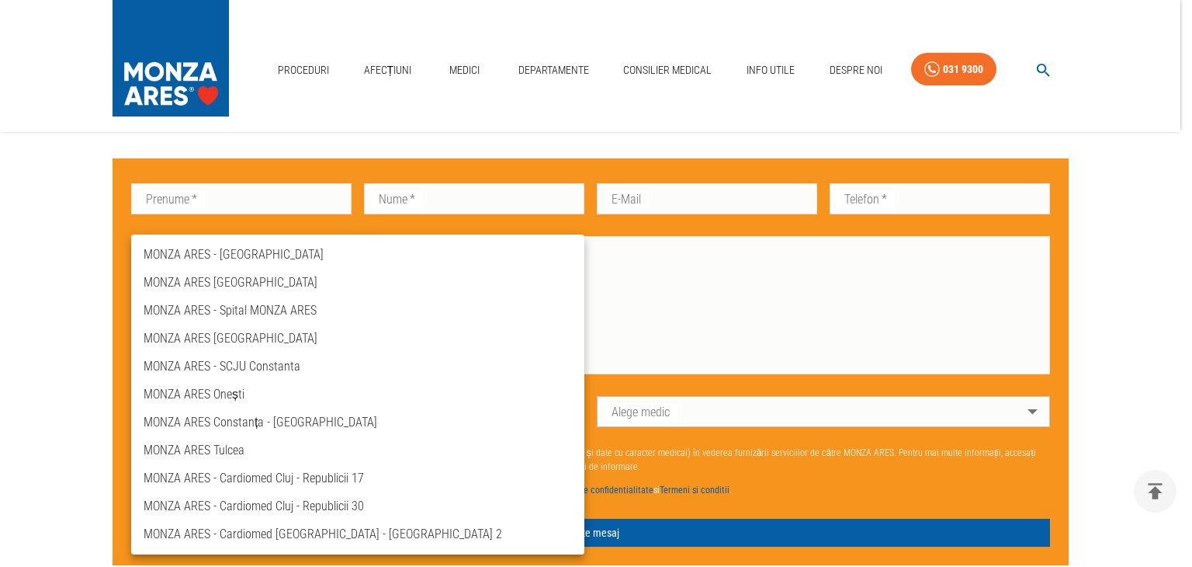
click at [566, 407] on body "Proceduri Afecțiuni Medici Departamente Consilier Medical Info Utile Despre Noi…" at bounding box center [596, 66] width 1192 height 1910
click at [262, 312] on li "MONZA ARES - Spital MONZA ARES" at bounding box center [357, 311] width 453 height 28
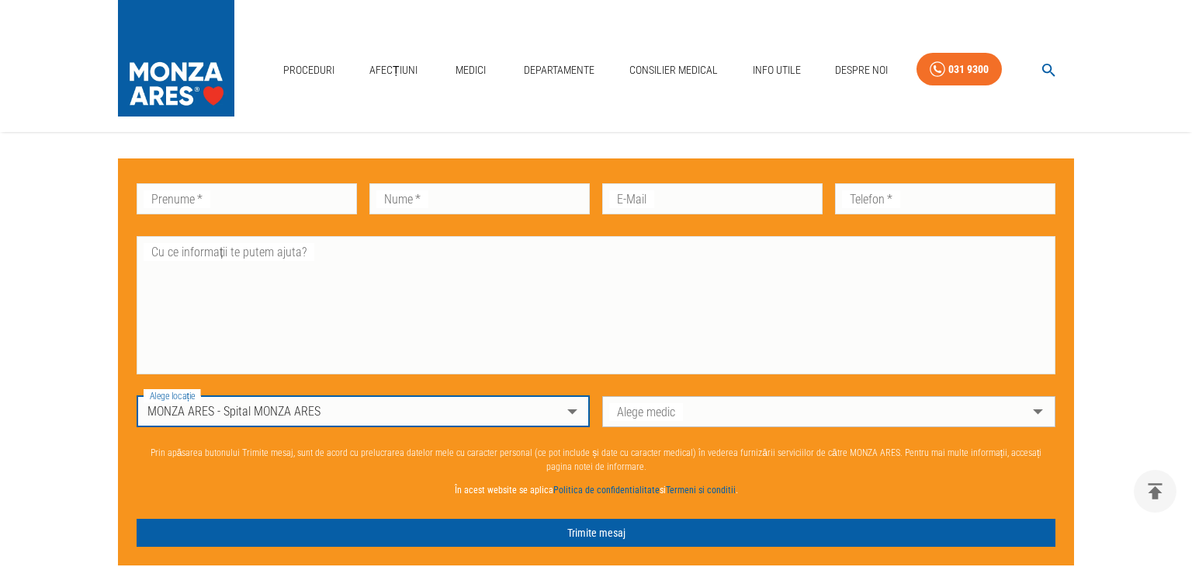
click at [689, 408] on body "Proceduri Afecțiuni Medici Departamente Consilier Medical Info Utile Despre Noi…" at bounding box center [596, 66] width 1192 height 1910
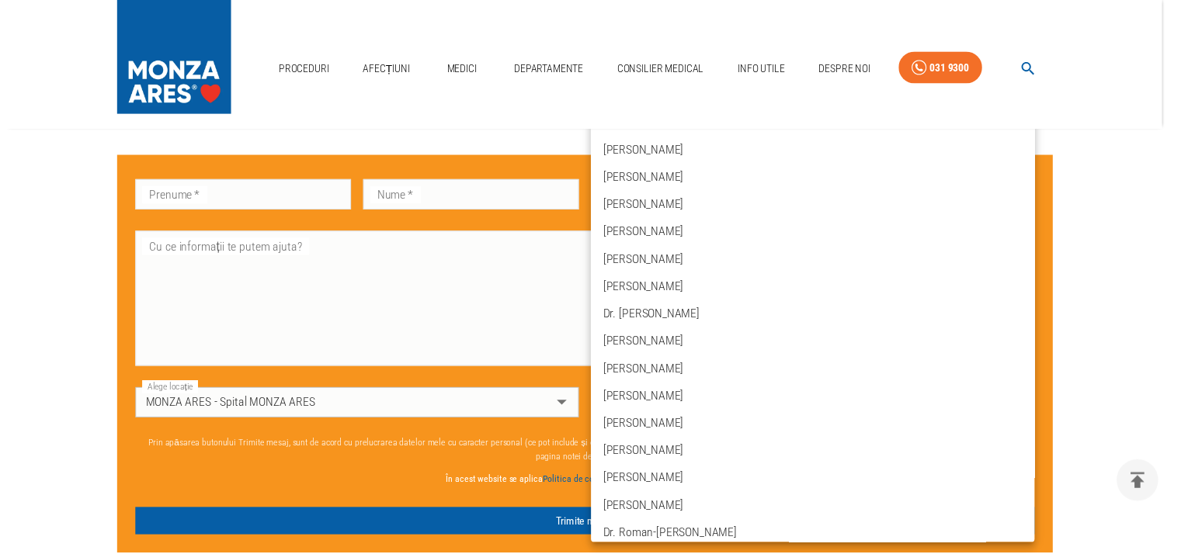
scroll to position [1197, 0]
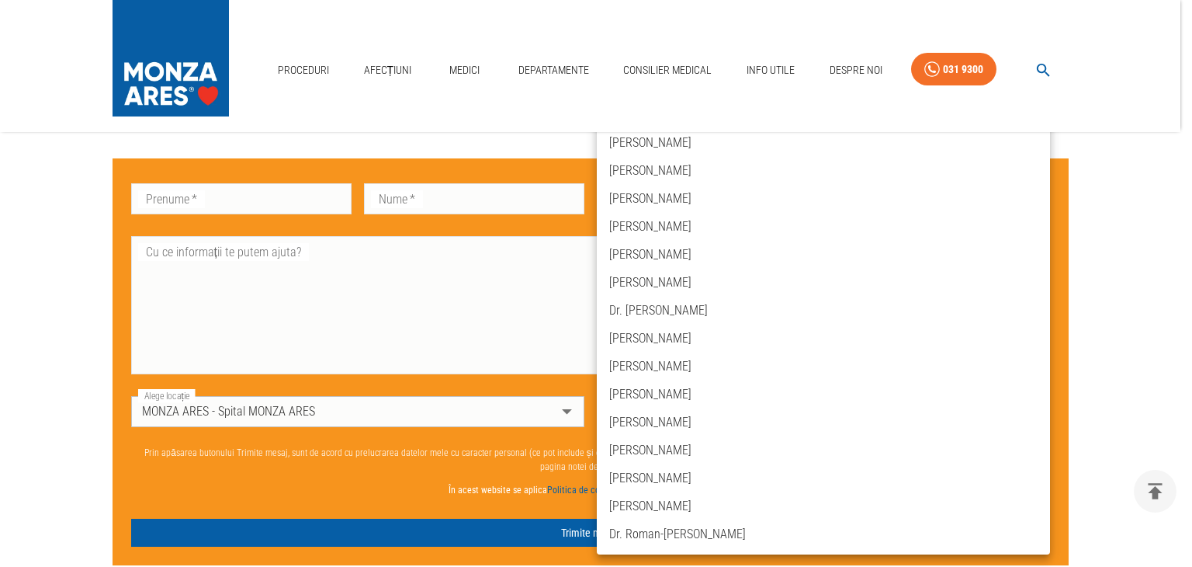
click at [995, 564] on div at bounding box center [596, 283] width 1192 height 567
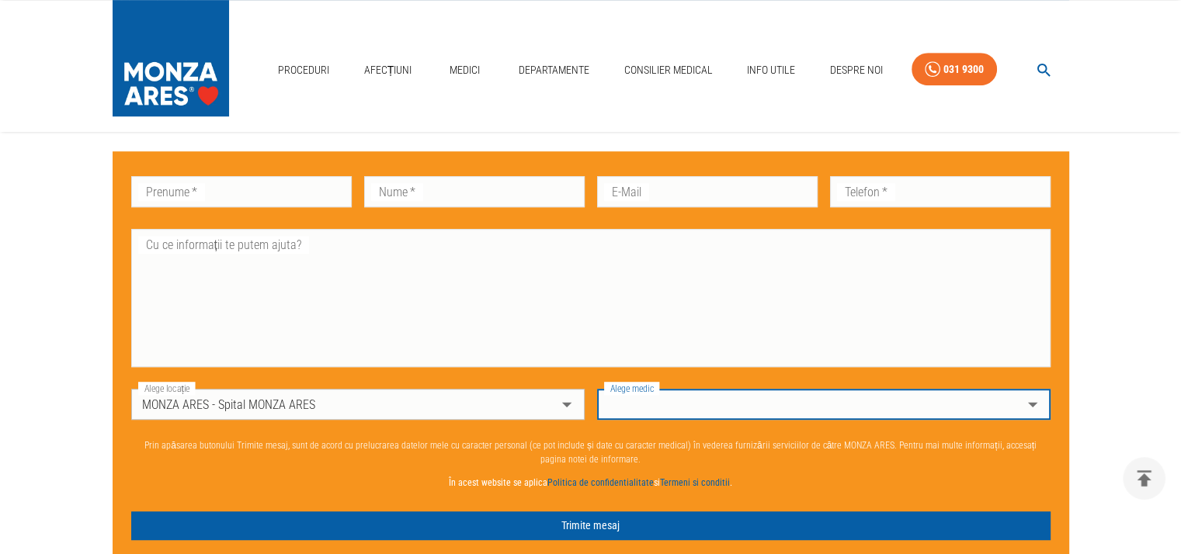
click at [547, 408] on body "Proceduri Afecțiuni Medici Departamente Consilier Medical Info Utile Despre Noi…" at bounding box center [590, 62] width 1181 height 1903
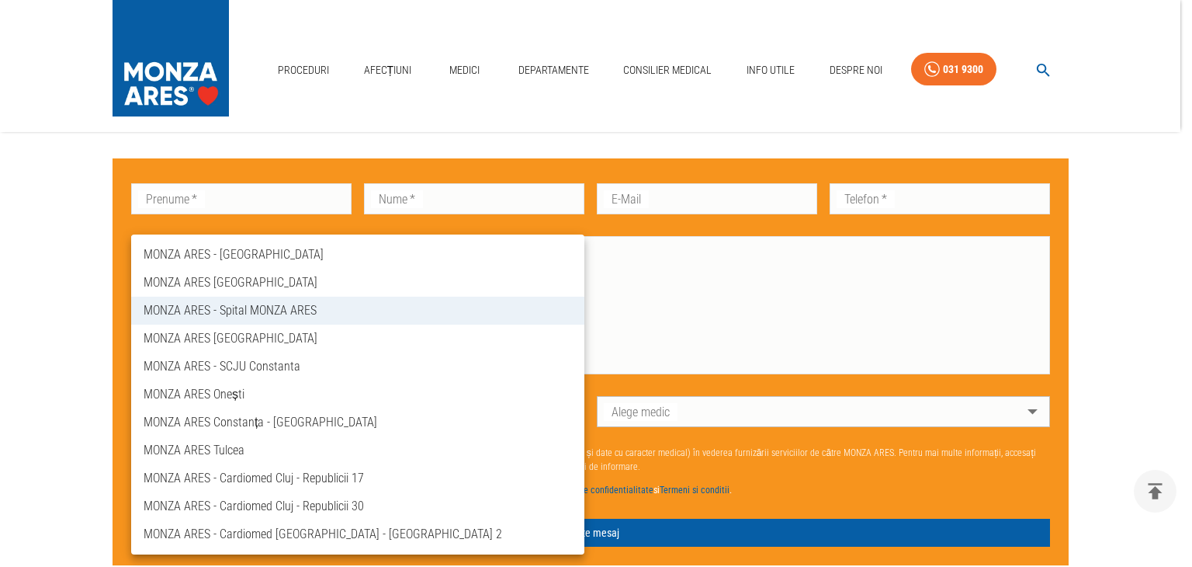
click at [251, 279] on li "MONZA ARES [GEOGRAPHIC_DATA]" at bounding box center [357, 283] width 453 height 28
type input "spitalul-monza"
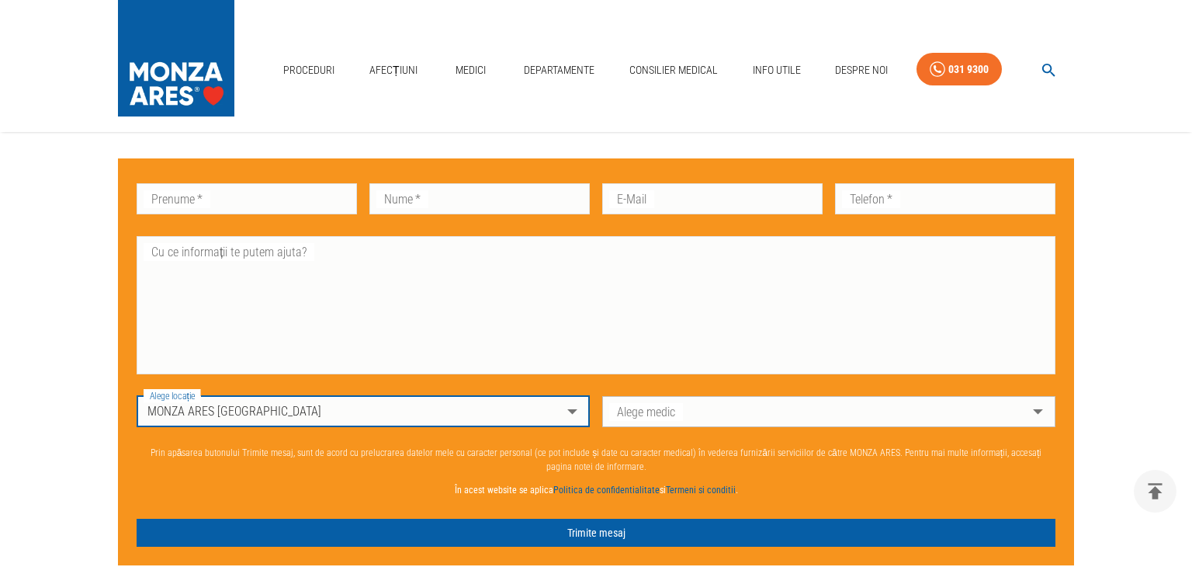
click at [886, 409] on body "Proceduri Afecțiuni Medici Departamente Consilier Medical Info Utile Despre Noi…" at bounding box center [596, 66] width 1192 height 1910
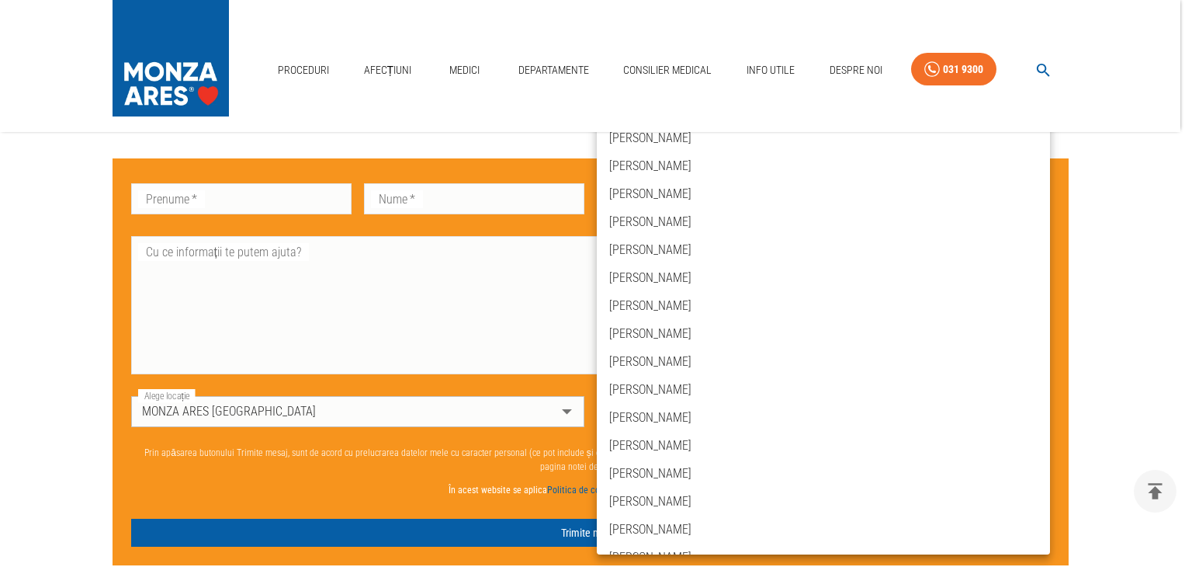
click at [665, 175] on li "[PERSON_NAME]" at bounding box center [823, 166] width 453 height 28
type input "dr-iulian-calin"
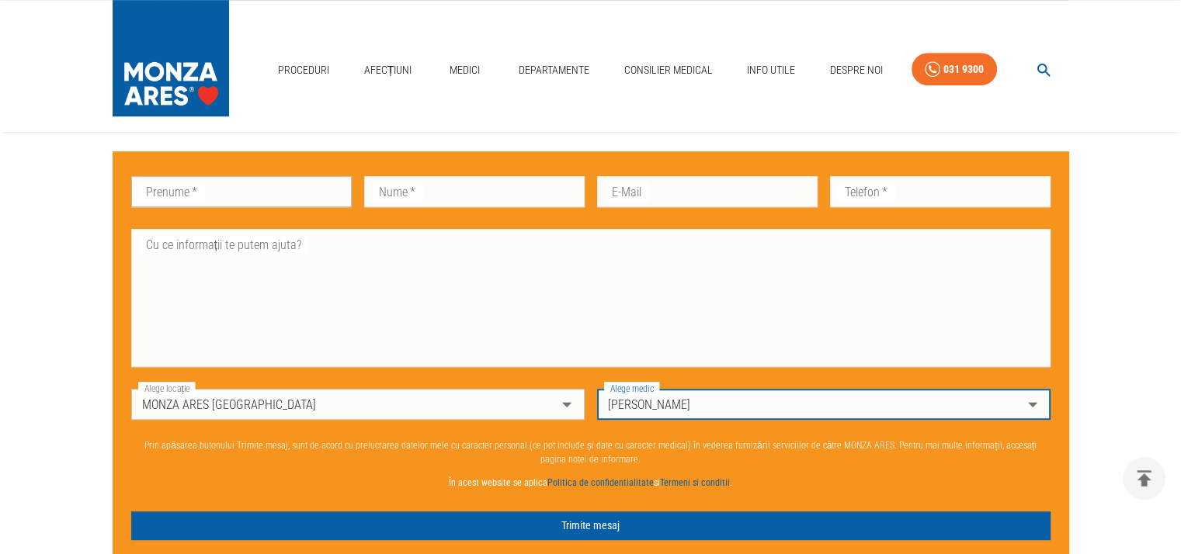
click at [279, 193] on input "Prenume   *" at bounding box center [241, 191] width 220 height 31
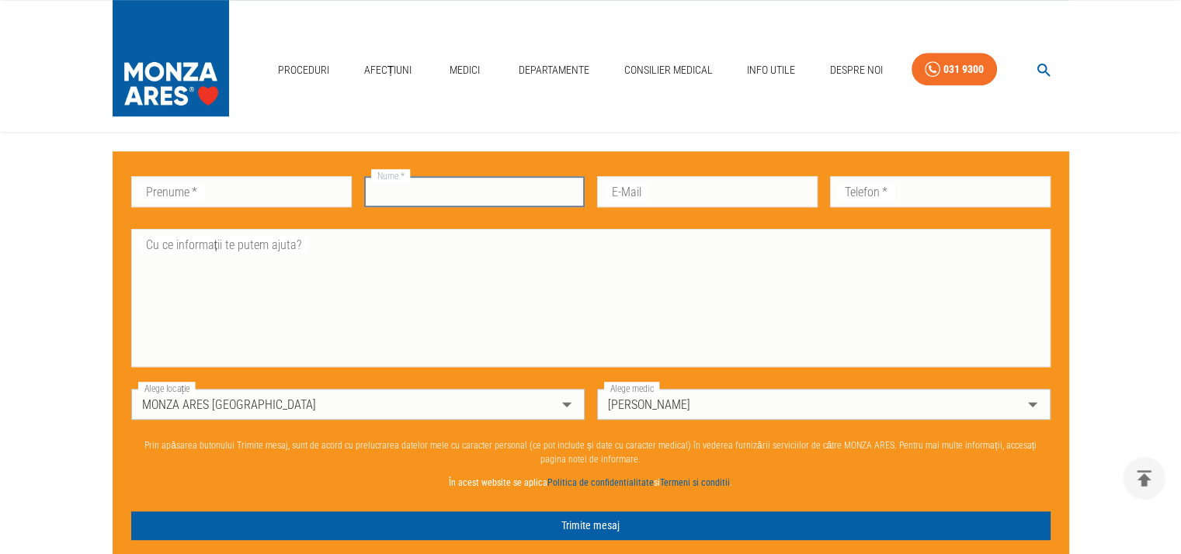
click at [469, 200] on input "Nume   *" at bounding box center [474, 191] width 220 height 31
click at [734, 207] on input "E-Mail" at bounding box center [707, 191] width 220 height 31
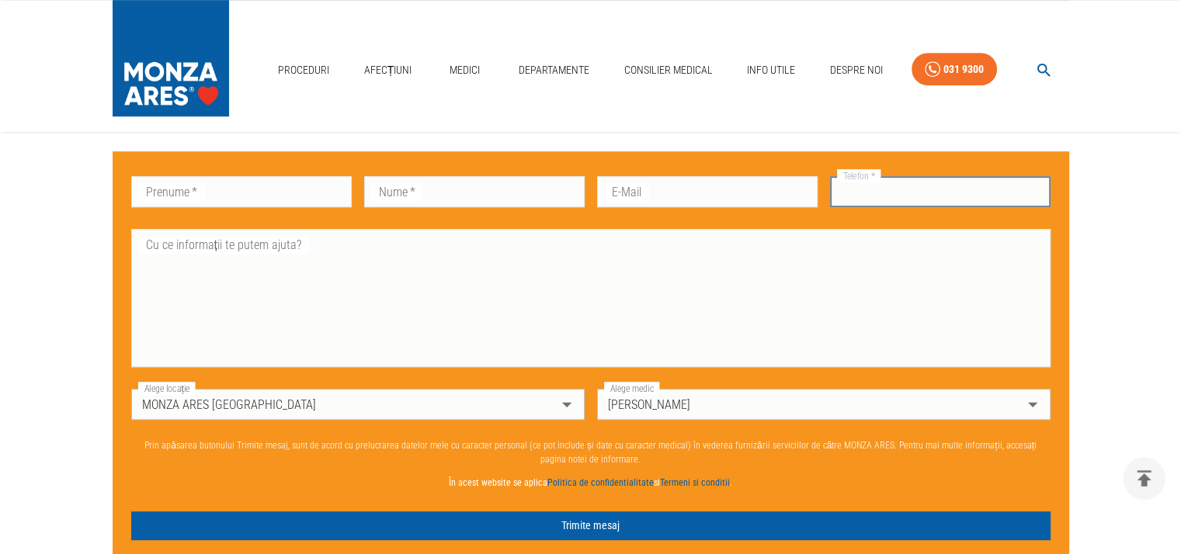
click at [955, 203] on input "Telefon   *" at bounding box center [940, 191] width 220 height 31
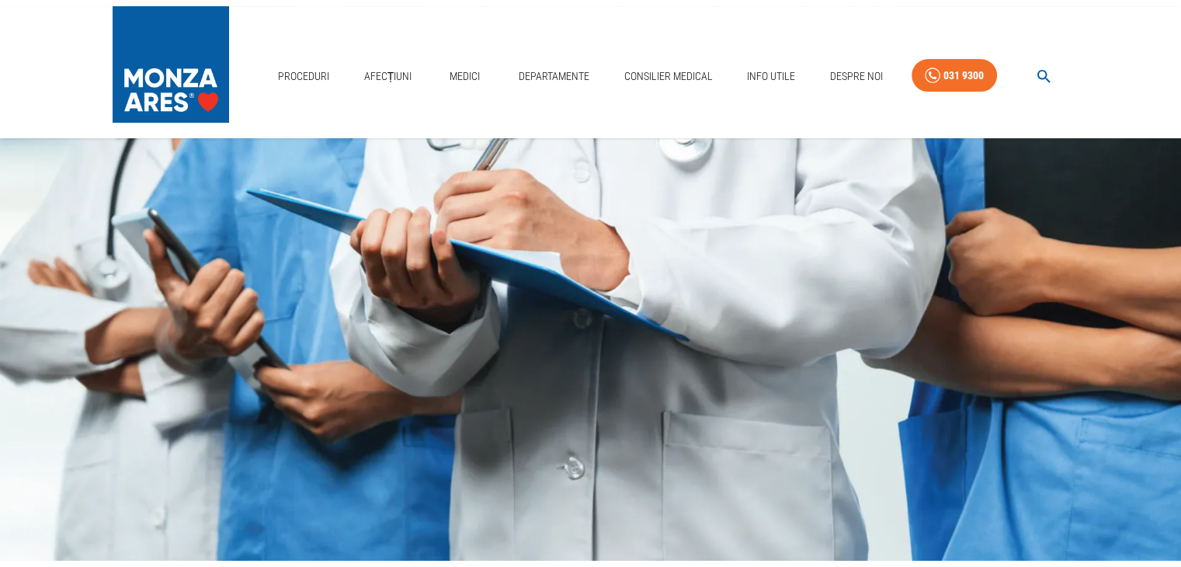
scroll to position [0, 0]
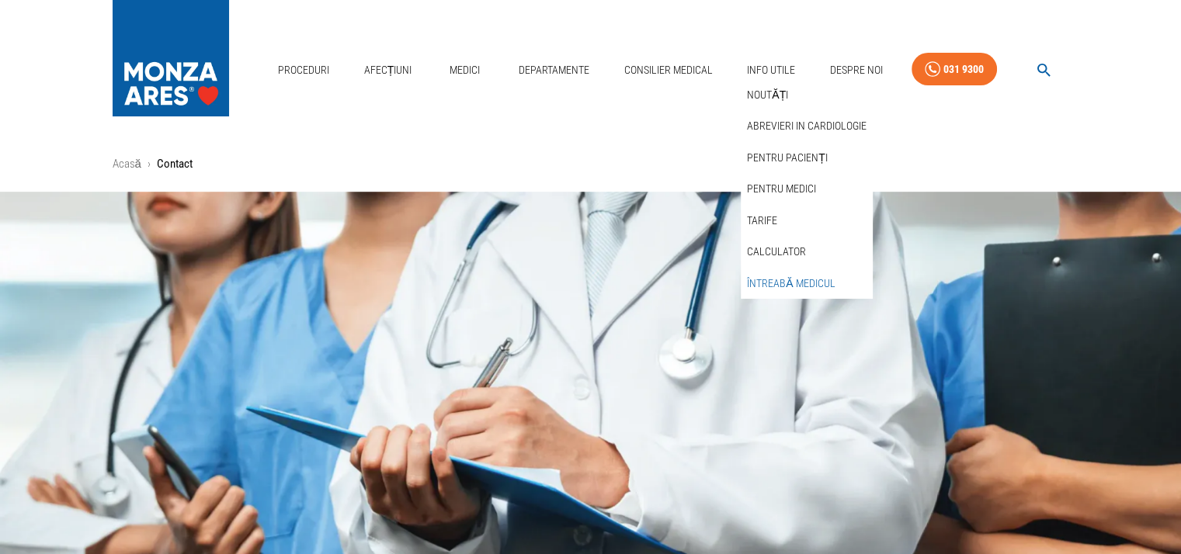
click at [779, 286] on link "Întreabă medicul" at bounding box center [791, 284] width 94 height 26
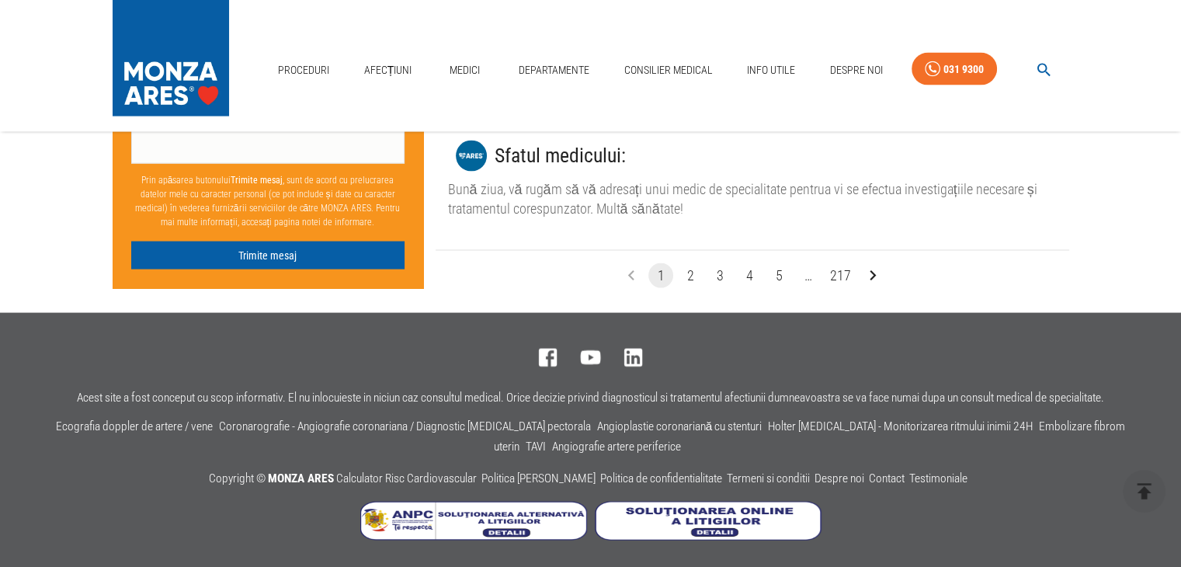
scroll to position [3124, 0]
